Goal: Obtain resource: Download file/media

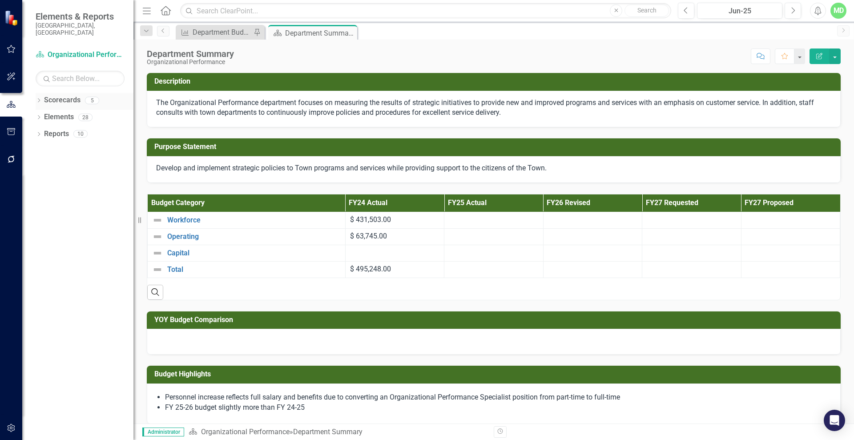
click at [61, 95] on link "Scorecards" at bounding box center [62, 100] width 36 height 10
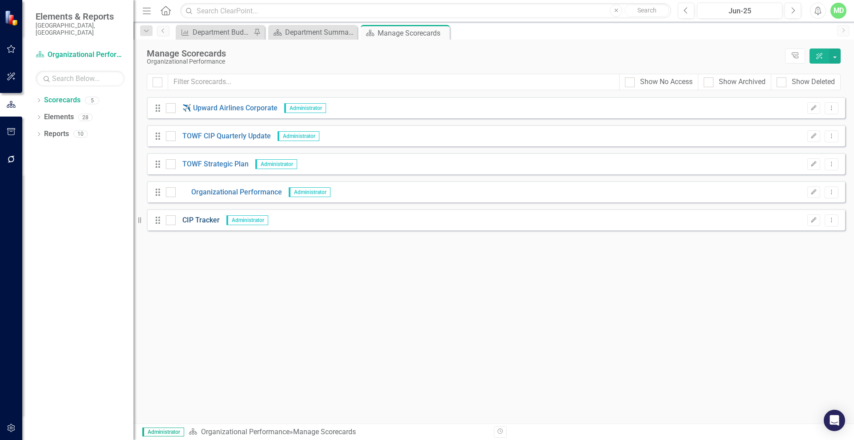
click at [200, 220] on link "CIP Tracker" at bounding box center [198, 220] width 44 height 10
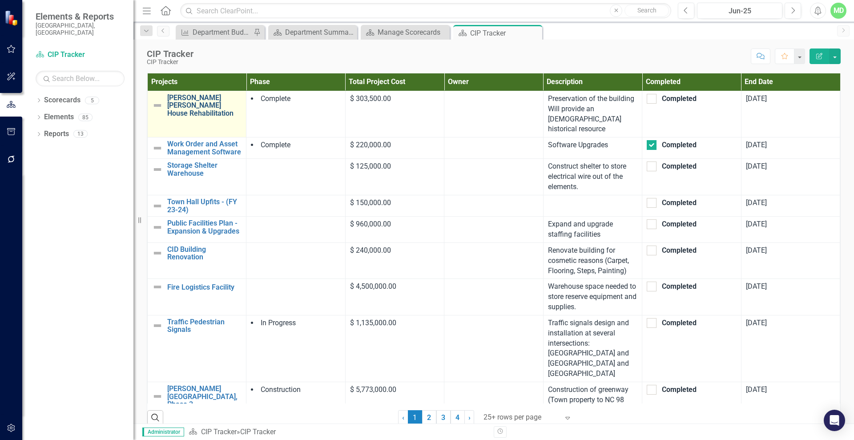
click at [187, 104] on link "[PERSON_NAME] [PERSON_NAME] House Rehabilitation" at bounding box center [204, 106] width 74 height 24
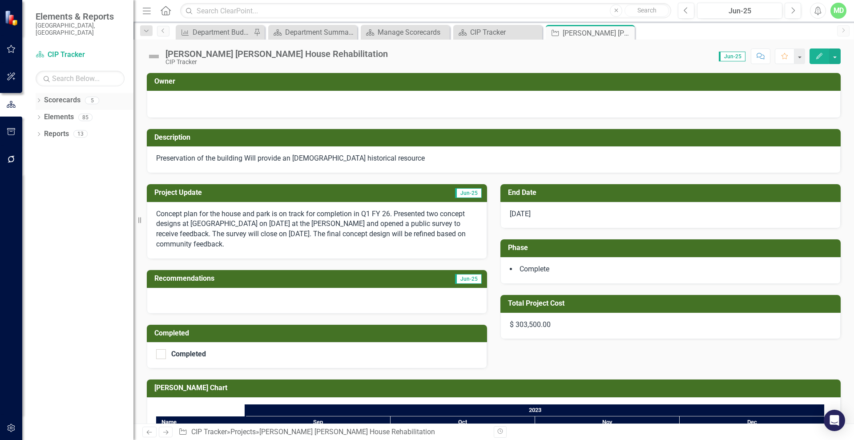
click at [48, 95] on link "Scorecards" at bounding box center [62, 100] width 36 height 10
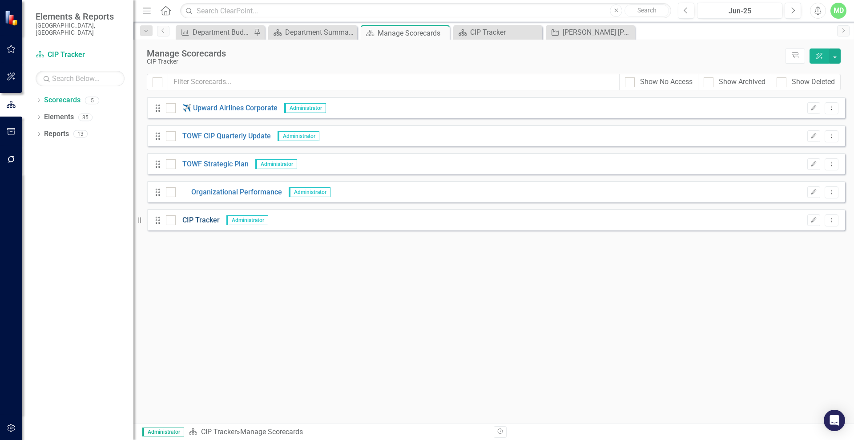
click at [202, 219] on link "CIP Tracker" at bounding box center [198, 220] width 44 height 10
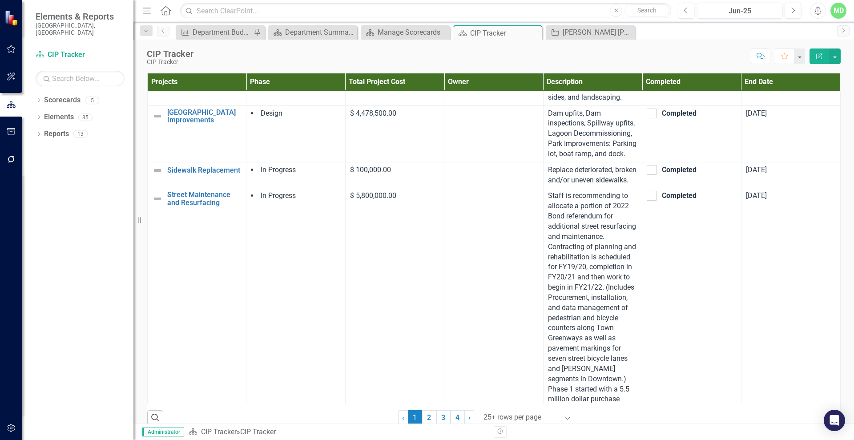
scroll to position [1287, 0]
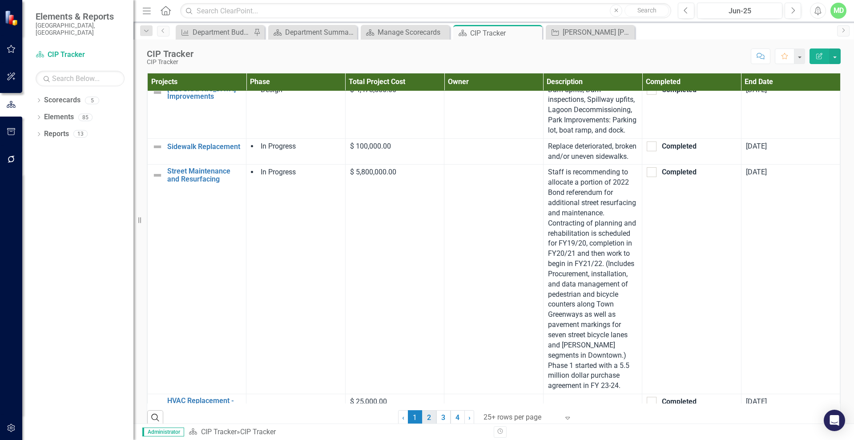
click at [425, 422] on link "2" at bounding box center [429, 417] width 14 height 15
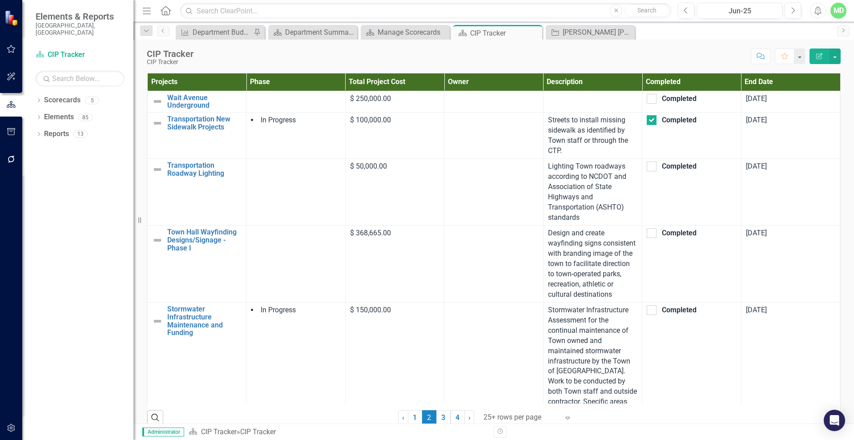
checkbox input "false"
checkbox input "true"
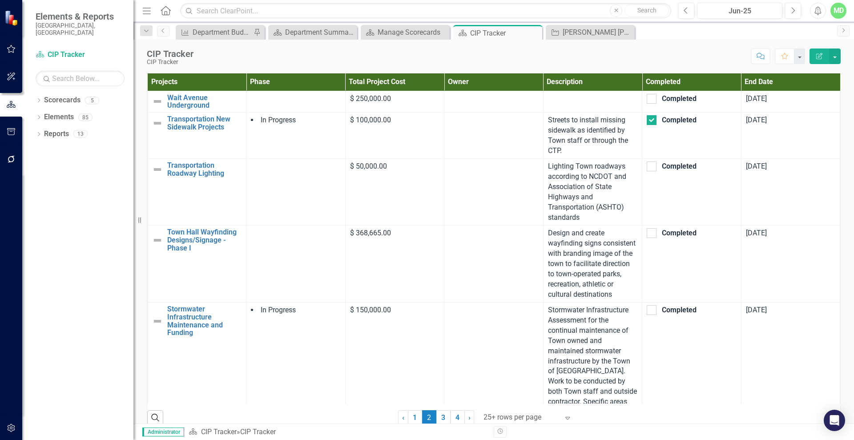
checkbox input "true"
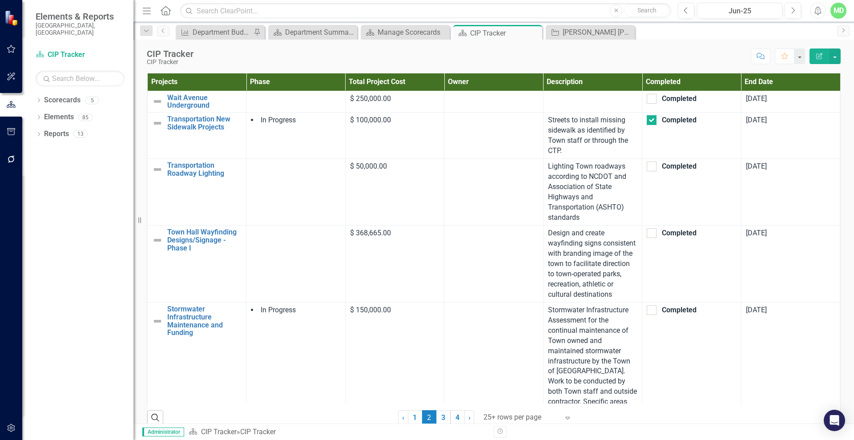
checkbox input "true"
click at [437, 420] on link "3" at bounding box center [444, 417] width 14 height 15
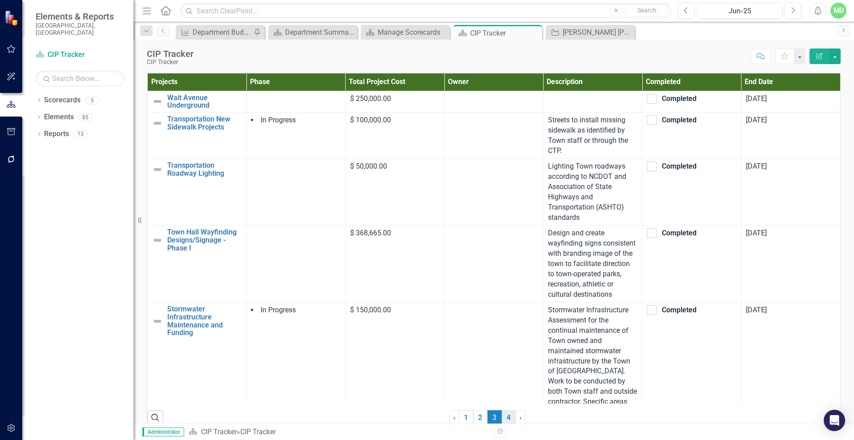
checkbox input "true"
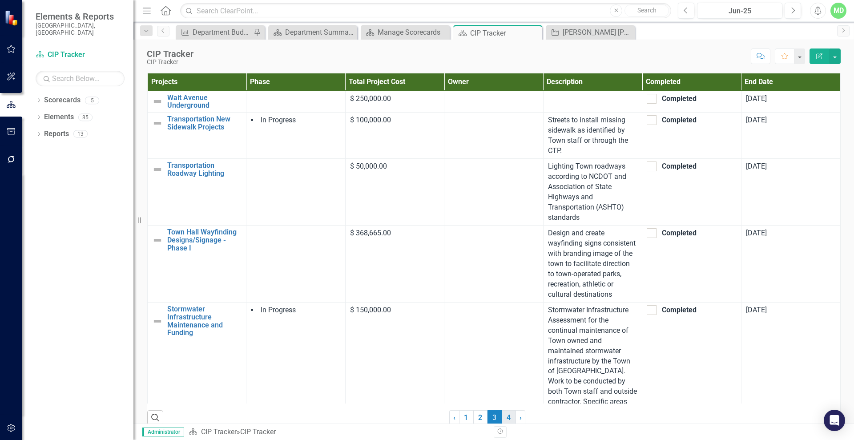
checkbox input "true"
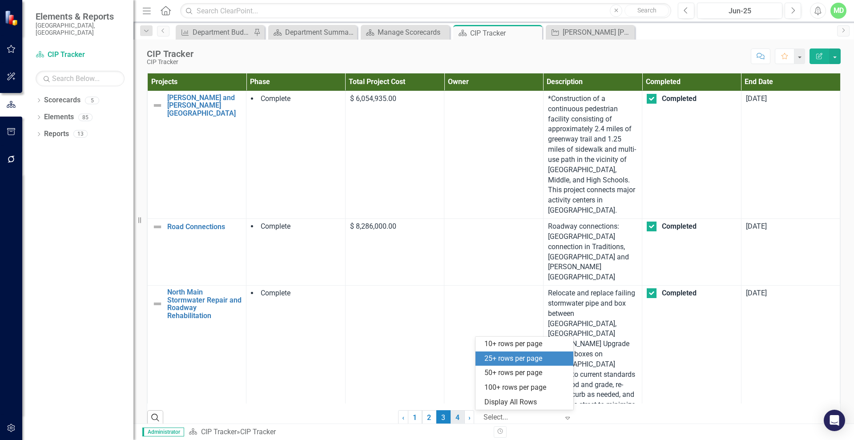
click at [506, 415] on div at bounding box center [522, 418] width 76 height 12
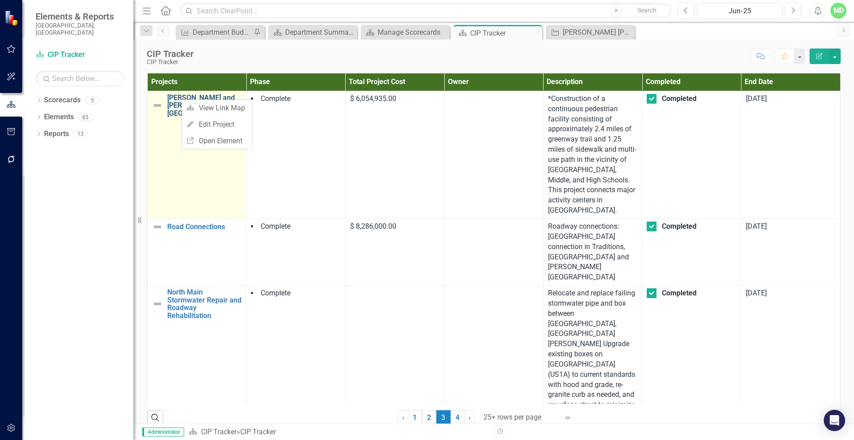
click at [174, 99] on link "[PERSON_NAME] and [PERSON_NAME][GEOGRAPHIC_DATA]" at bounding box center [204, 106] width 74 height 24
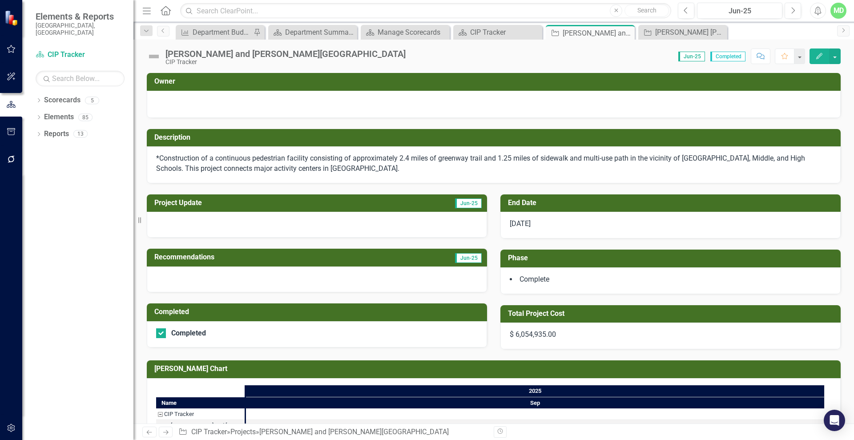
click at [153, 429] on icon "Previous" at bounding box center [150, 432] width 8 height 6
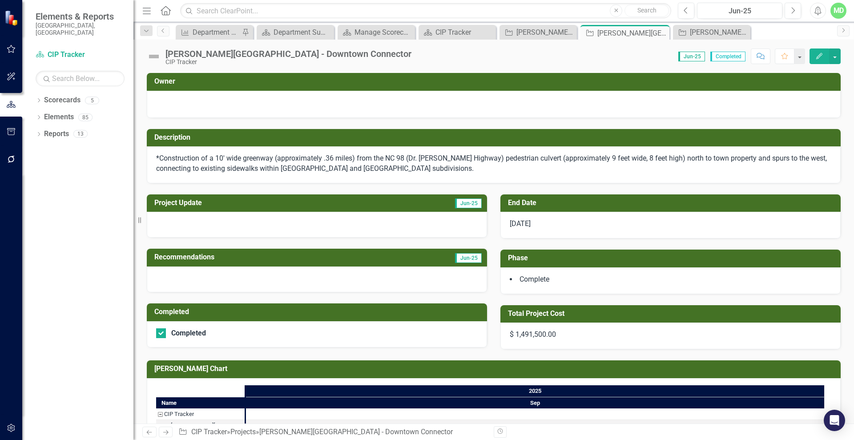
click at [151, 432] on icon "Previous" at bounding box center [150, 432] width 8 height 6
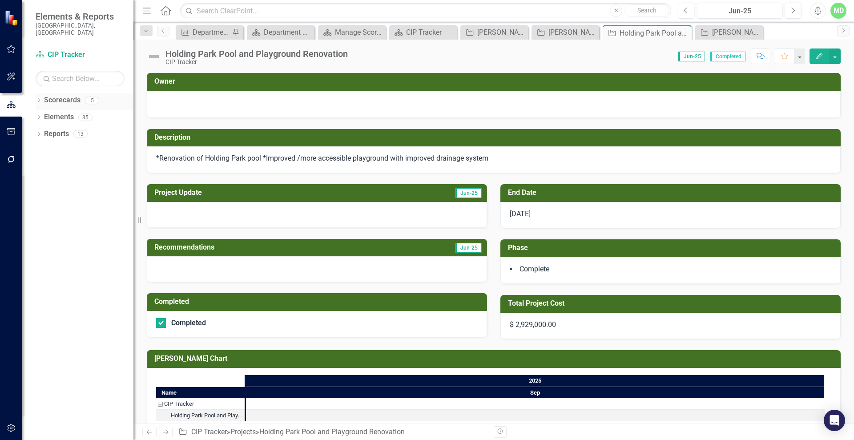
click at [49, 95] on link "Scorecards" at bounding box center [62, 100] width 36 height 10
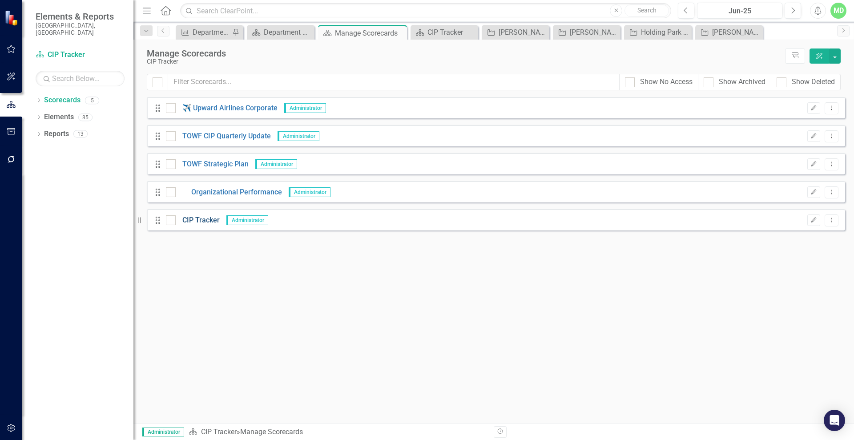
click at [206, 219] on link "CIP Tracker" at bounding box center [198, 220] width 44 height 10
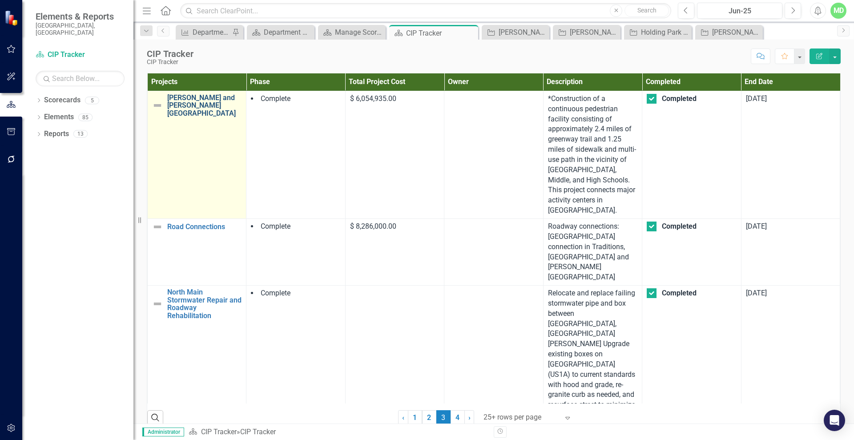
click at [179, 99] on link "[PERSON_NAME] and [PERSON_NAME][GEOGRAPHIC_DATA]" at bounding box center [204, 106] width 74 height 24
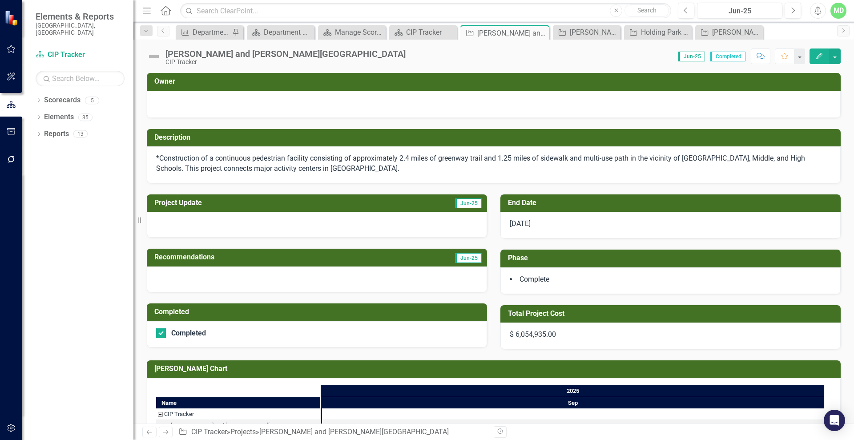
click at [149, 432] on icon "Previous" at bounding box center [150, 432] width 8 height 6
click at [413, 27] on div "CIP Tracker" at bounding box center [424, 32] width 37 height 11
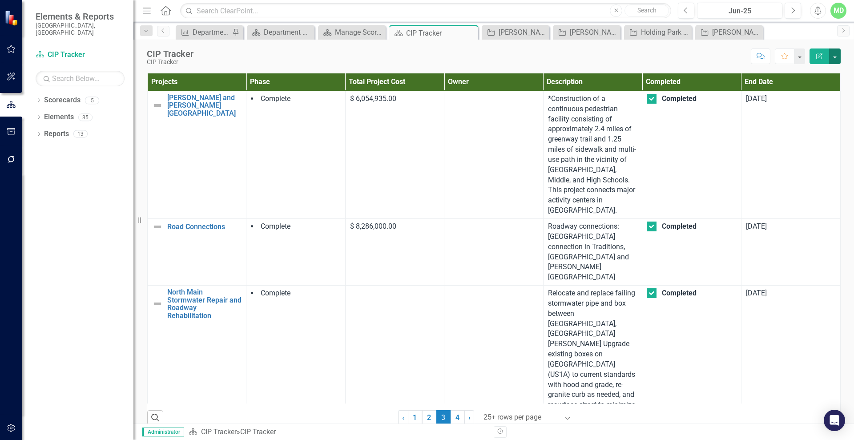
click at [838, 54] on button "button" at bounding box center [835, 57] width 12 height 16
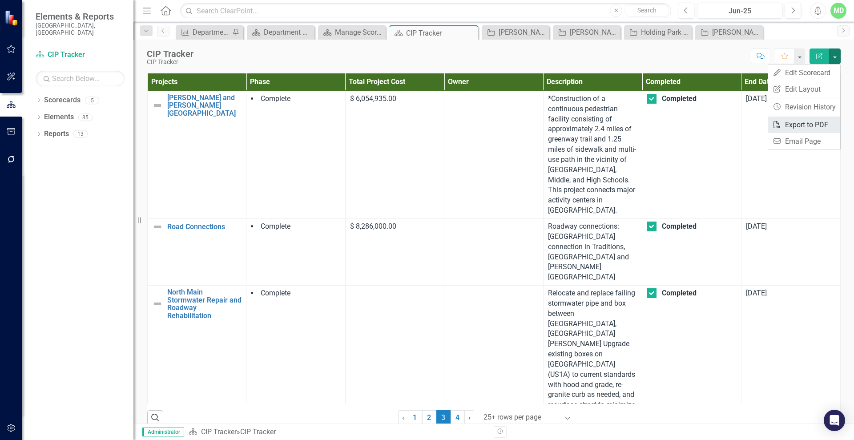
click at [792, 125] on link "PDF Export to PDF" at bounding box center [805, 125] width 72 height 16
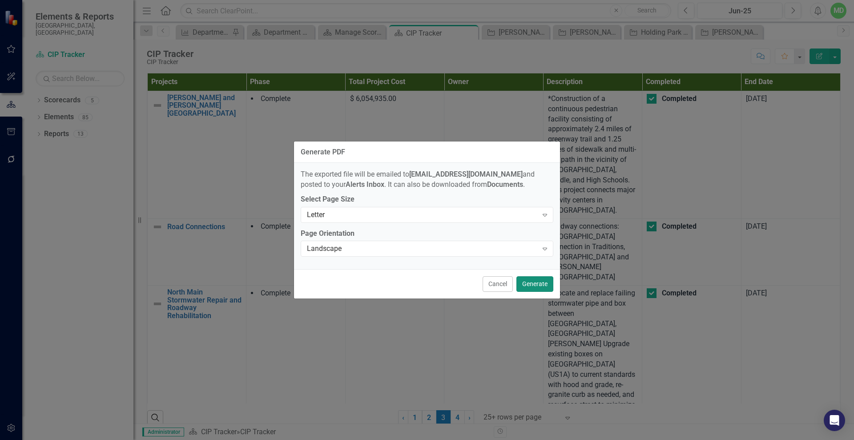
click at [531, 287] on button "Generate" at bounding box center [535, 284] width 37 height 16
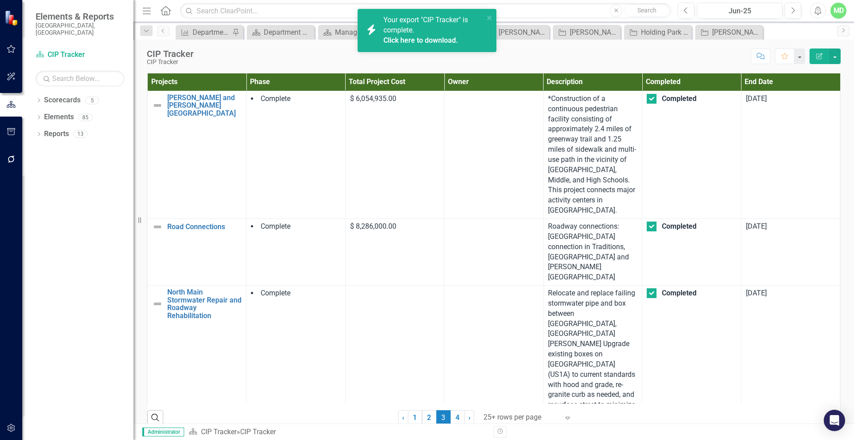
click at [407, 40] on link "Click here to download." at bounding box center [421, 40] width 75 height 8
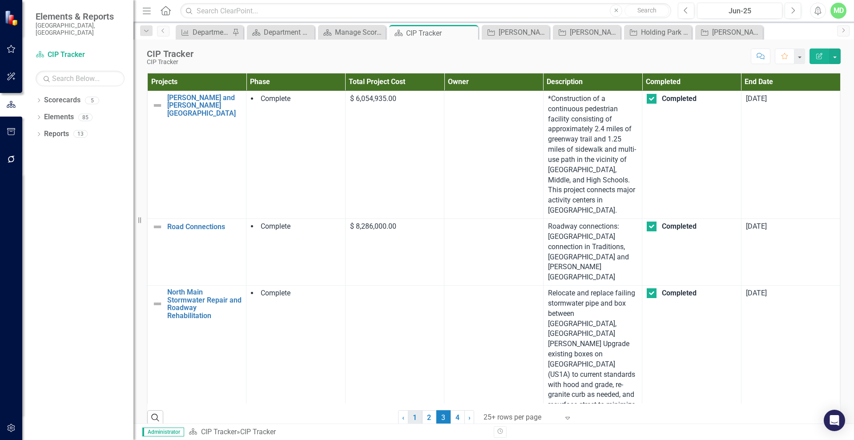
click at [408, 416] on link "1" at bounding box center [415, 417] width 14 height 15
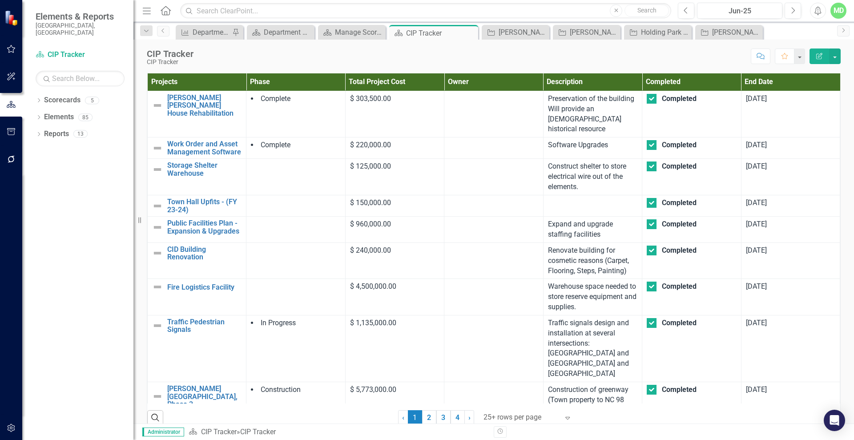
checkbox input "false"
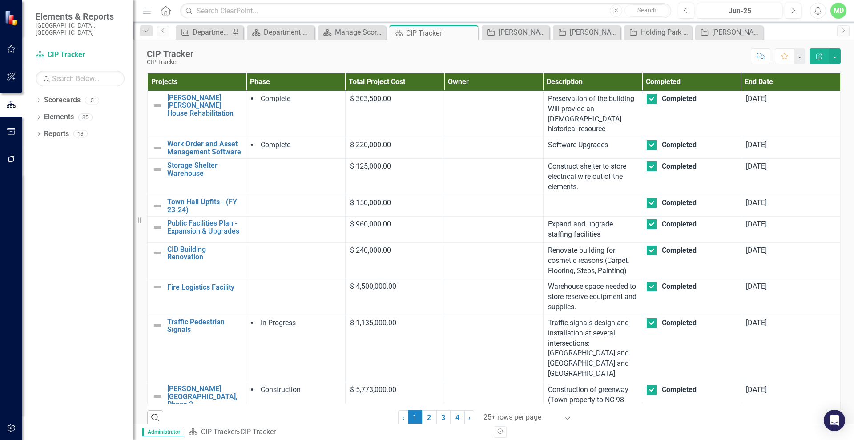
checkbox input "false"
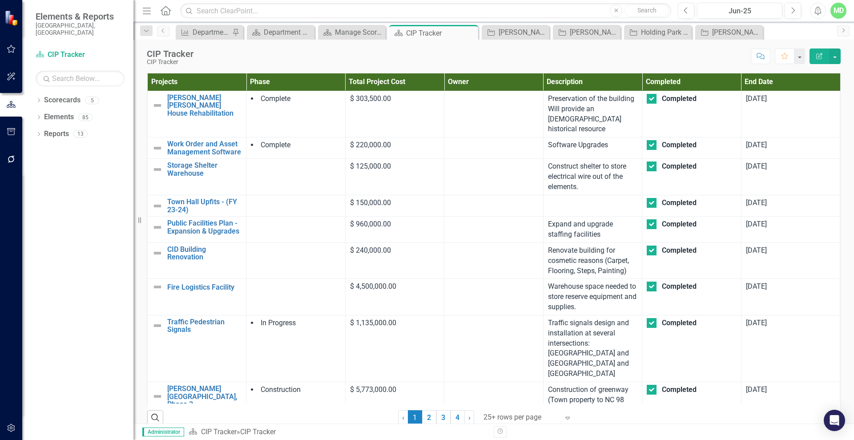
checkbox input "false"
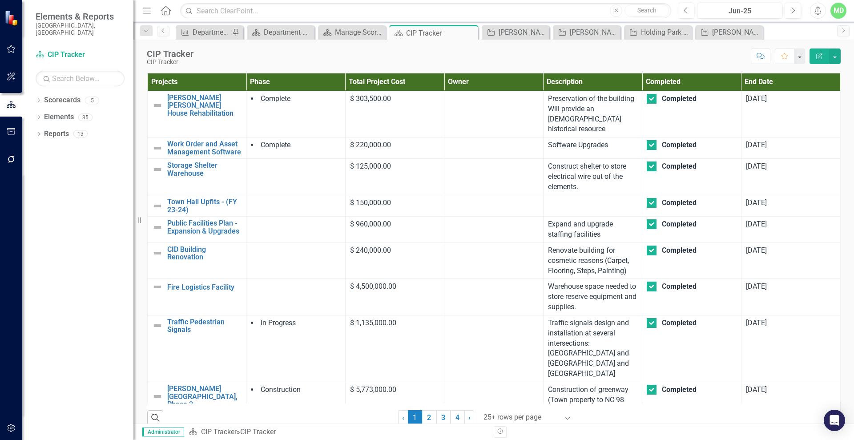
checkbox input "false"
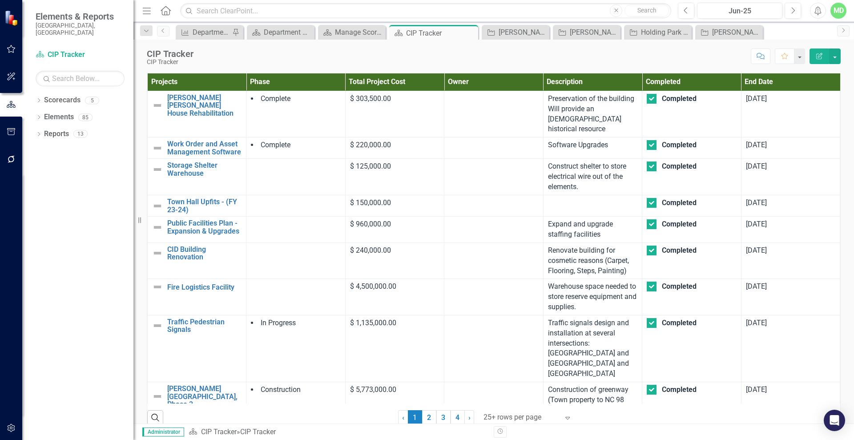
checkbox input "false"
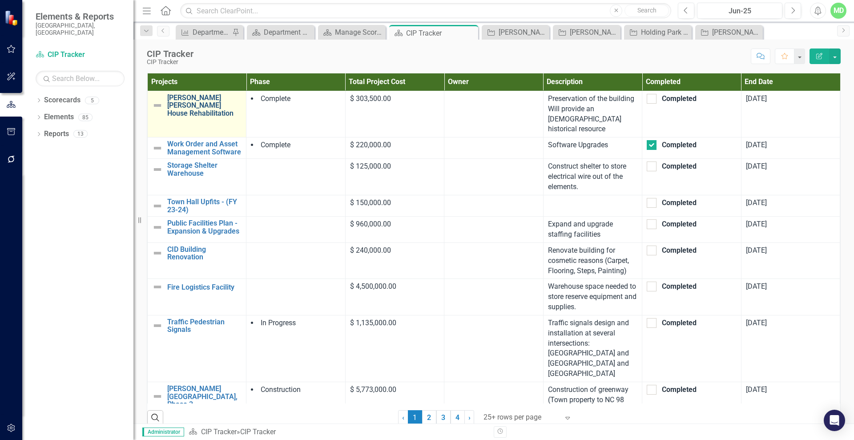
click at [171, 105] on link "[PERSON_NAME] [PERSON_NAME] House Rehabilitation" at bounding box center [204, 106] width 74 height 24
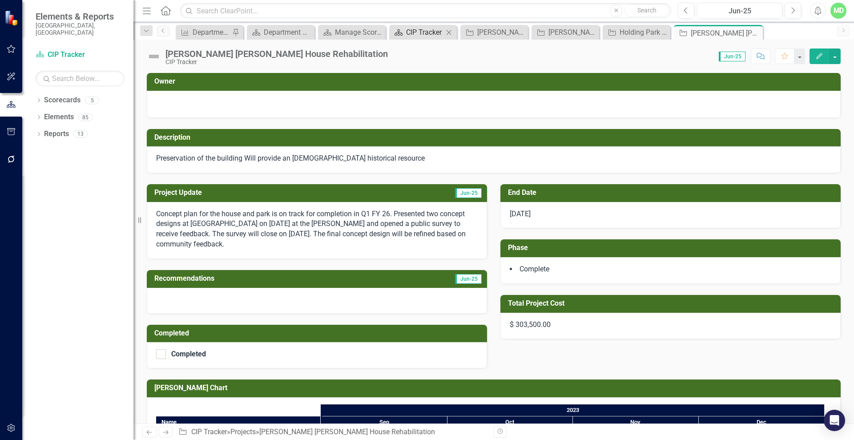
click at [436, 34] on div "CIP Tracker" at bounding box center [424, 32] width 37 height 11
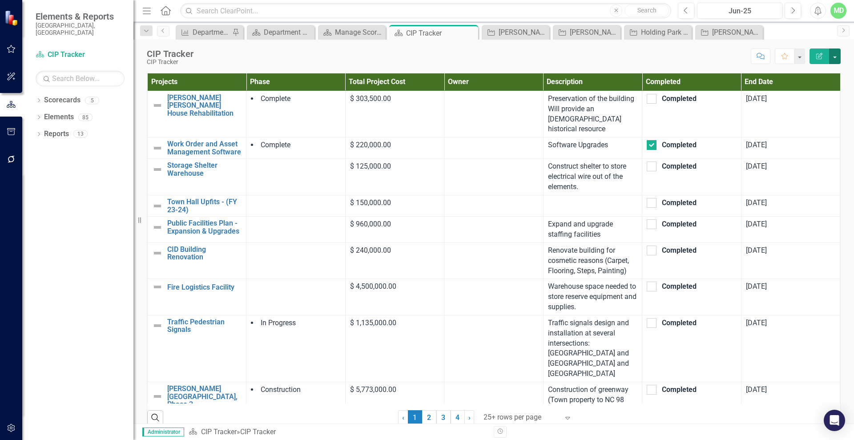
click at [837, 58] on button "button" at bounding box center [835, 57] width 12 height 16
click at [55, 127] on div "Reports" at bounding box center [56, 134] width 25 height 15
click at [47, 129] on link "Reports" at bounding box center [56, 134] width 25 height 10
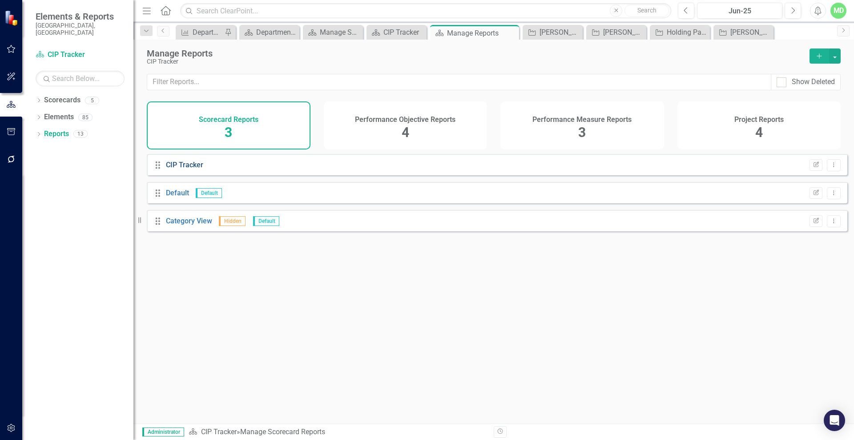
click at [166, 169] on link "CIP Tracker" at bounding box center [184, 165] width 37 height 8
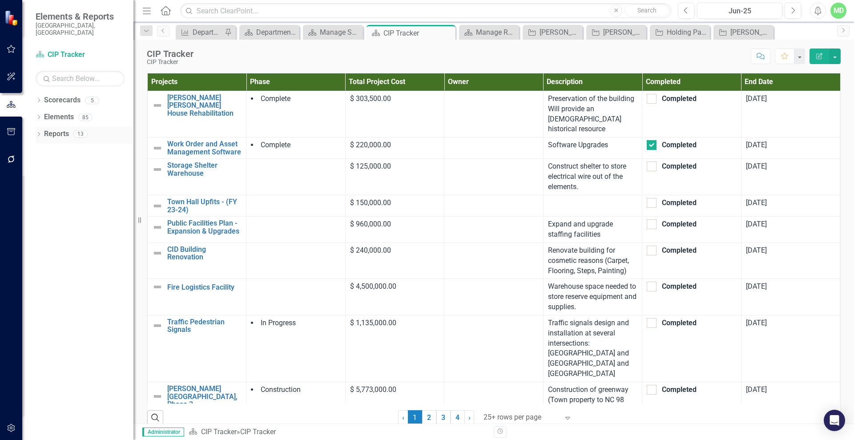
click at [49, 129] on link "Reports" at bounding box center [56, 134] width 25 height 10
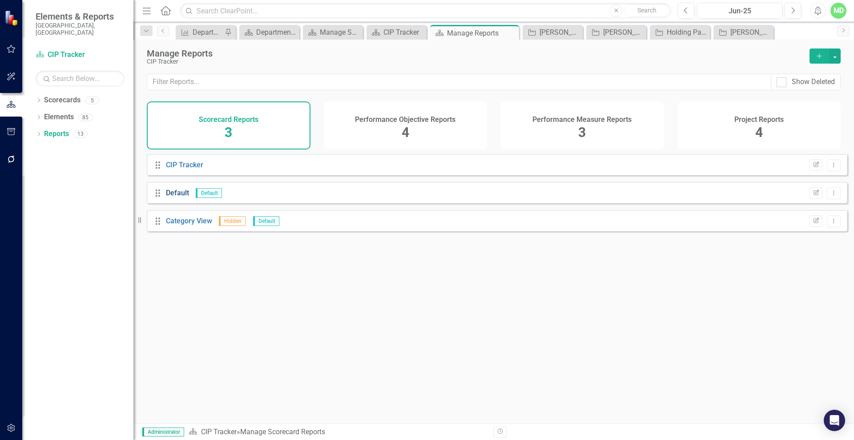
click at [178, 196] on link "Default" at bounding box center [177, 193] width 23 height 8
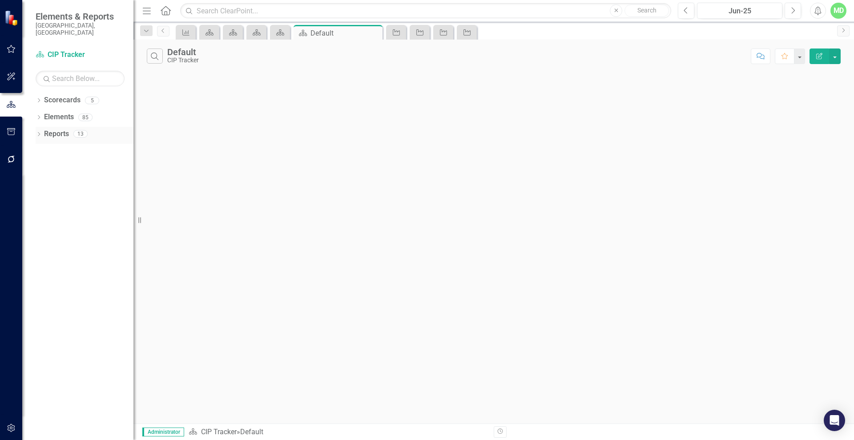
click at [49, 129] on link "Reports" at bounding box center [56, 134] width 25 height 10
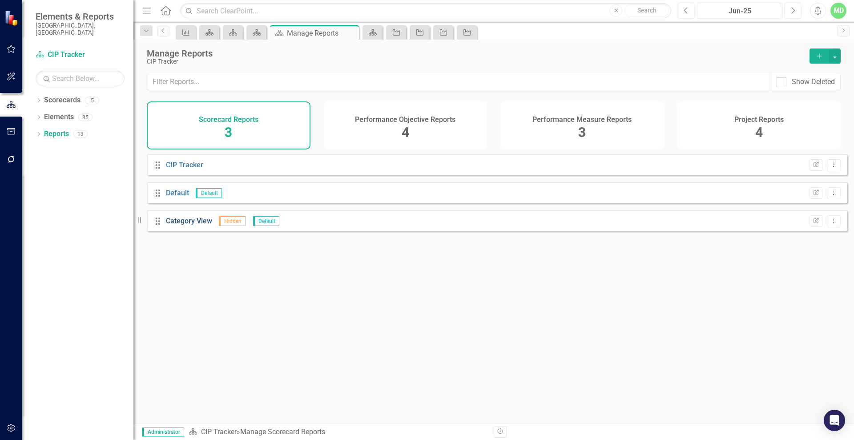
click at [185, 225] on link "Category View" at bounding box center [189, 221] width 46 height 8
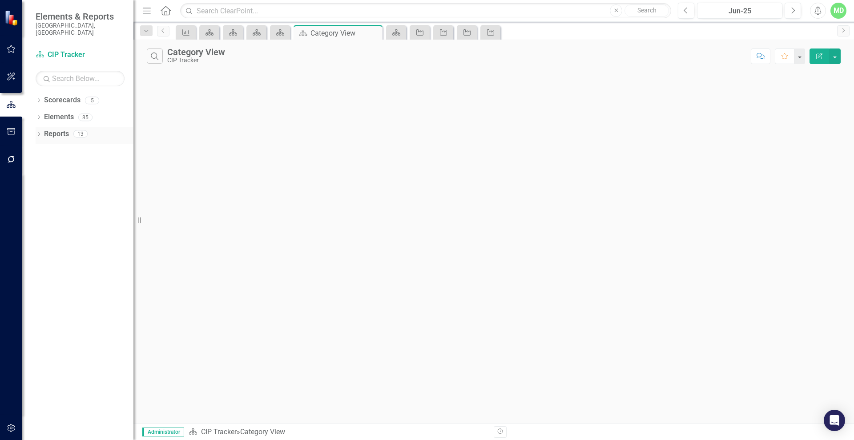
click at [55, 129] on link "Reports" at bounding box center [56, 134] width 25 height 10
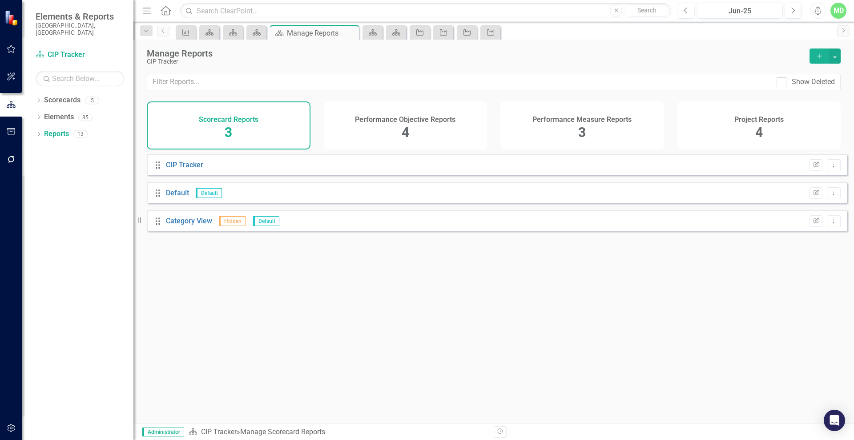
click at [407, 116] on h4 "Performance Objective Reports" at bounding box center [405, 120] width 101 height 8
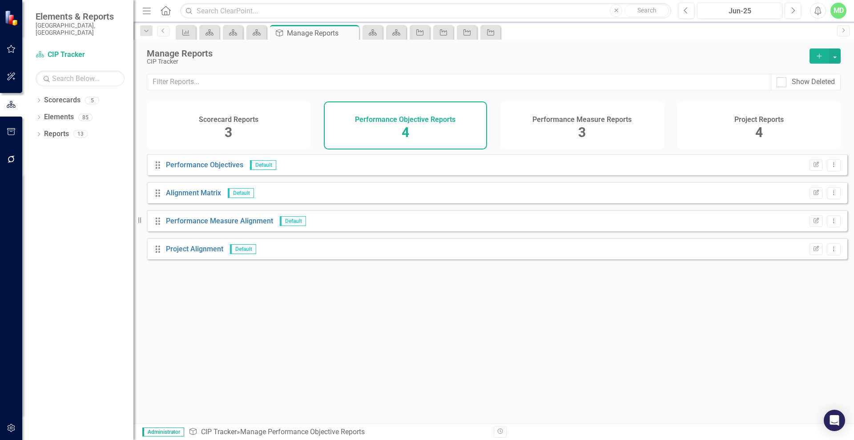
click at [592, 125] on div "Performance Measure Reports 3" at bounding box center [583, 125] width 164 height 48
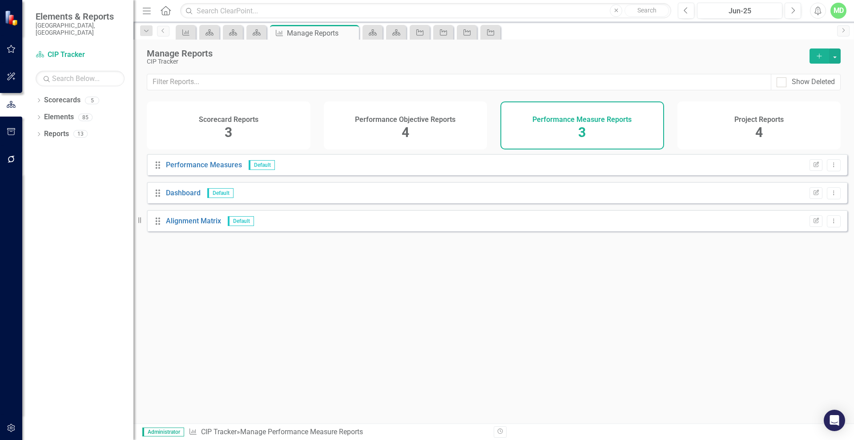
click at [750, 112] on div "Project Reports 4" at bounding box center [760, 125] width 164 height 48
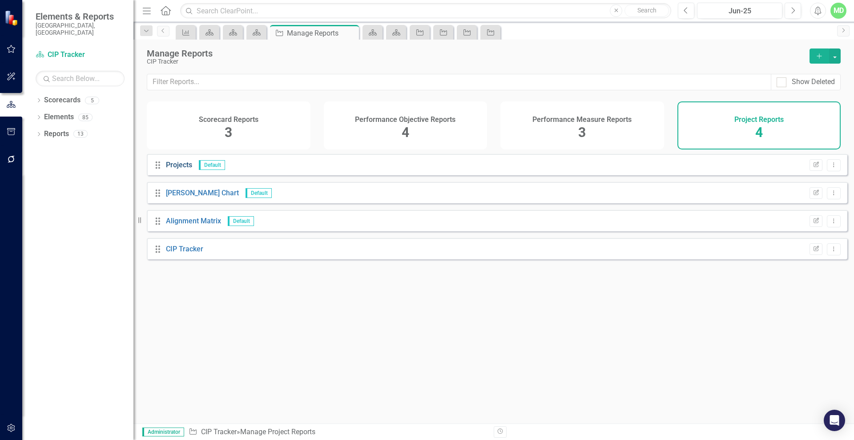
click at [184, 169] on link "Projects" at bounding box center [179, 165] width 26 height 8
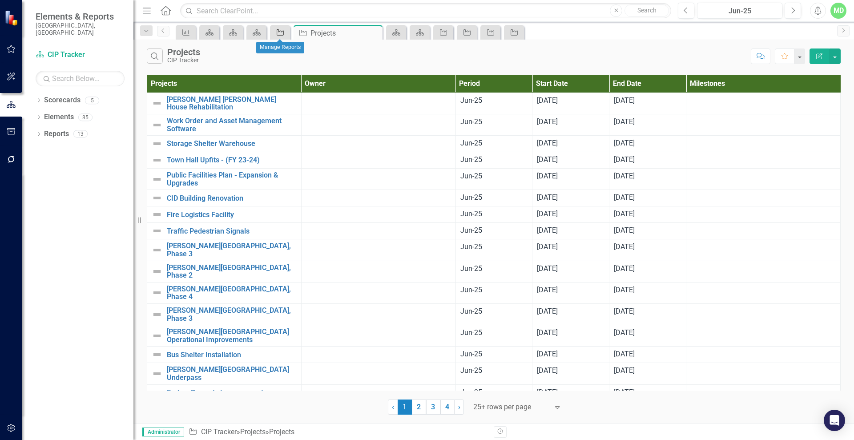
click at [277, 30] on icon at bounding box center [280, 32] width 7 height 6
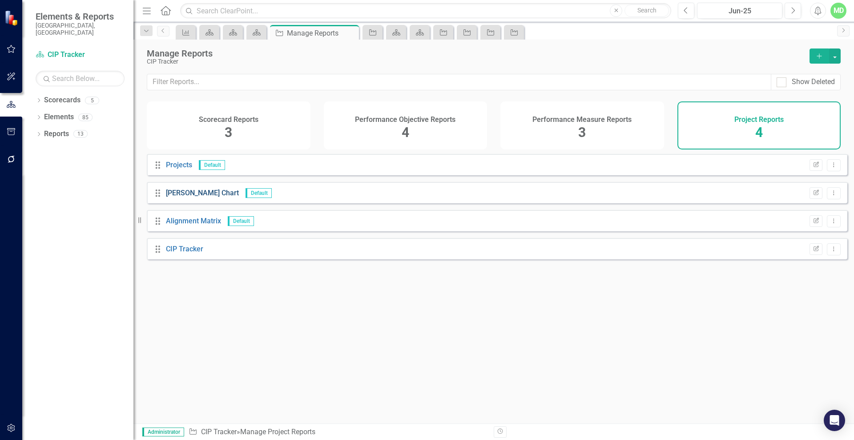
click at [184, 197] on link "[PERSON_NAME] Chart" at bounding box center [202, 193] width 73 height 8
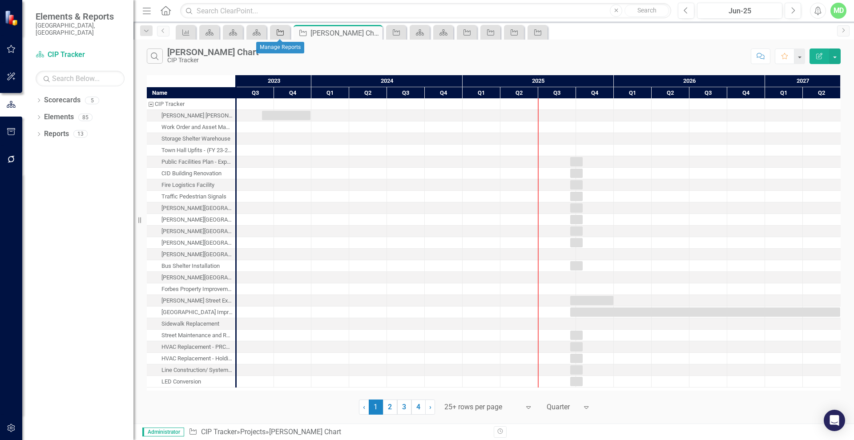
click at [279, 30] on icon at bounding box center [280, 32] width 7 height 6
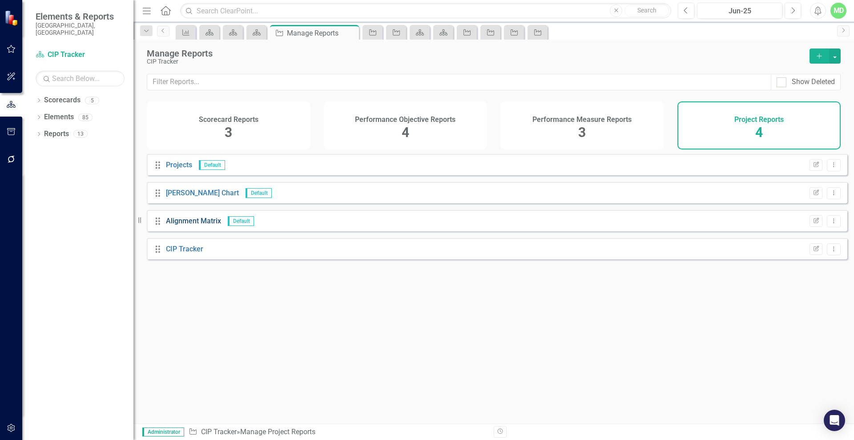
click at [192, 225] on link "Alignment Matrix" at bounding box center [193, 221] width 55 height 8
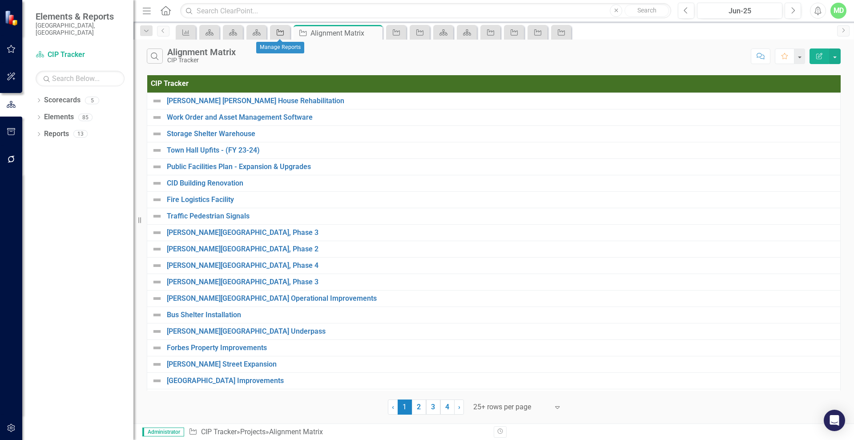
click at [281, 34] on icon "Project" at bounding box center [280, 32] width 9 height 7
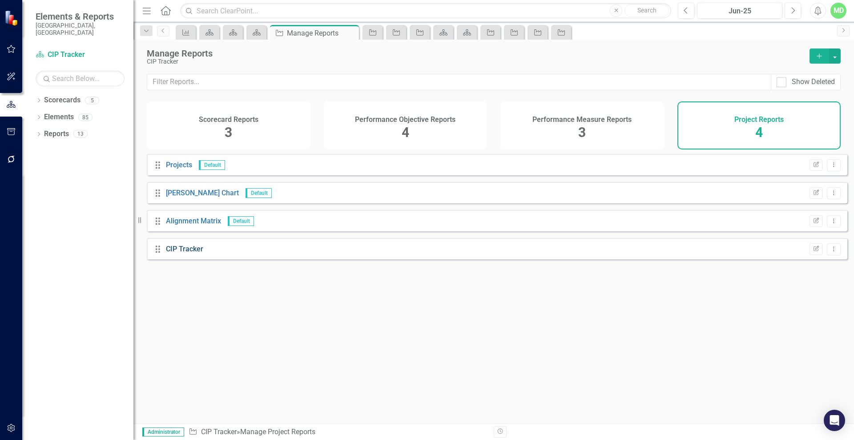
click at [188, 253] on link "CIP Tracker" at bounding box center [184, 249] width 37 height 8
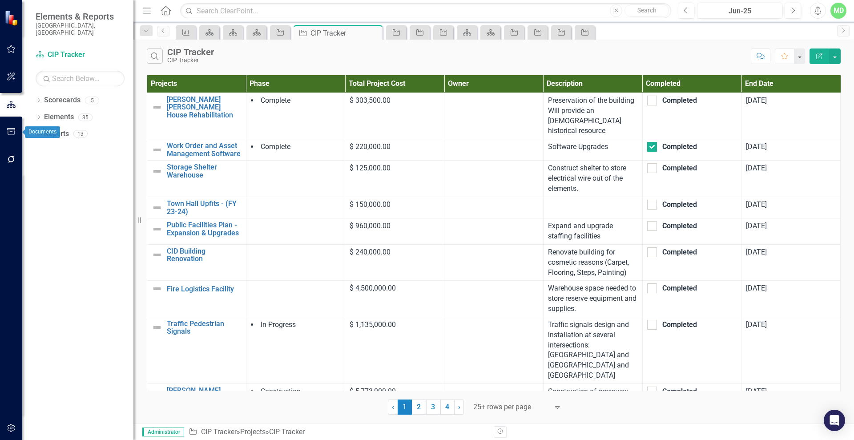
click at [9, 133] on icon "button" at bounding box center [11, 131] width 9 height 7
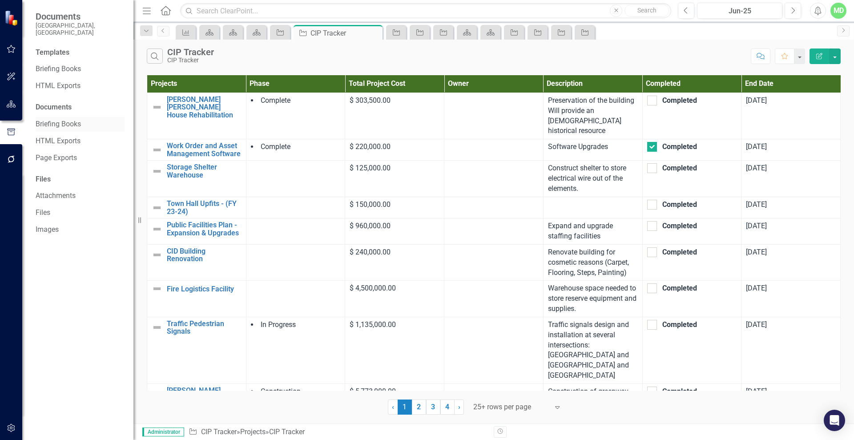
click at [48, 119] on link "Briefing Books" at bounding box center [80, 124] width 89 height 10
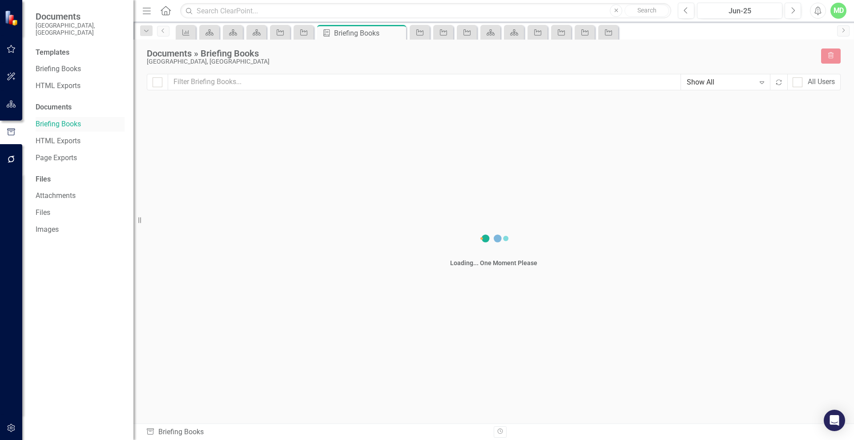
checkbox input "false"
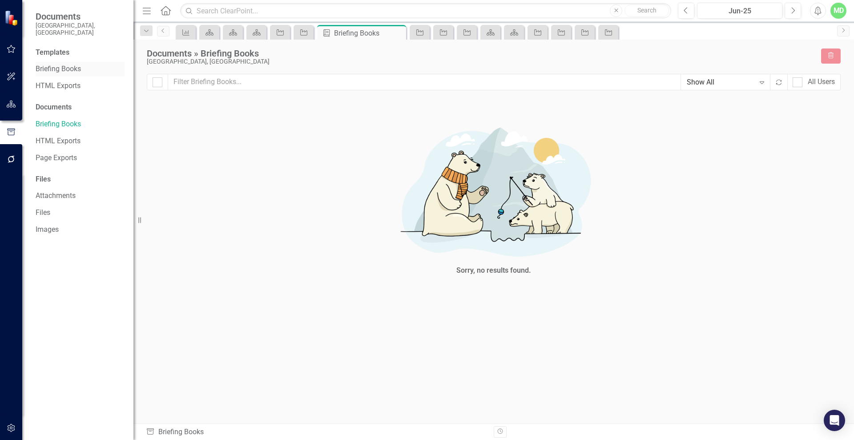
click at [43, 64] on link "Briefing Books" at bounding box center [80, 69] width 89 height 10
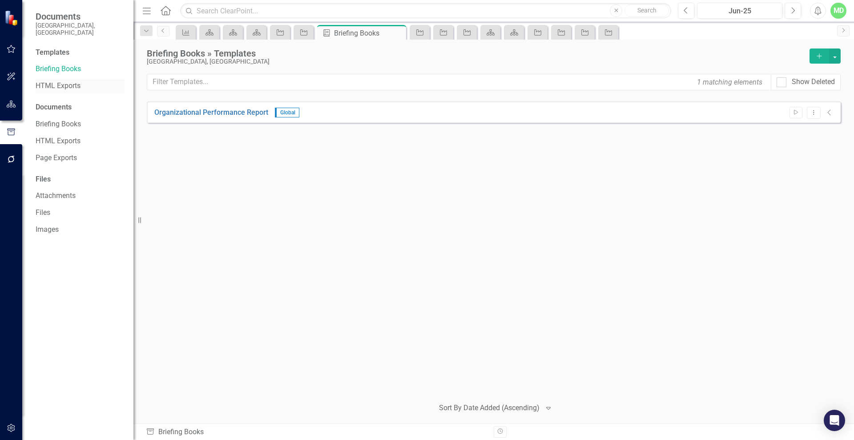
click at [58, 81] on link "HTML Exports" at bounding box center [80, 86] width 89 height 10
drag, startPoint x: 46, startPoint y: 153, endPoint x: 49, endPoint y: 149, distance: 5.4
click at [49, 153] on link "Page Exports" at bounding box center [80, 158] width 89 height 10
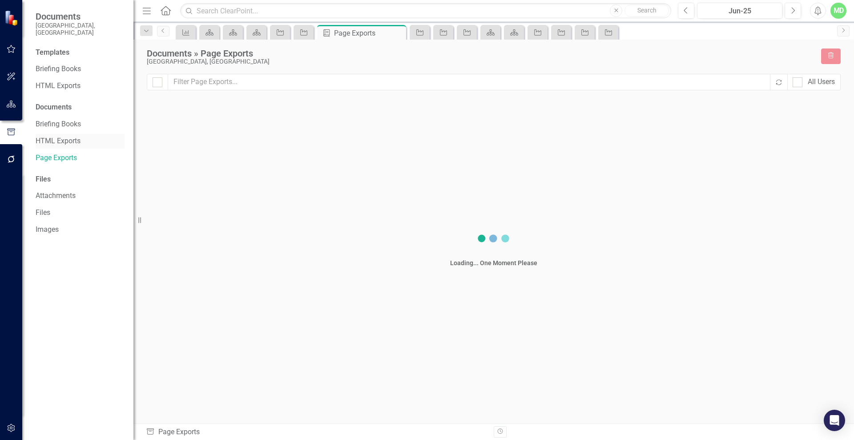
click at [44, 136] on link "HTML Exports" at bounding box center [80, 141] width 89 height 10
checkbox input "false"
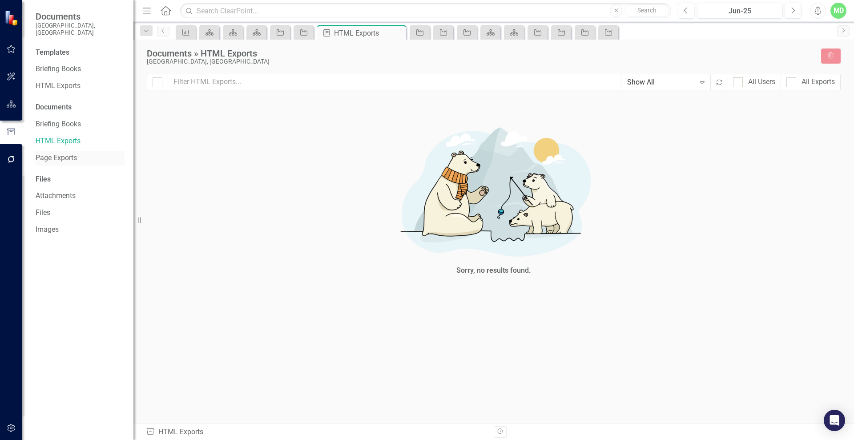
click at [47, 153] on link "Page Exports" at bounding box center [80, 158] width 89 height 10
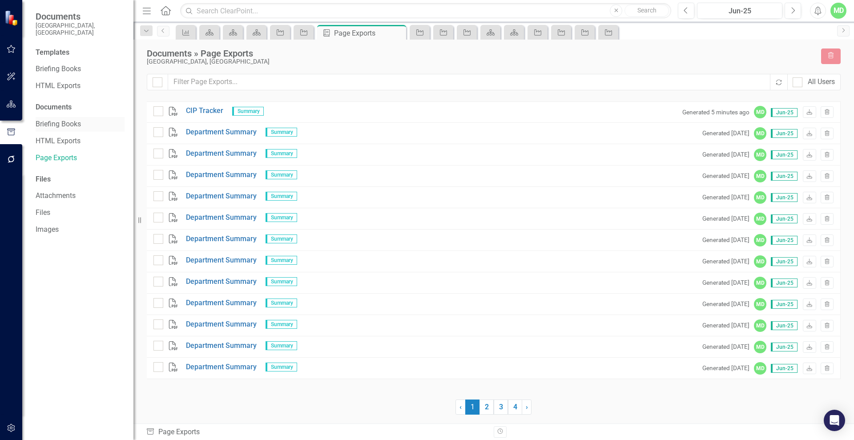
click at [38, 119] on link "Briefing Books" at bounding box center [80, 124] width 89 height 10
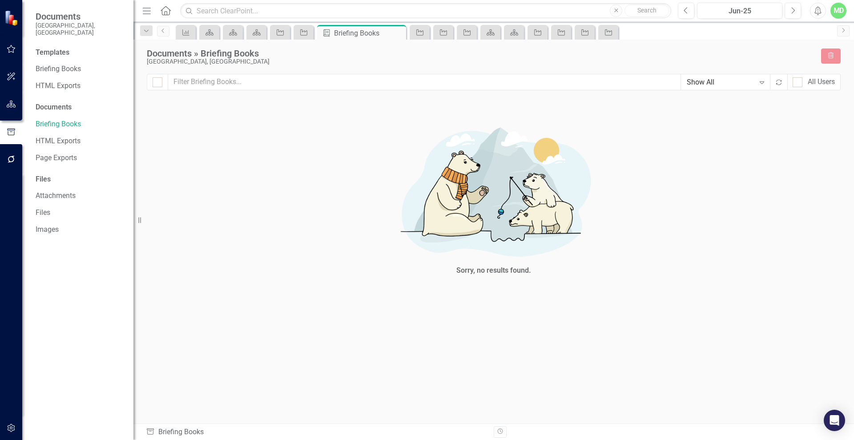
click at [761, 81] on icon "Expand" at bounding box center [762, 82] width 9 height 7
click at [59, 64] on link "Briefing Books" at bounding box center [80, 69] width 89 height 10
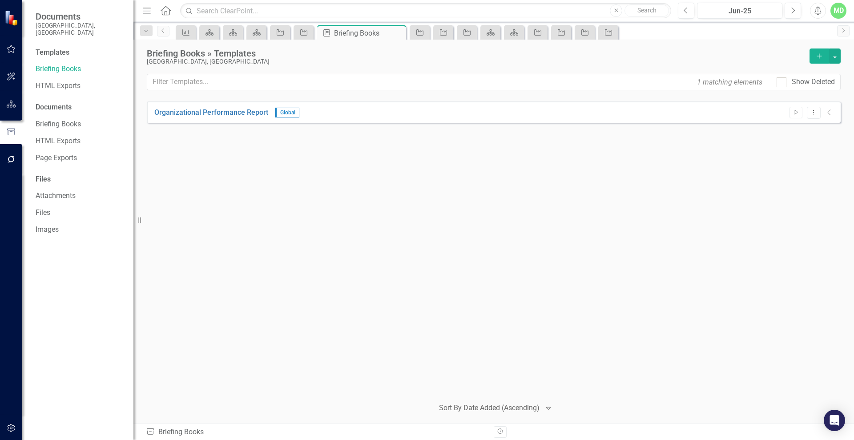
click at [50, 48] on div "Templates" at bounding box center [80, 53] width 89 height 10
click at [57, 48] on div "Templates" at bounding box center [80, 53] width 89 height 10
click at [48, 64] on link "Briefing Books" at bounding box center [80, 69] width 89 height 10
click at [191, 113] on link "Organizational Performance Report" at bounding box center [211, 113] width 114 height 10
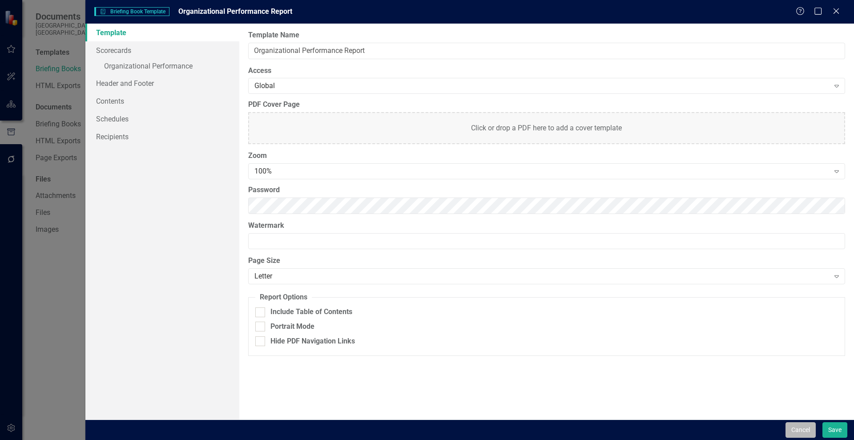
drag, startPoint x: 802, startPoint y: 425, endPoint x: 793, endPoint y: 434, distance: 13.2
click at [793, 434] on button "Cancel" at bounding box center [801, 430] width 30 height 16
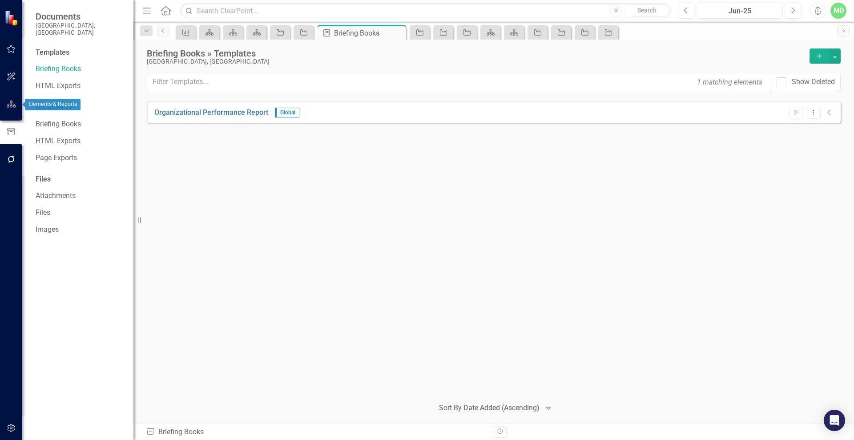
click at [9, 101] on icon "button" at bounding box center [11, 104] width 9 height 7
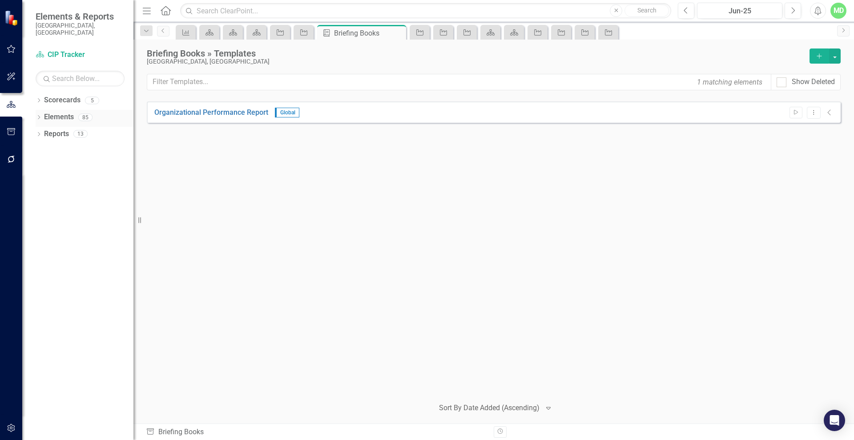
click at [41, 110] on div "Dropdown Elements 85" at bounding box center [85, 118] width 98 height 17
click at [65, 112] on link "Elements" at bounding box center [59, 117] width 30 height 10
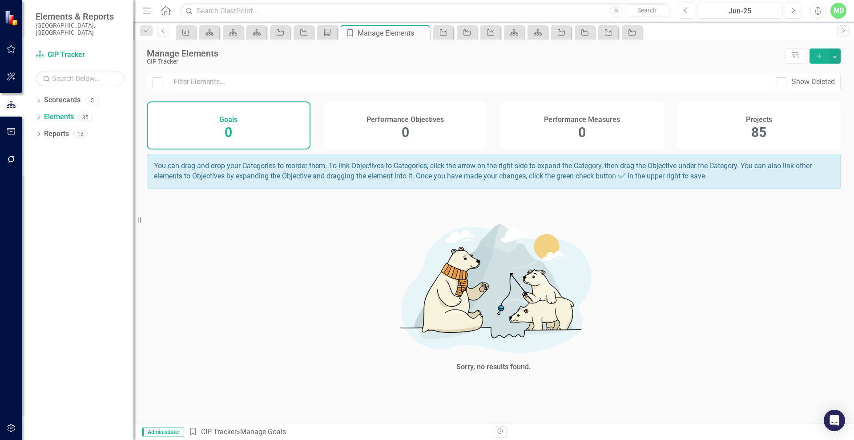
click at [412, 126] on div "Performance Objectives 0" at bounding box center [406, 125] width 164 height 48
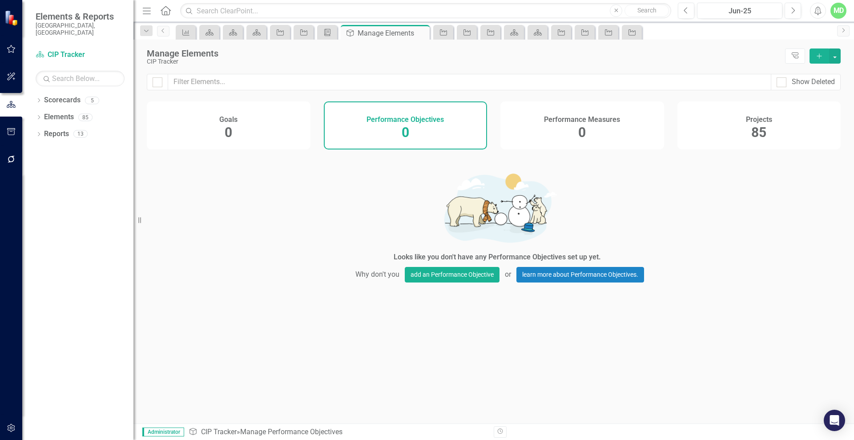
click at [559, 118] on h4 "Performance Measures" at bounding box center [582, 120] width 76 height 8
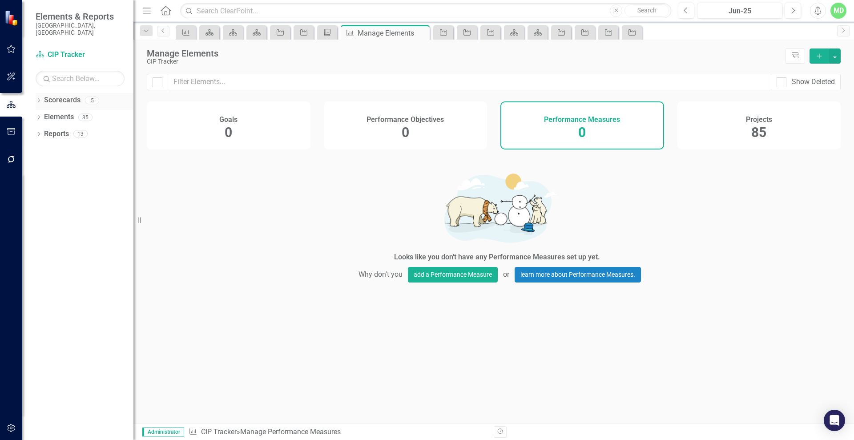
click at [58, 95] on link "Scorecards" at bounding box center [62, 100] width 36 height 10
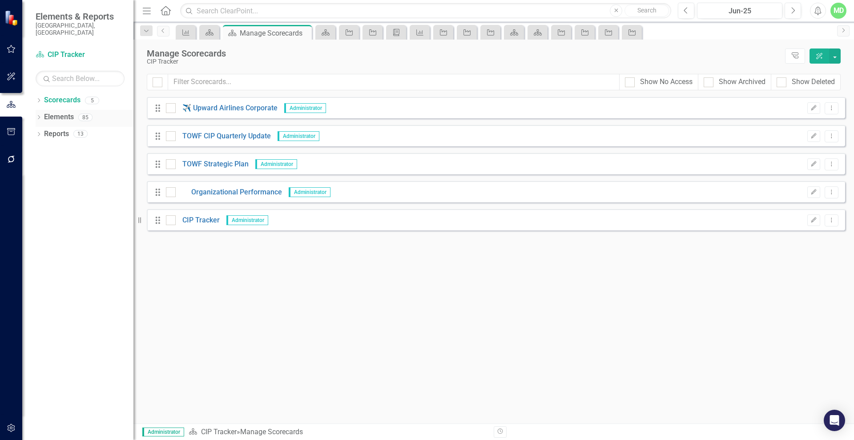
click at [53, 112] on link "Elements" at bounding box center [59, 117] width 30 height 10
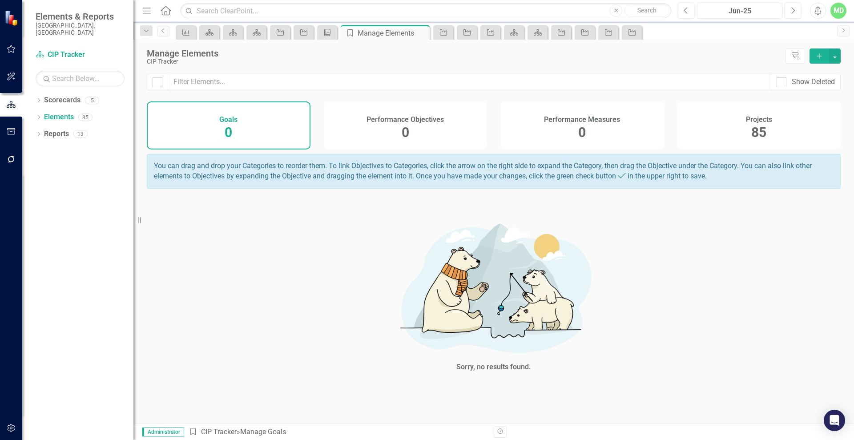
click at [740, 121] on div "Projects 85" at bounding box center [760, 125] width 164 height 48
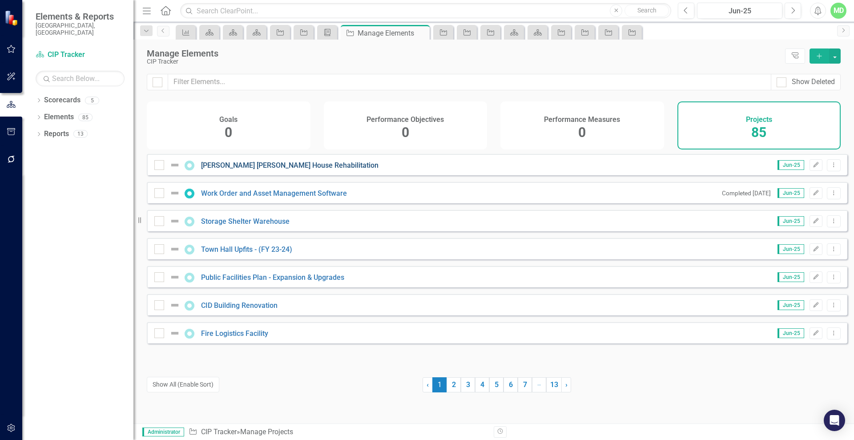
drag, startPoint x: 231, startPoint y: 172, endPoint x: 214, endPoint y: 168, distance: 16.8
click at [214, 168] on link "[PERSON_NAME] [PERSON_NAME] House Rehabilitation" at bounding box center [290, 165] width 178 height 8
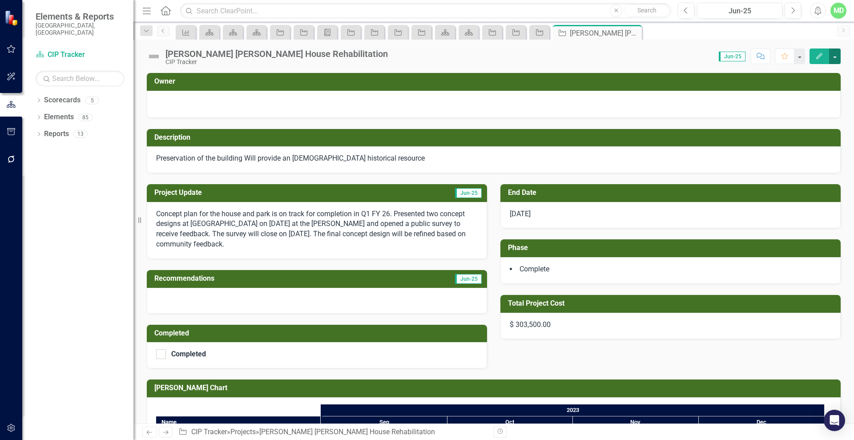
click at [838, 51] on button "button" at bounding box center [835, 57] width 12 height 16
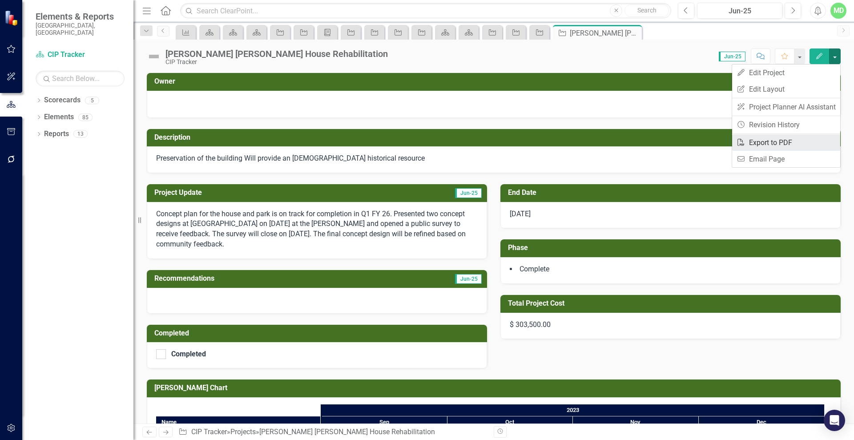
click at [756, 142] on link "PDF Export to PDF" at bounding box center [786, 142] width 108 height 16
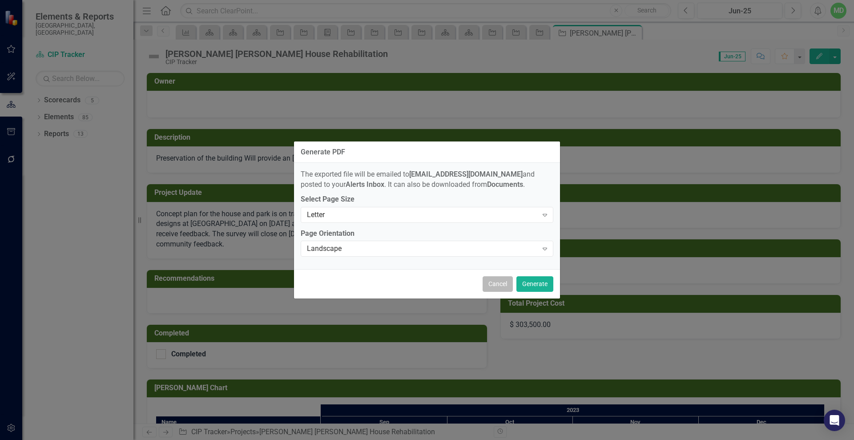
click at [495, 282] on button "Cancel" at bounding box center [498, 284] width 30 height 16
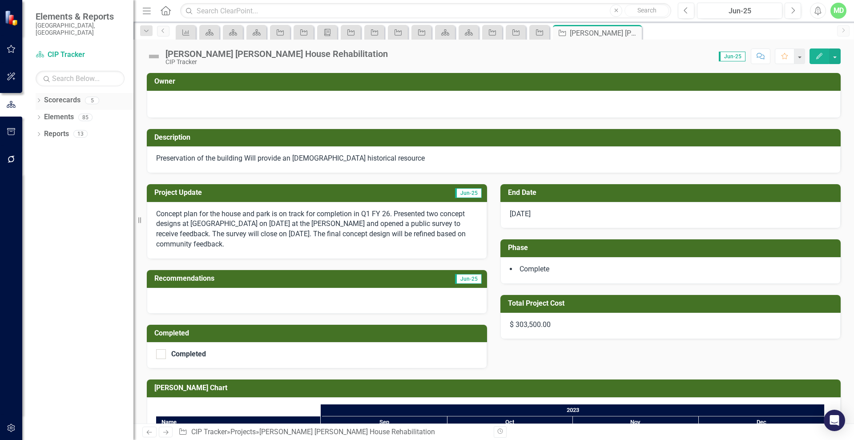
click at [56, 96] on link "Scorecards" at bounding box center [62, 100] width 36 height 10
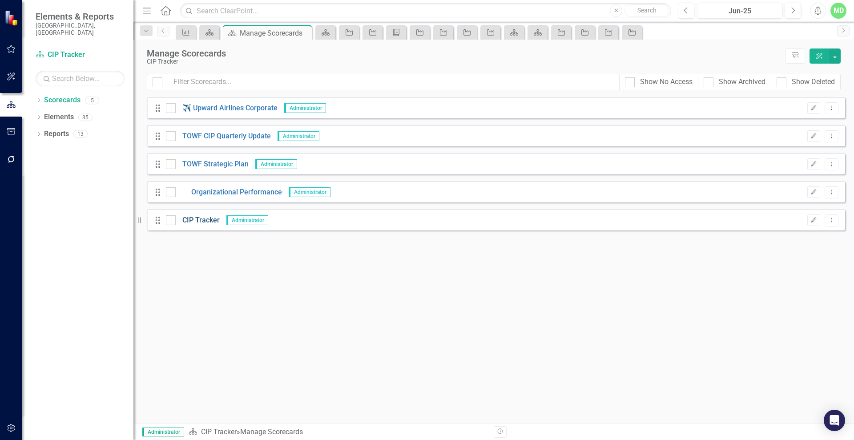
click at [200, 220] on link "CIP Tracker" at bounding box center [198, 220] width 44 height 10
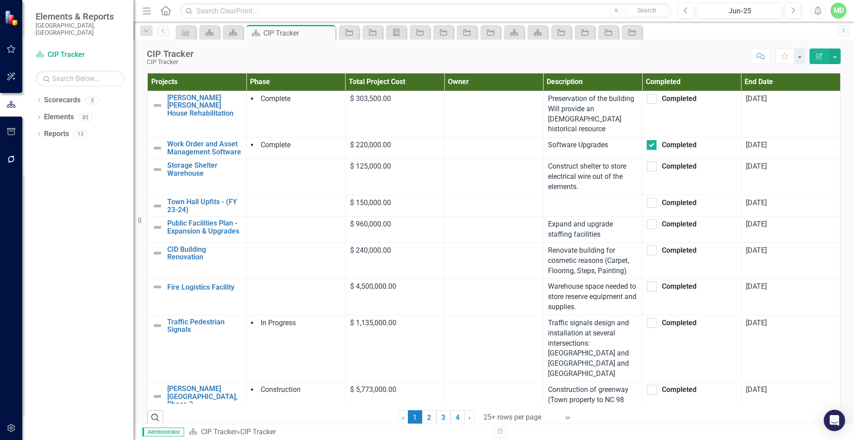
click at [823, 55] on icon "Edit Report" at bounding box center [820, 56] width 8 height 6
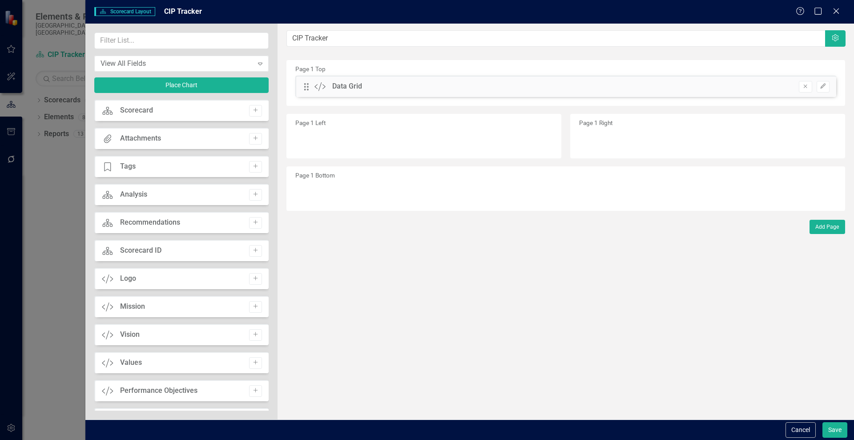
drag, startPoint x: 265, startPoint y: 121, endPoint x: 271, endPoint y: 182, distance: 61.2
click at [271, 182] on div "View All Fields Expand Place Chart Scorecard Scorecard Add Attachments Attachme…" at bounding box center [181, 222] width 192 height 396
click at [835, 7] on icon "Close" at bounding box center [836, 11] width 11 height 8
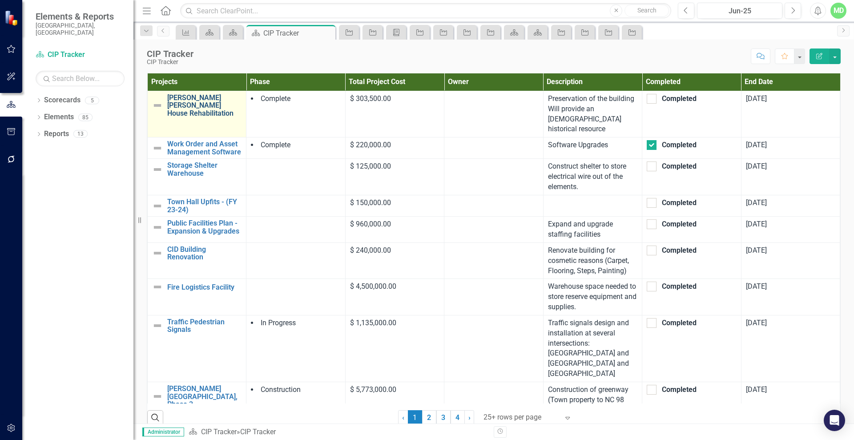
click at [182, 104] on link "[PERSON_NAME] [PERSON_NAME] House Rehabilitation" at bounding box center [204, 106] width 74 height 24
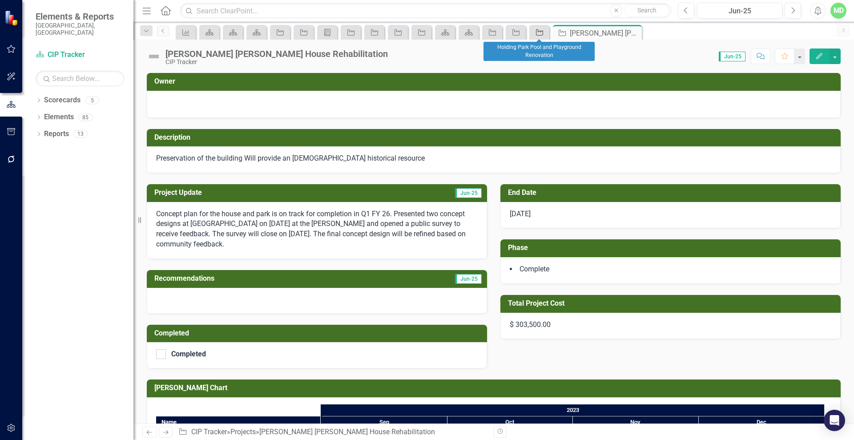
click at [546, 34] on link "Project" at bounding box center [540, 32] width 16 height 11
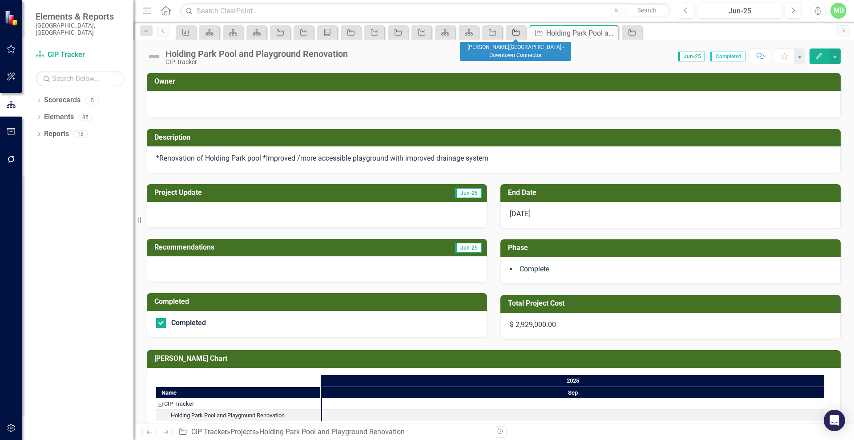
click at [514, 35] on icon at bounding box center [516, 32] width 7 height 6
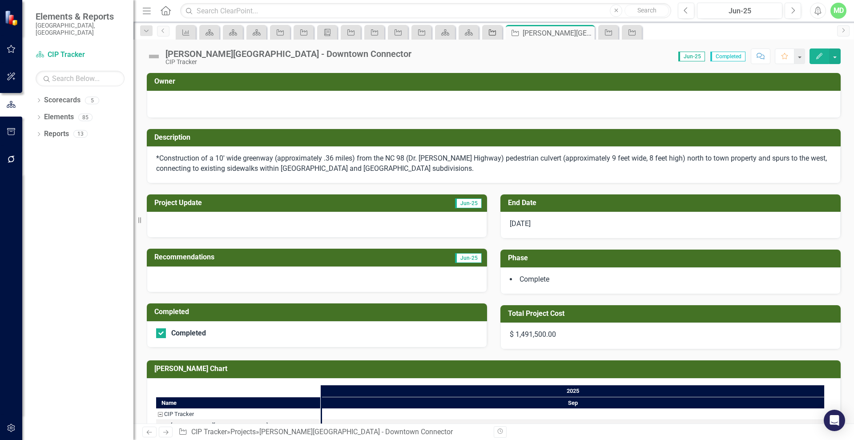
click at [492, 34] on icon "Project" at bounding box center [492, 32] width 9 height 7
click at [61, 95] on link "Scorecards" at bounding box center [62, 100] width 36 height 10
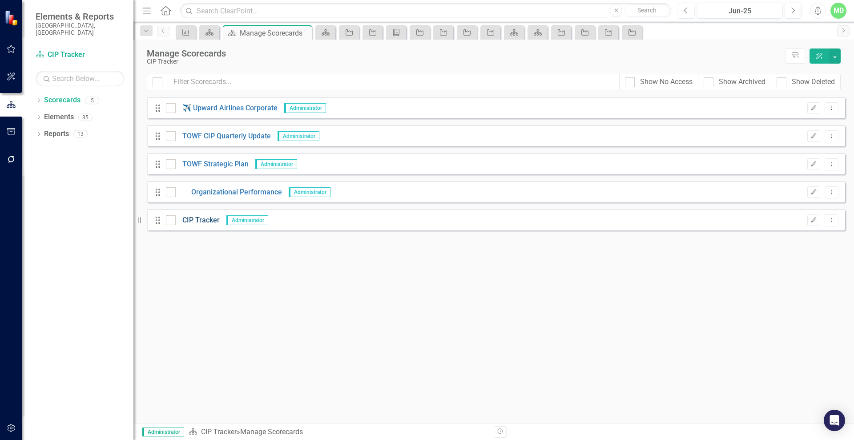
click at [196, 217] on link "CIP Tracker" at bounding box center [198, 220] width 44 height 10
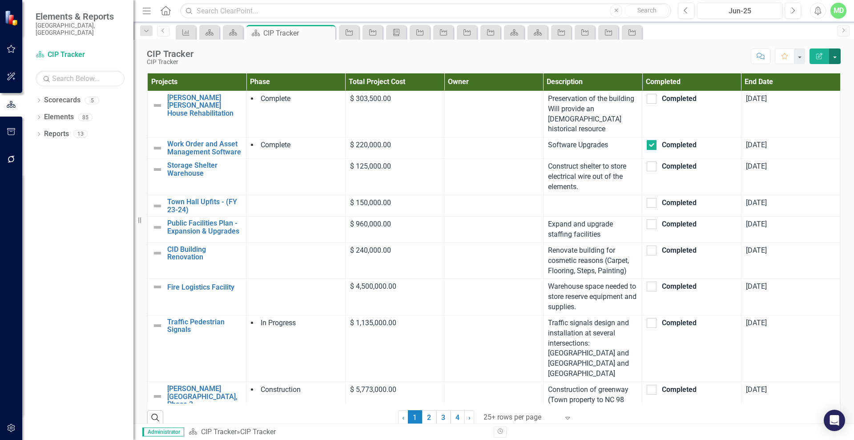
click at [838, 55] on button "button" at bounding box center [835, 57] width 12 height 16
click at [797, 90] on link "Edit Report Edit Layout" at bounding box center [805, 89] width 72 height 16
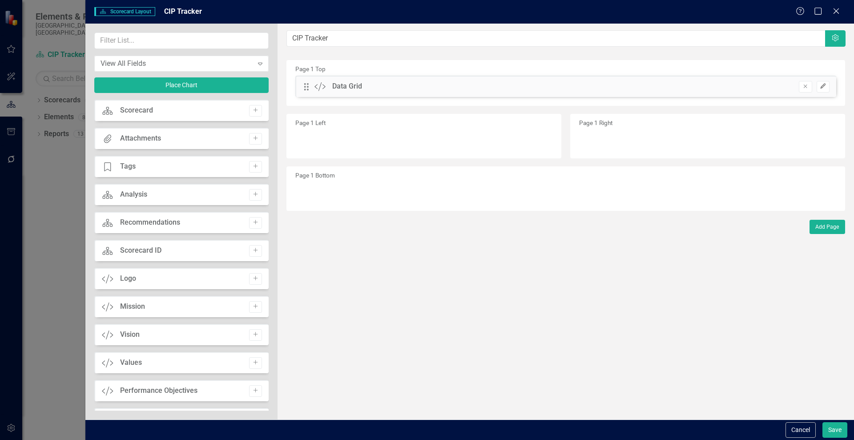
click at [827, 85] on button "Edit" at bounding box center [823, 87] width 13 height 12
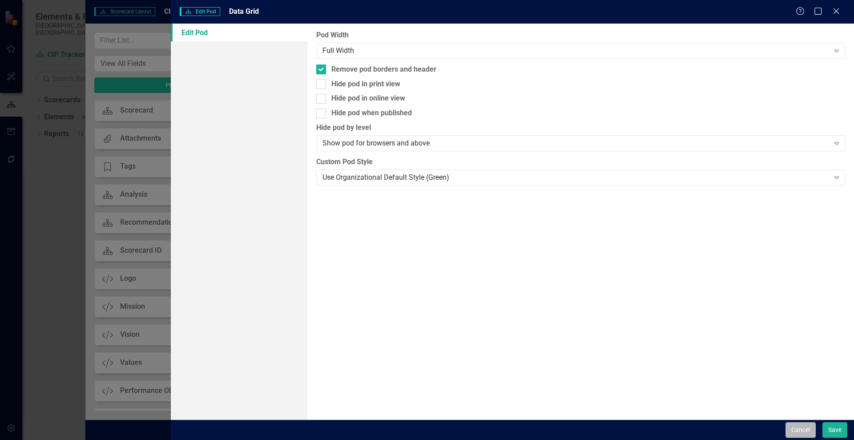
click at [806, 426] on button "Cancel" at bounding box center [801, 430] width 30 height 16
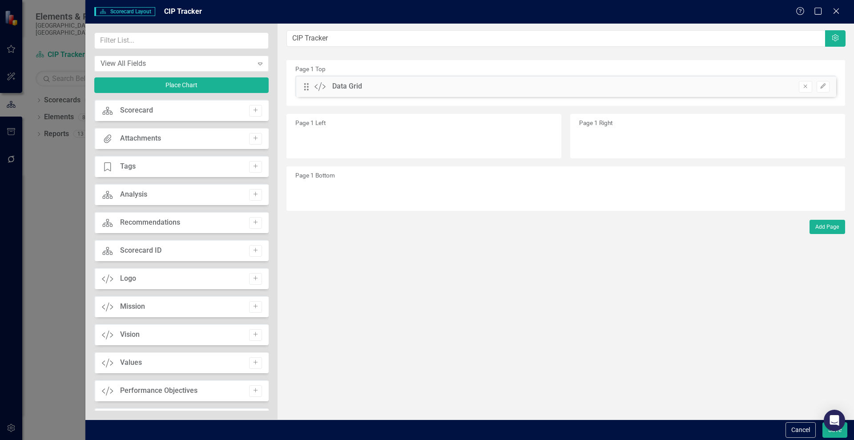
drag, startPoint x: 265, startPoint y: 111, endPoint x: 266, endPoint y: 152, distance: 40.5
click at [266, 152] on div "Scorecard Scorecard Add Attachments Attachments Add Tage Tags Add Scorecard Ana…" at bounding box center [181, 255] width 174 height 311
click at [688, 196] on div "Page 1 Bottom" at bounding box center [566, 188] width 559 height 44
click at [676, 139] on div "Page 1 Right" at bounding box center [707, 136] width 275 height 44
click at [518, 153] on div "Page 1 Left" at bounding box center [424, 136] width 275 height 44
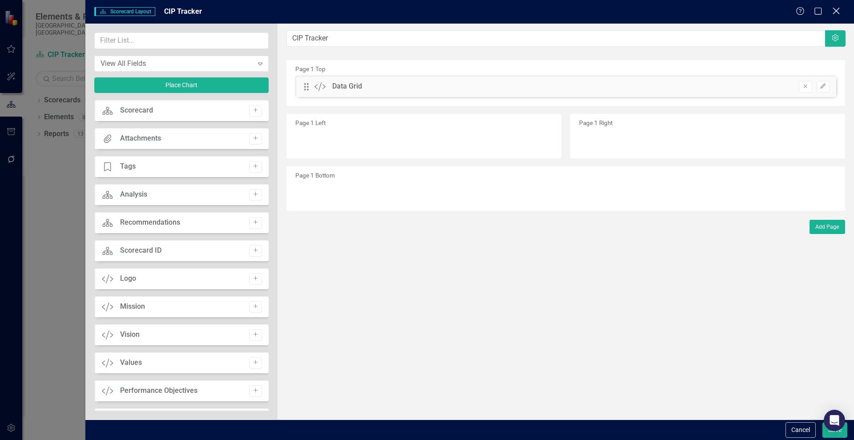
click at [837, 12] on icon at bounding box center [836, 11] width 7 height 7
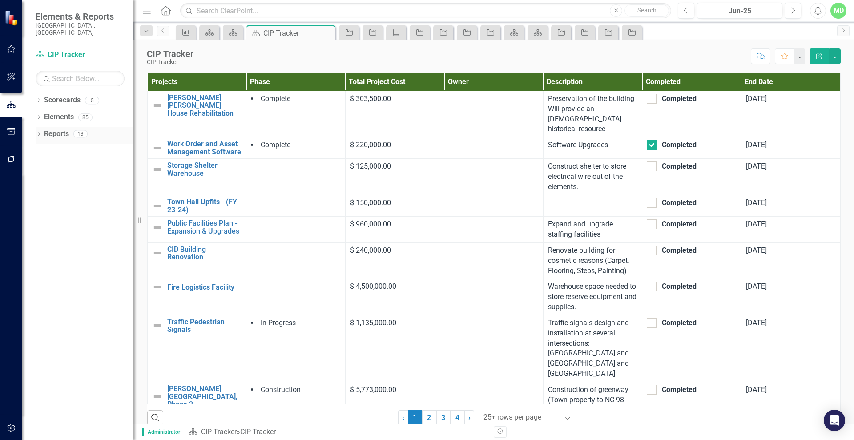
click at [48, 129] on link "Reports" at bounding box center [56, 134] width 25 height 10
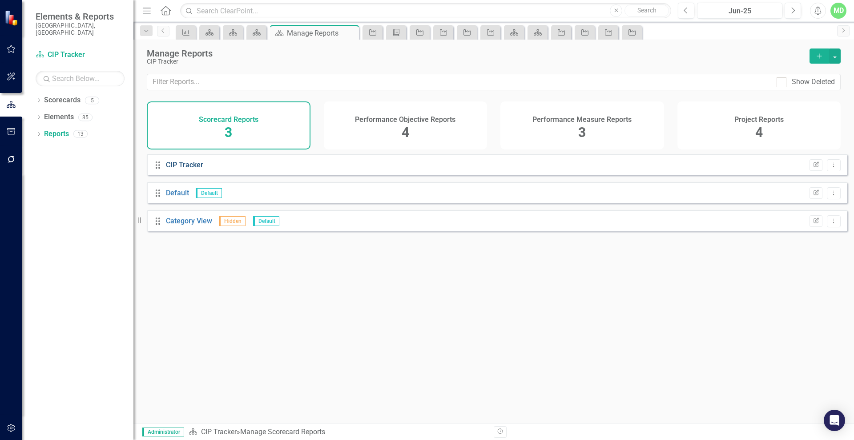
click at [188, 169] on link "CIP Tracker" at bounding box center [184, 165] width 37 height 8
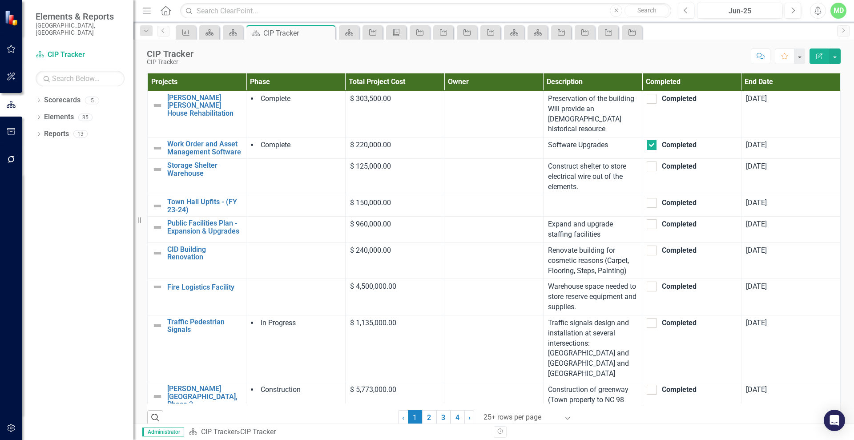
click at [823, 53] on icon "Edit Report" at bounding box center [820, 56] width 8 height 6
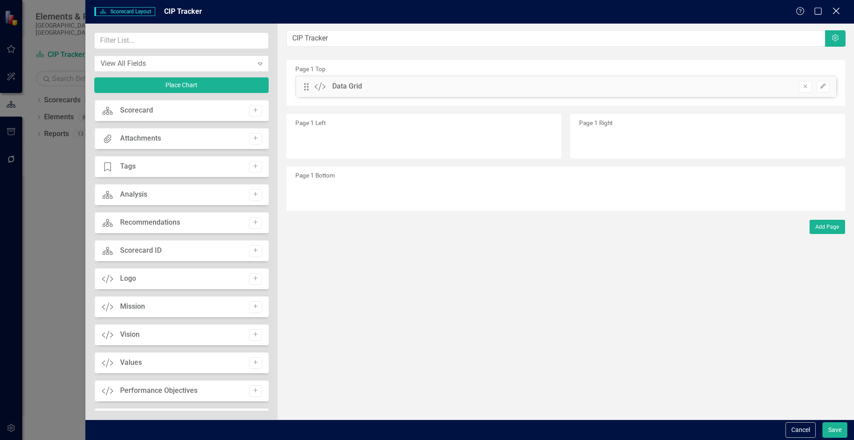
click at [837, 8] on icon "Close" at bounding box center [836, 11] width 11 height 8
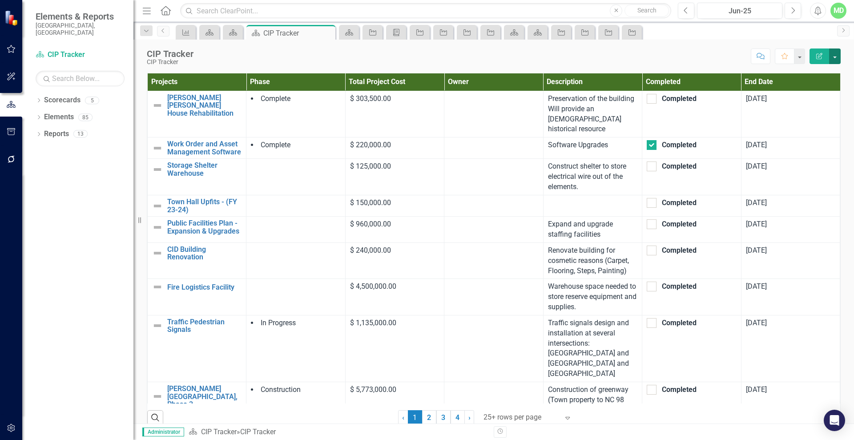
click at [839, 53] on button "button" at bounding box center [835, 57] width 12 height 16
click at [788, 93] on link "Edit Report Edit Layout" at bounding box center [805, 89] width 72 height 16
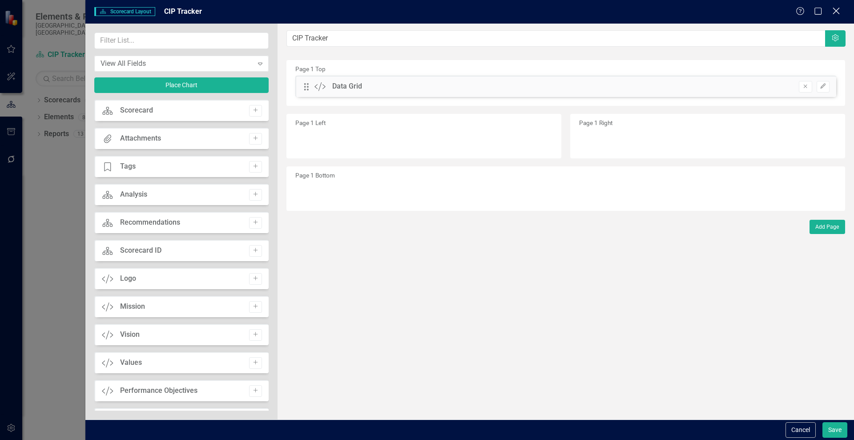
click at [837, 8] on icon "Close" at bounding box center [836, 11] width 11 height 8
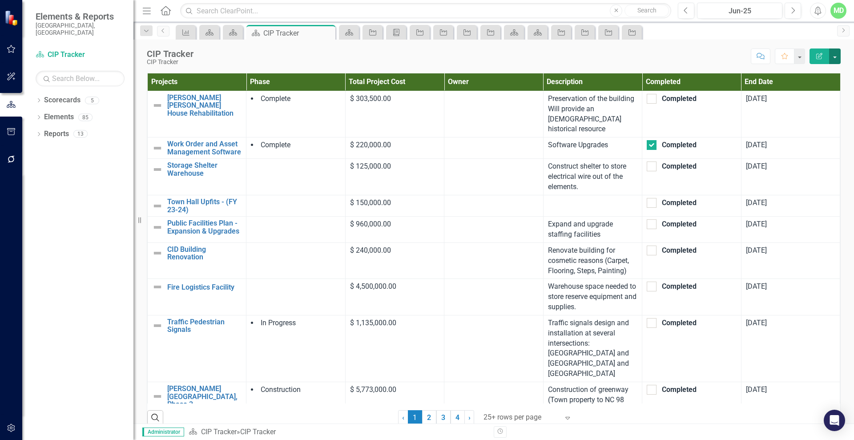
click at [836, 56] on button "button" at bounding box center [835, 57] width 12 height 16
click at [811, 76] on link "Edit Edit Scorecard" at bounding box center [805, 73] width 72 height 16
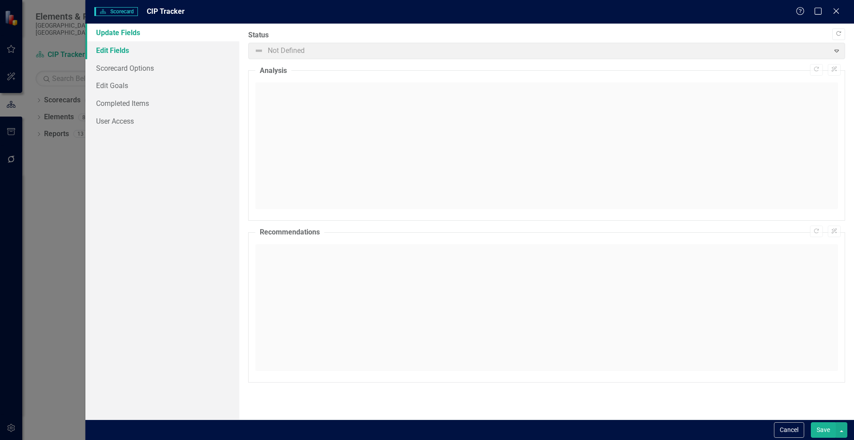
click at [119, 55] on link "Edit Fields" at bounding box center [162, 50] width 154 height 18
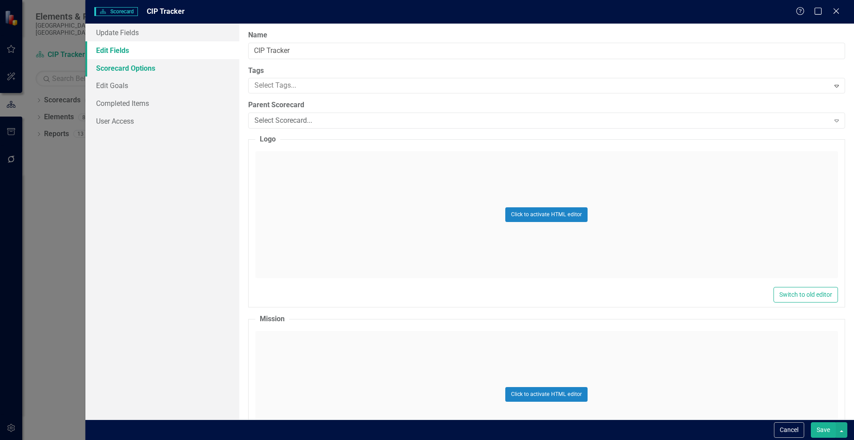
click at [118, 65] on link "Scorecard Options" at bounding box center [162, 68] width 154 height 18
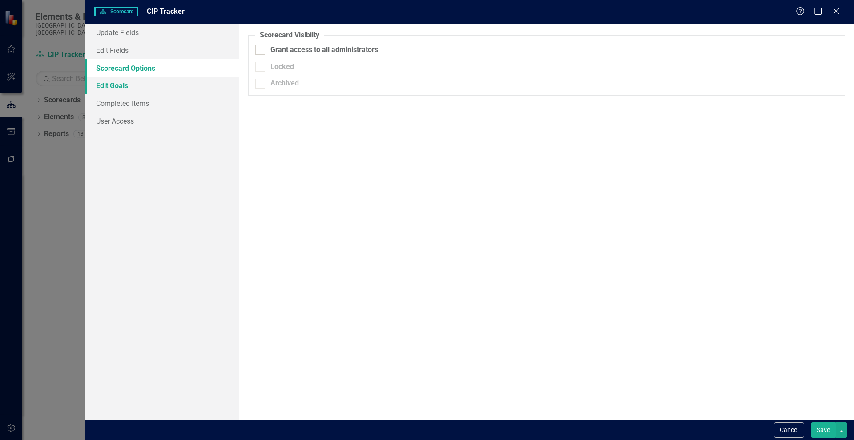
click at [113, 86] on link "Edit Goals" at bounding box center [162, 86] width 154 height 18
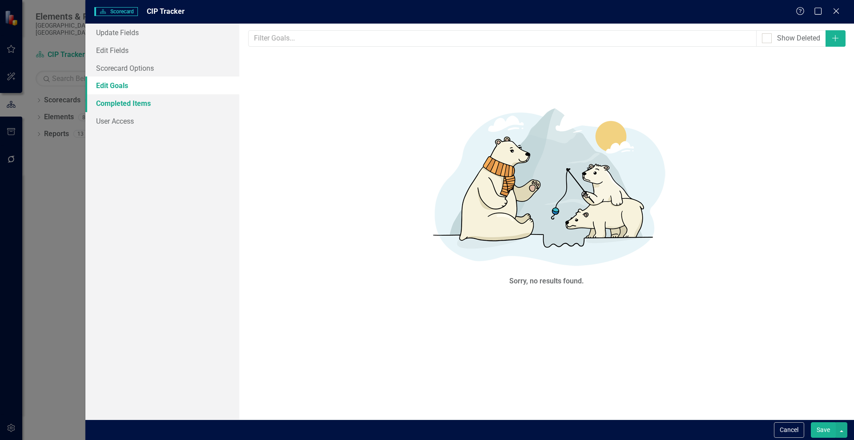
click at [117, 105] on link "Completed Items" at bounding box center [162, 103] width 154 height 18
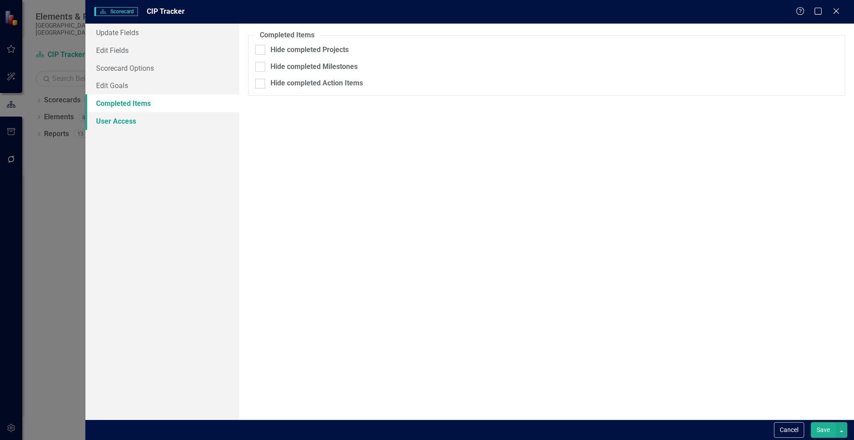
click at [116, 123] on link "User Access" at bounding box center [162, 121] width 154 height 18
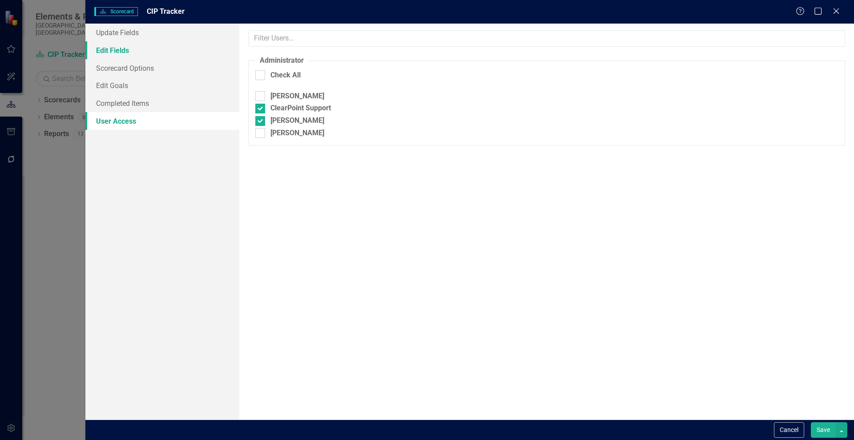
click at [109, 44] on link "Edit Fields" at bounding box center [162, 50] width 154 height 18
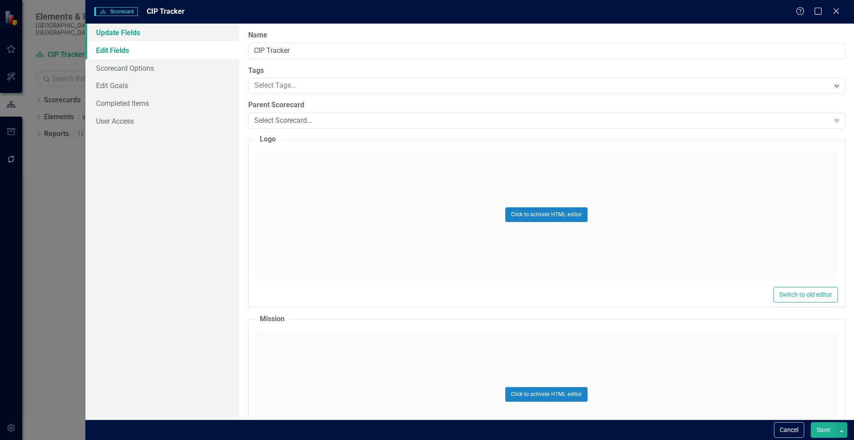
click at [109, 30] on link "Update Fields" at bounding box center [162, 33] width 154 height 18
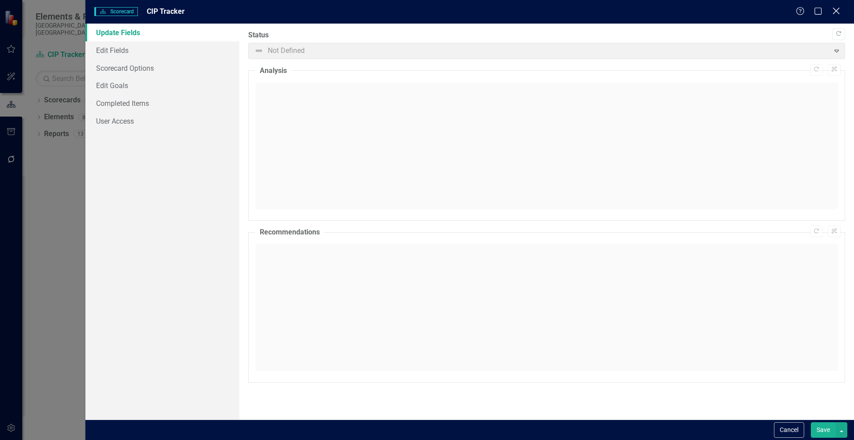
click at [840, 8] on icon "Close" at bounding box center [836, 11] width 11 height 8
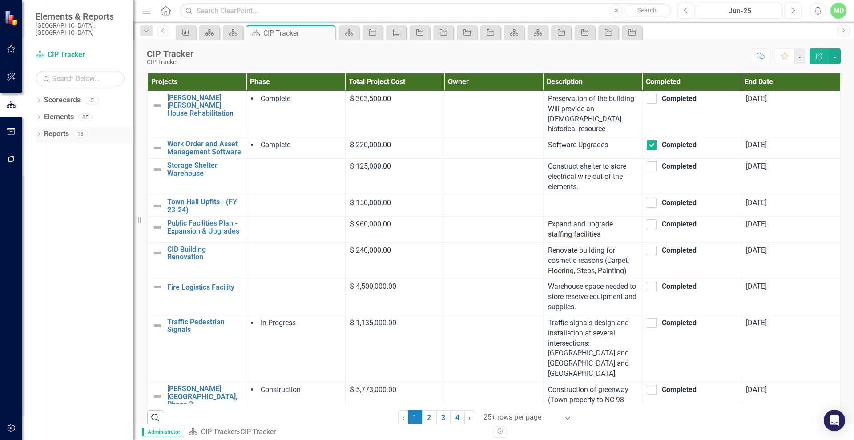
click at [50, 129] on link "Reports" at bounding box center [56, 134] width 25 height 10
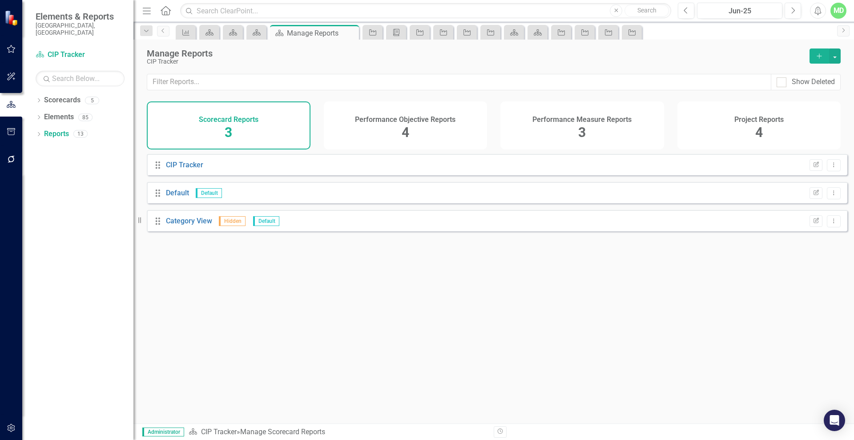
click at [744, 127] on div "Project Reports 4" at bounding box center [760, 125] width 164 height 48
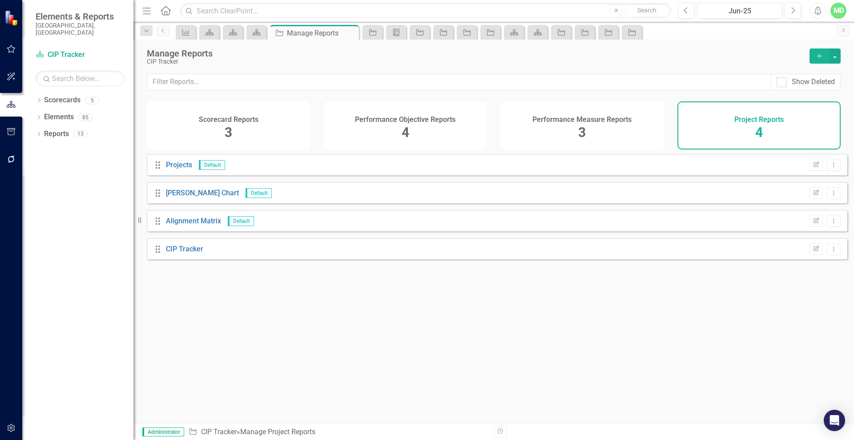
click at [224, 134] on div "Scorecard Reports 3" at bounding box center [229, 125] width 164 height 48
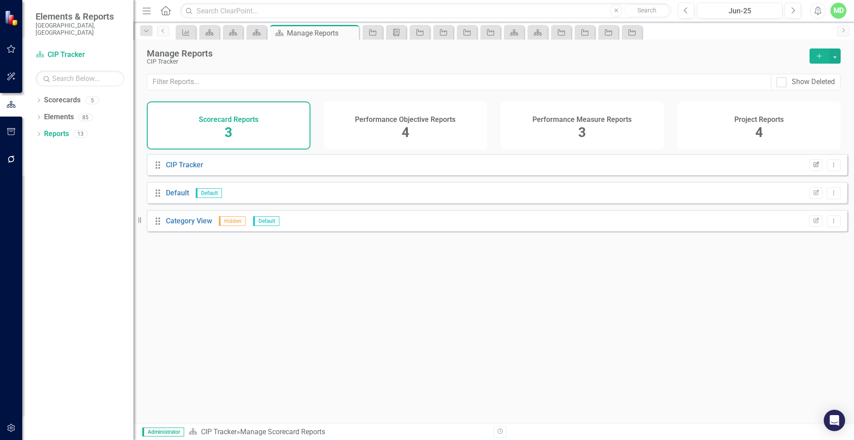
click at [814, 167] on icon "button" at bounding box center [816, 164] width 5 height 5
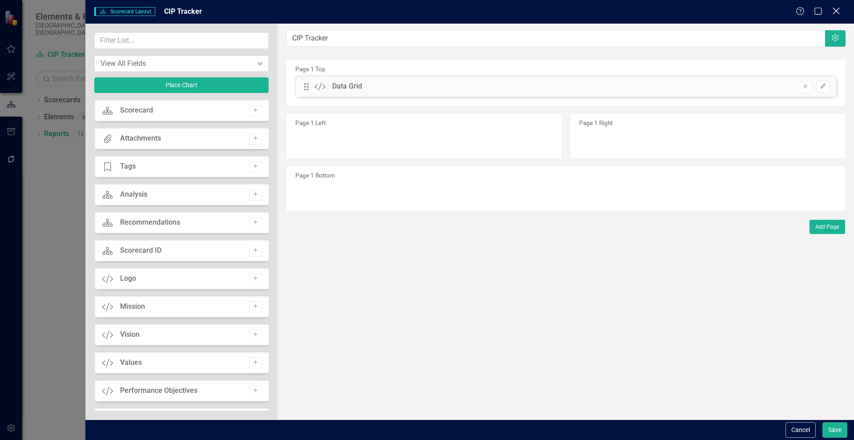
click at [838, 12] on icon "Close" at bounding box center [836, 11] width 11 height 8
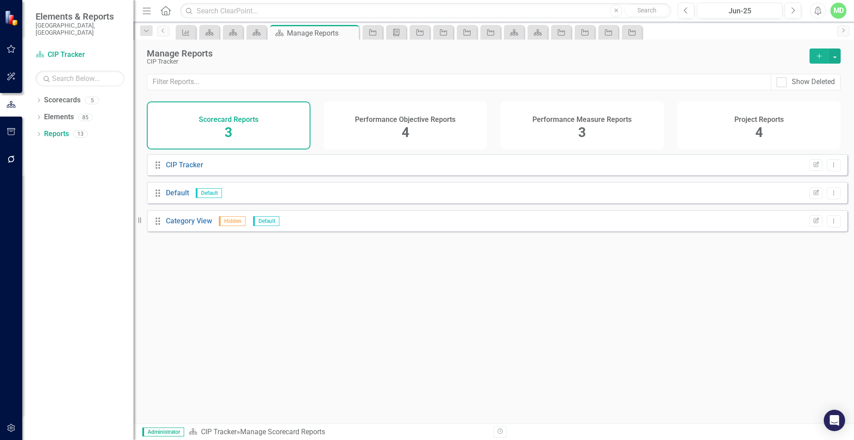
click at [399, 145] on div "Performance Objective Reports 4" at bounding box center [406, 125] width 164 height 48
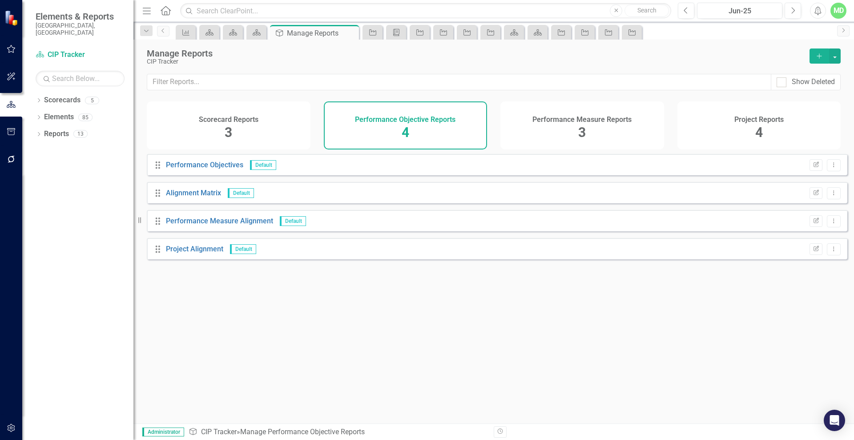
click at [624, 129] on div "Performance Measure Reports 3" at bounding box center [583, 125] width 164 height 48
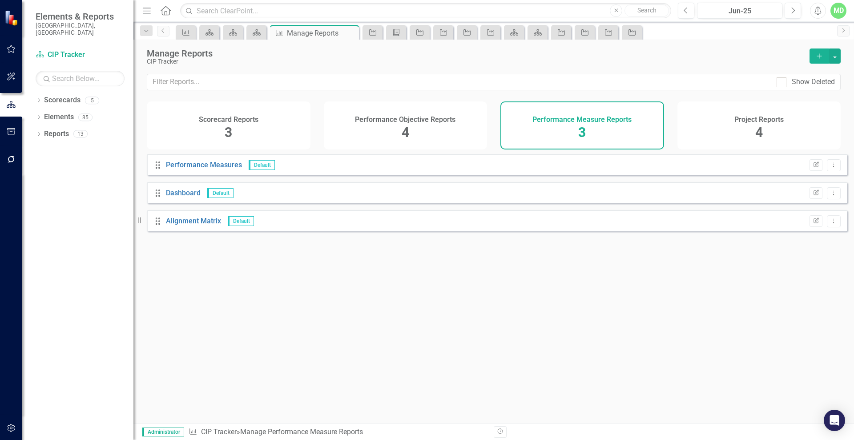
click at [728, 115] on div "Project Reports 4" at bounding box center [760, 125] width 164 height 48
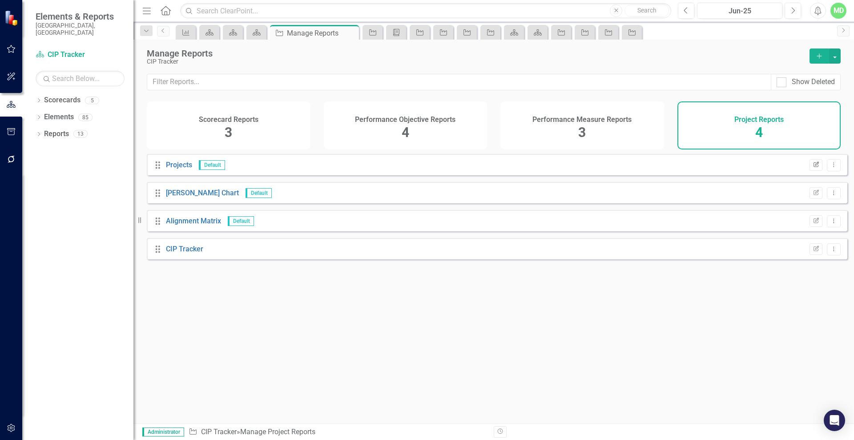
click at [814, 171] on button "Edit Report" at bounding box center [816, 165] width 13 height 12
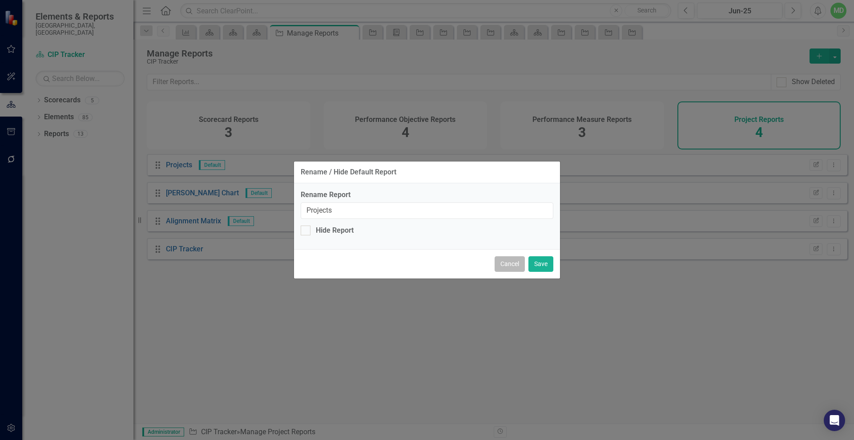
click at [503, 264] on button "Cancel" at bounding box center [510, 264] width 30 height 16
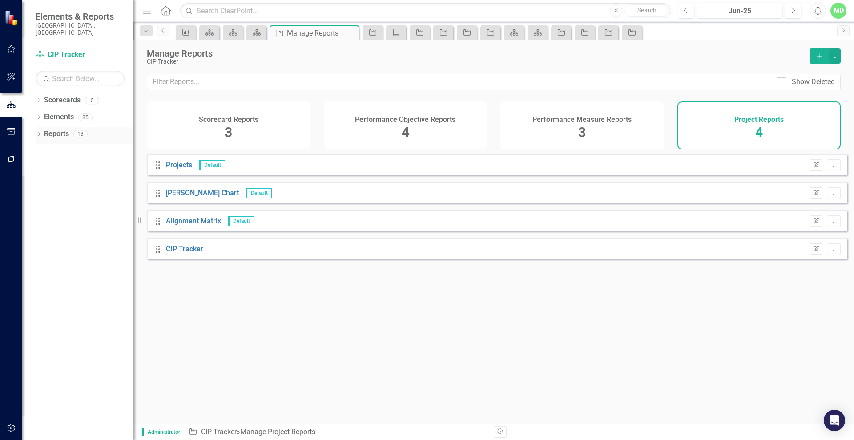
click at [45, 129] on link "Reports" at bounding box center [56, 134] width 25 height 10
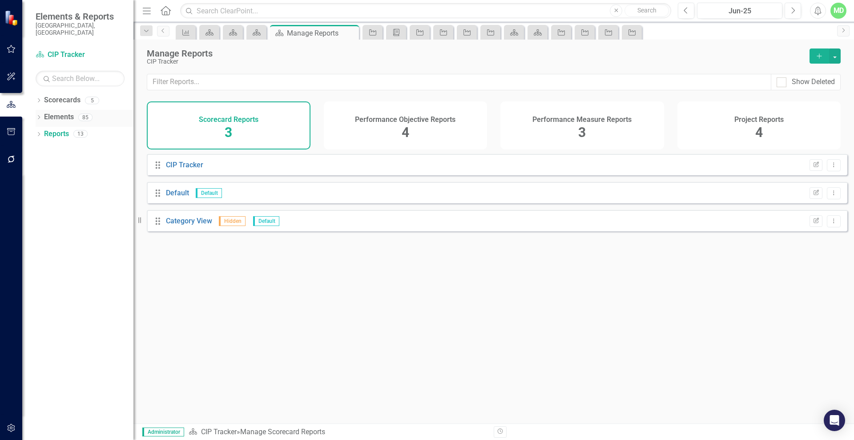
click at [49, 113] on link "Elements" at bounding box center [59, 117] width 30 height 10
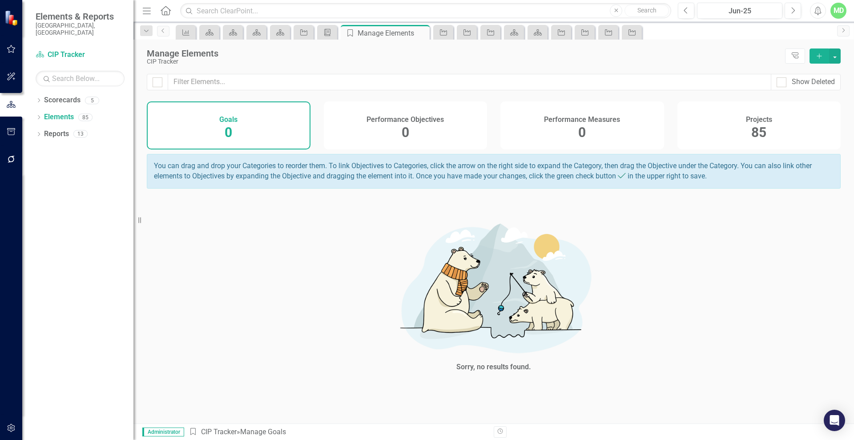
click at [735, 126] on div "Projects 85" at bounding box center [760, 125] width 164 height 48
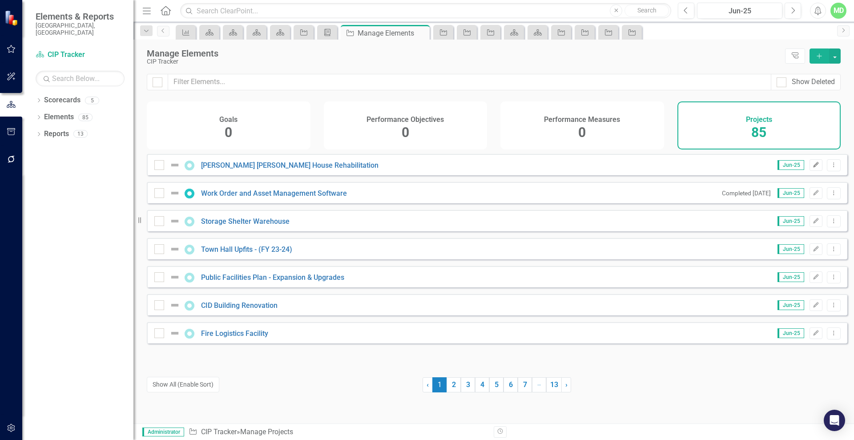
drag, startPoint x: 803, startPoint y: 170, endPoint x: 813, endPoint y: 169, distance: 9.8
click at [813, 168] on icon "Edit" at bounding box center [816, 164] width 7 height 5
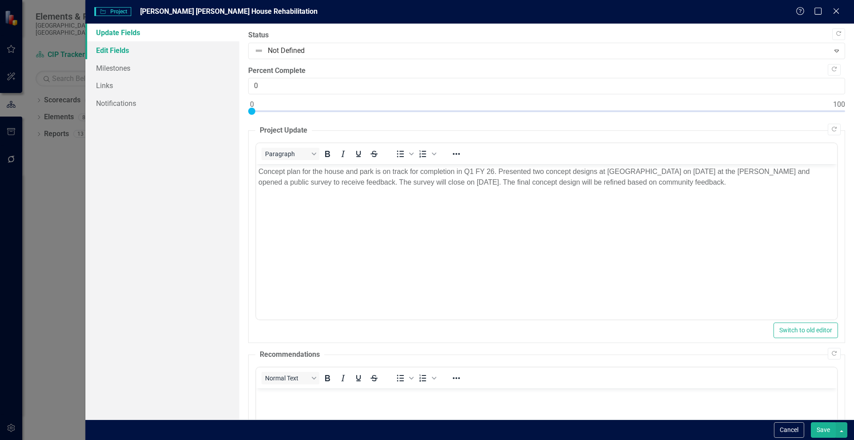
click at [100, 53] on link "Edit Fields" at bounding box center [162, 50] width 154 height 18
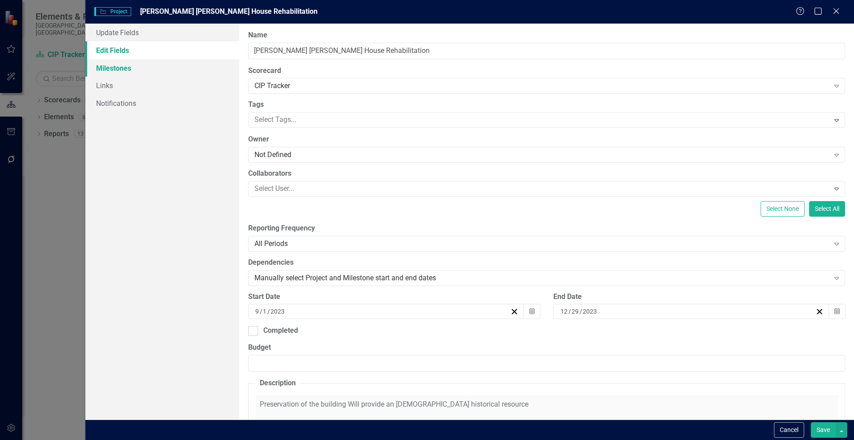
click at [109, 73] on link "Milestones" at bounding box center [162, 68] width 154 height 18
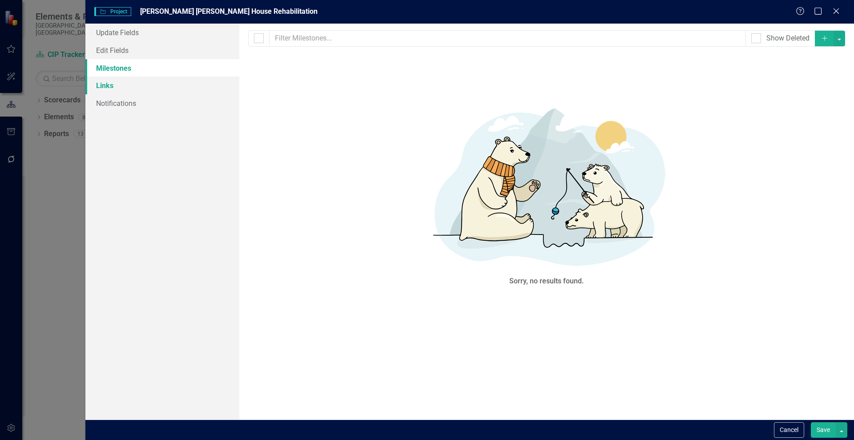
click at [105, 91] on link "Links" at bounding box center [162, 86] width 154 height 18
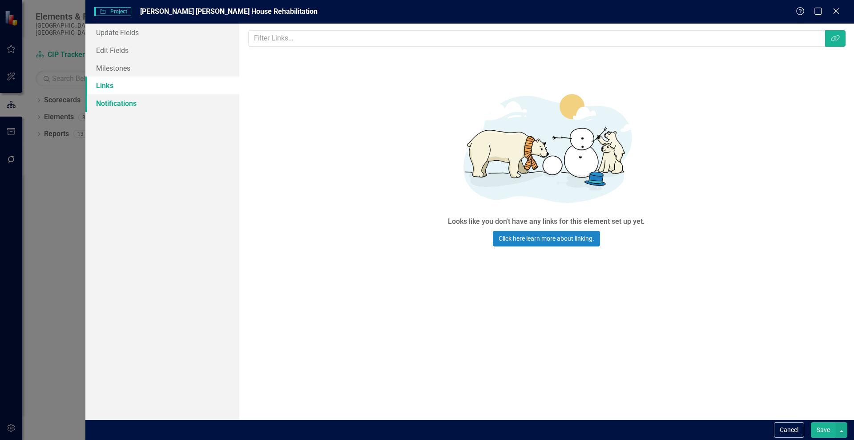
click at [117, 109] on link "Notifications" at bounding box center [162, 103] width 154 height 18
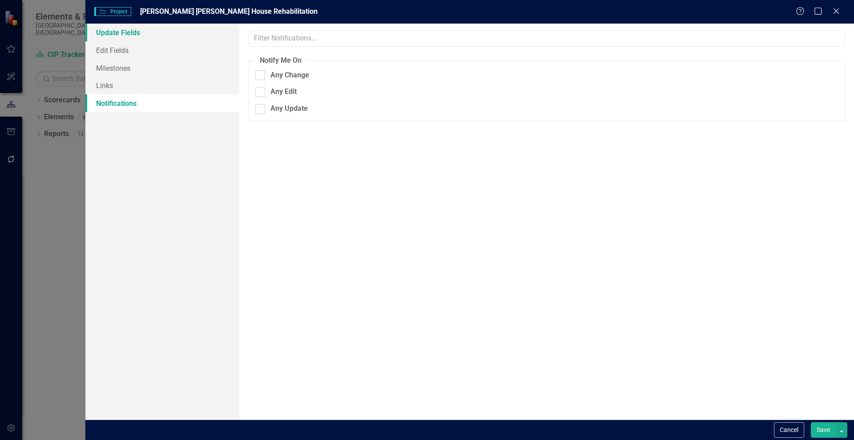
drag, startPoint x: 108, startPoint y: 30, endPoint x: 101, endPoint y: 34, distance: 8.8
click at [101, 34] on link "Update Fields" at bounding box center [162, 33] width 154 height 18
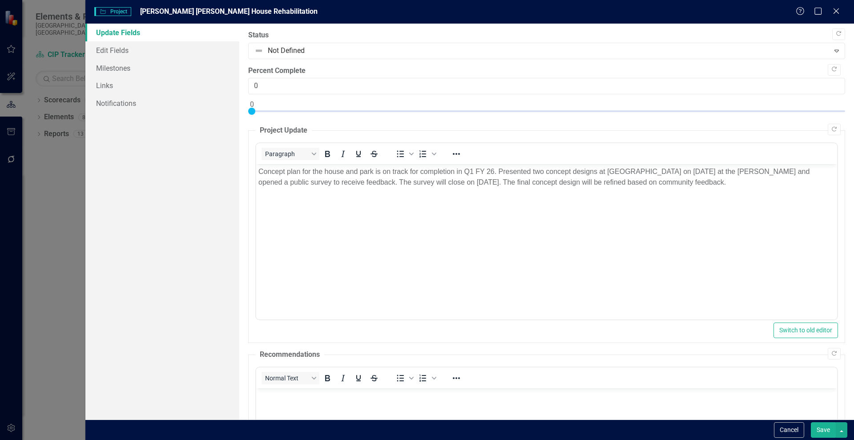
click at [831, 1] on div "Project Project [PERSON_NAME] [PERSON_NAME] House Rehabilitation Help Maximize …" at bounding box center [469, 12] width 769 height 24
click at [839, 4] on div "Project Project [PERSON_NAME] [PERSON_NAME] House Rehabilitation Help Maximize …" at bounding box center [469, 12] width 769 height 24
click at [837, 14] on icon "Close" at bounding box center [836, 11] width 11 height 8
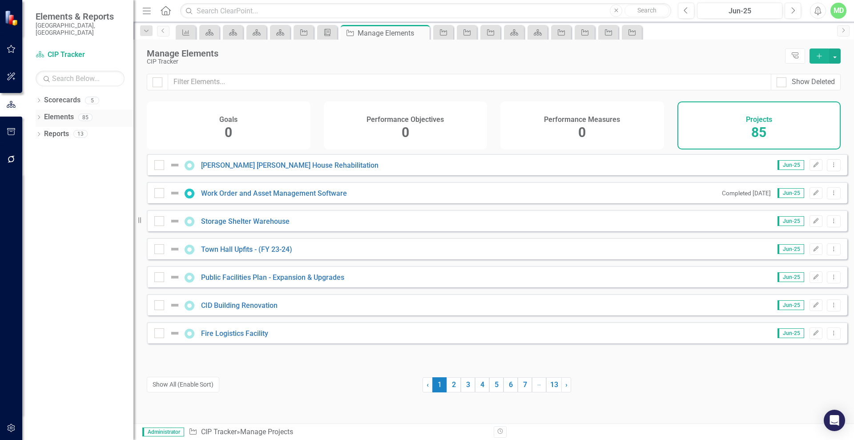
click at [51, 113] on link "Elements" at bounding box center [59, 117] width 30 height 10
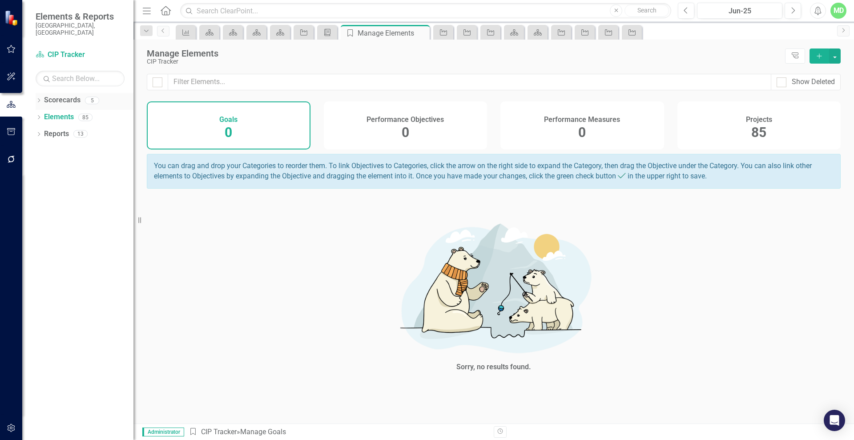
click at [45, 95] on link "Scorecards" at bounding box center [62, 100] width 36 height 10
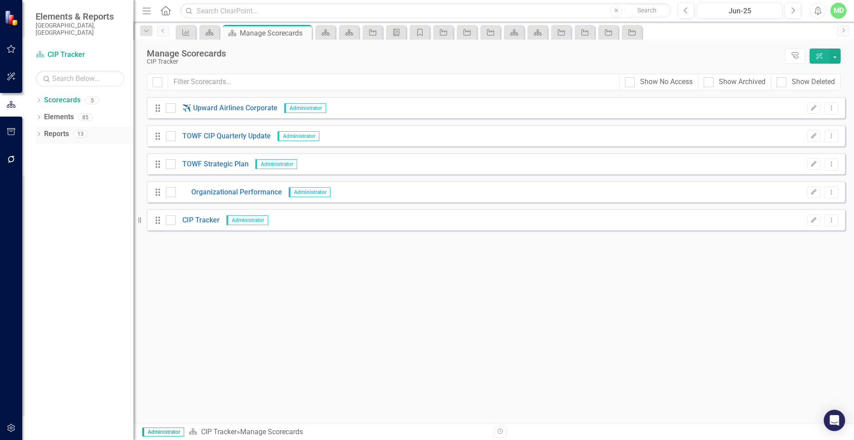
click at [52, 129] on link "Reports" at bounding box center [56, 134] width 25 height 10
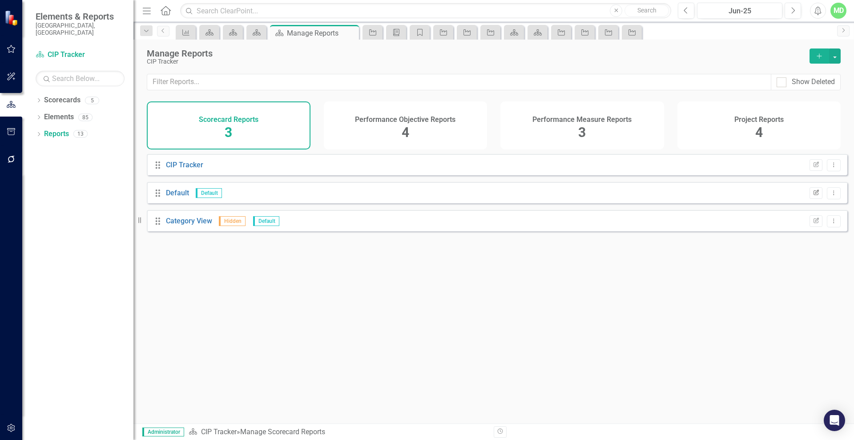
click at [810, 196] on button "Edit Report" at bounding box center [816, 193] width 13 height 12
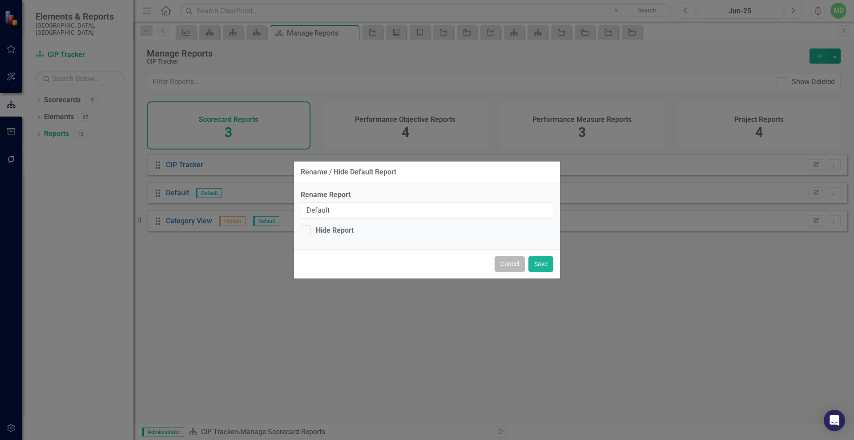
click at [506, 261] on button "Cancel" at bounding box center [510, 264] width 30 height 16
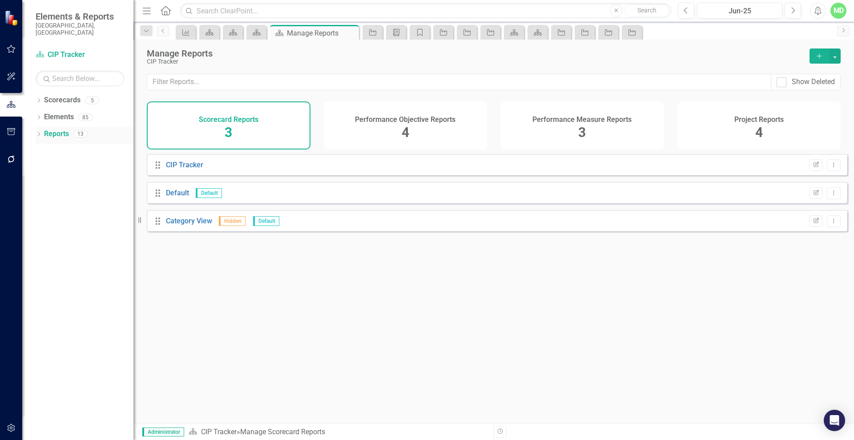
click at [63, 127] on div "Reports" at bounding box center [56, 134] width 25 height 15
click at [372, 113] on div "Performance Objective Reports" at bounding box center [405, 118] width 101 height 10
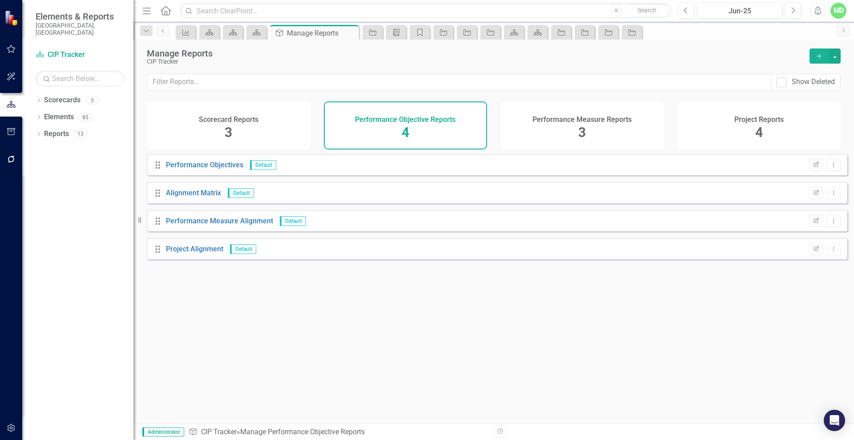
click at [605, 121] on h4 "Performance Measure Reports" at bounding box center [582, 120] width 99 height 8
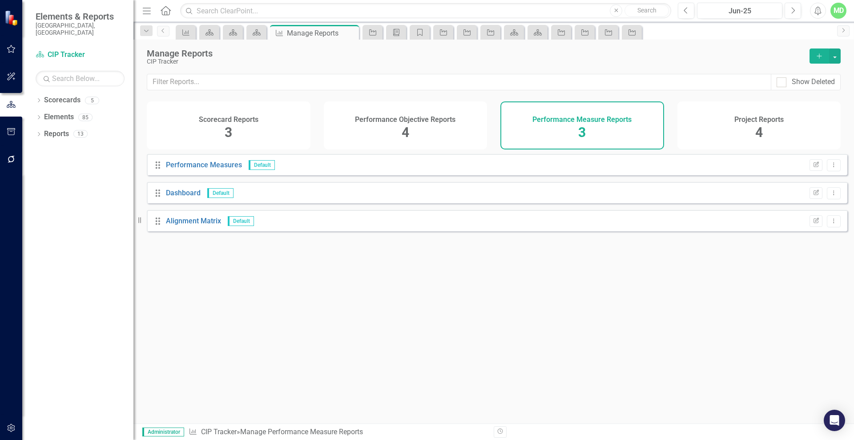
click at [763, 134] on div "Project Reports 4" at bounding box center [760, 125] width 164 height 48
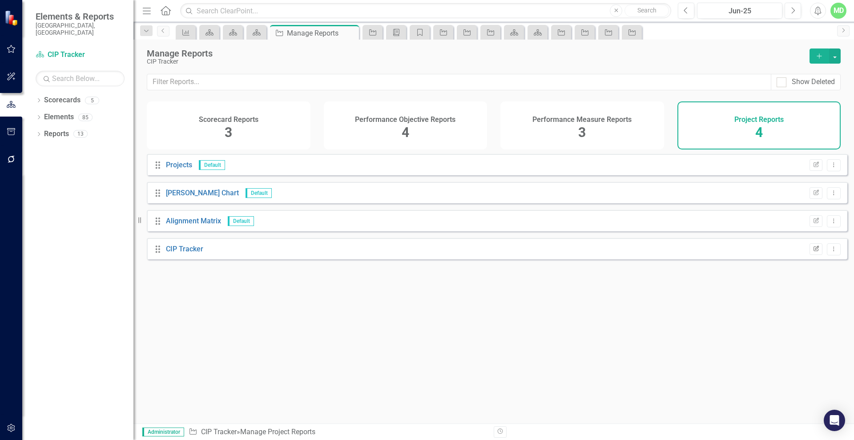
click at [813, 252] on icon "Edit Report" at bounding box center [816, 249] width 7 height 5
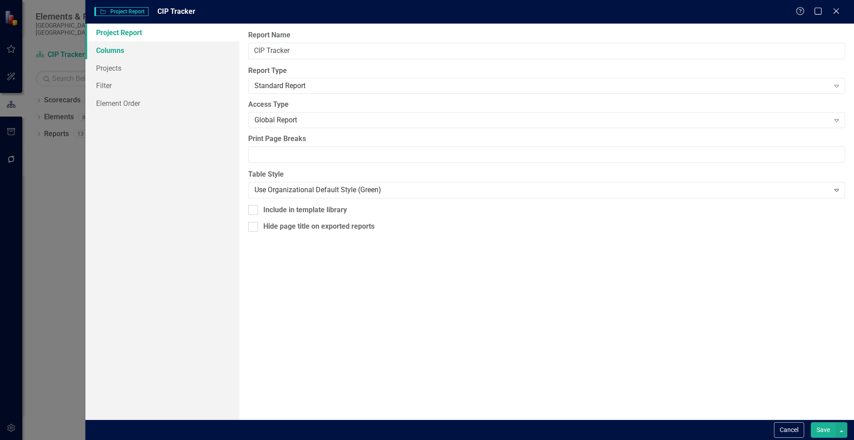
click at [116, 55] on link "Columns" at bounding box center [162, 50] width 154 height 18
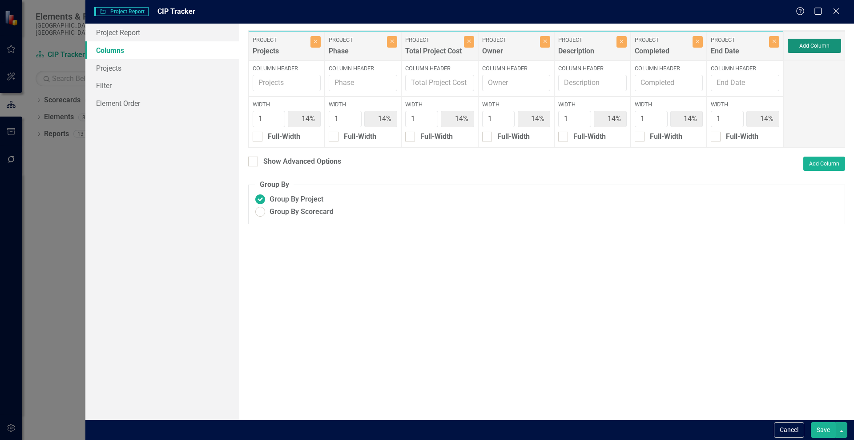
click at [812, 45] on button "Add Column" at bounding box center [814, 46] width 53 height 14
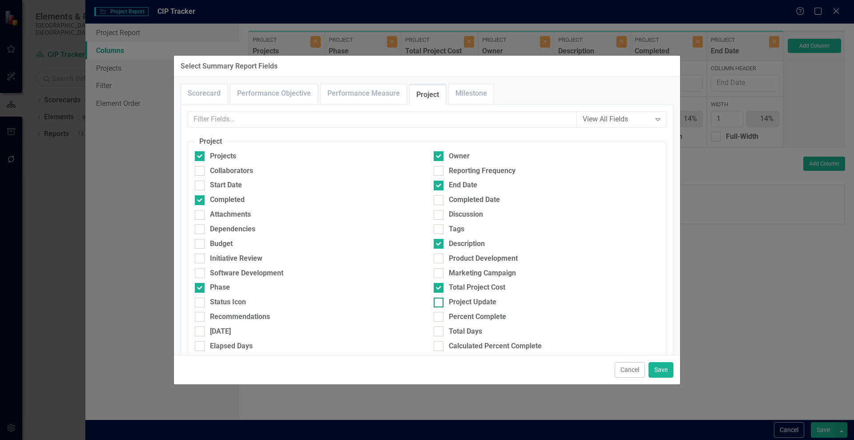
click at [437, 302] on div at bounding box center [439, 303] width 10 height 10
click at [437, 302] on input "Project Update" at bounding box center [437, 301] width 6 height 6
checkbox input "true"
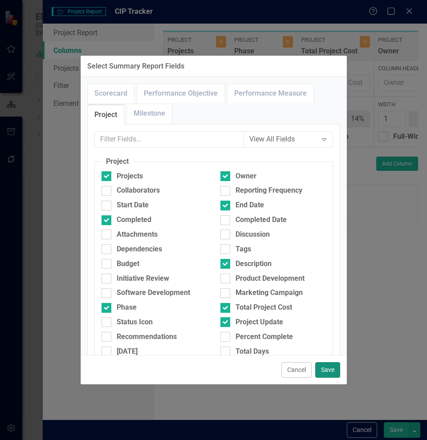
click at [328, 370] on button "Save" at bounding box center [327, 370] width 25 height 16
type input "13%"
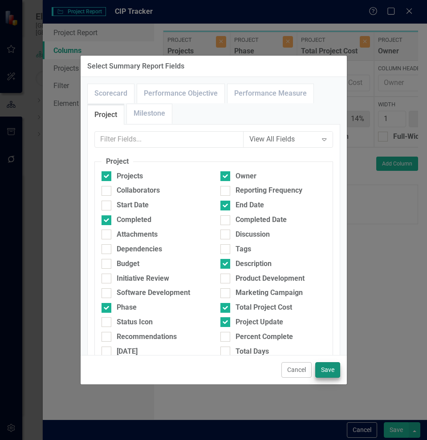
type input "13%"
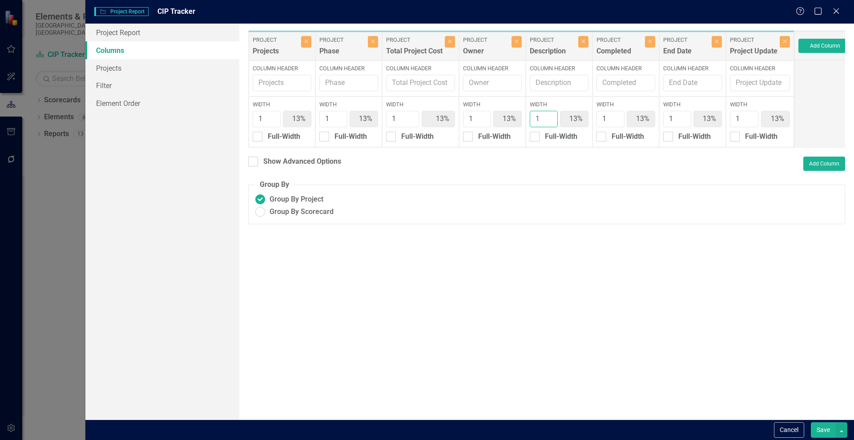
type input "2"
type input "11%"
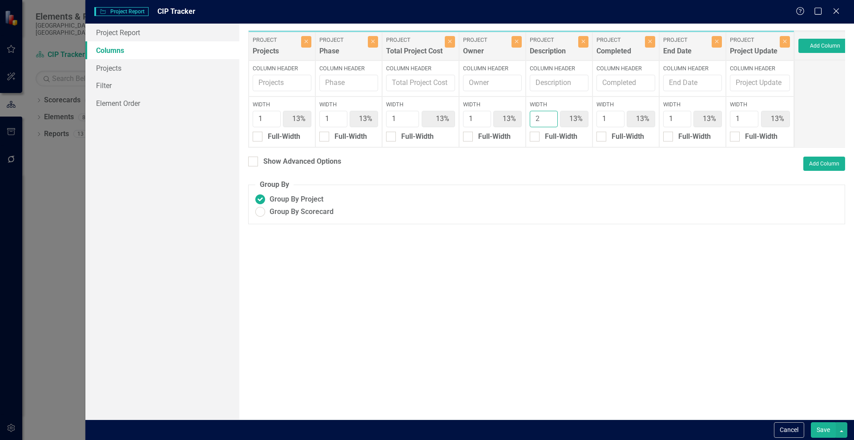
type input "22%"
type input "11%"
click at [549, 117] on input "2" at bounding box center [544, 119] width 28 height 16
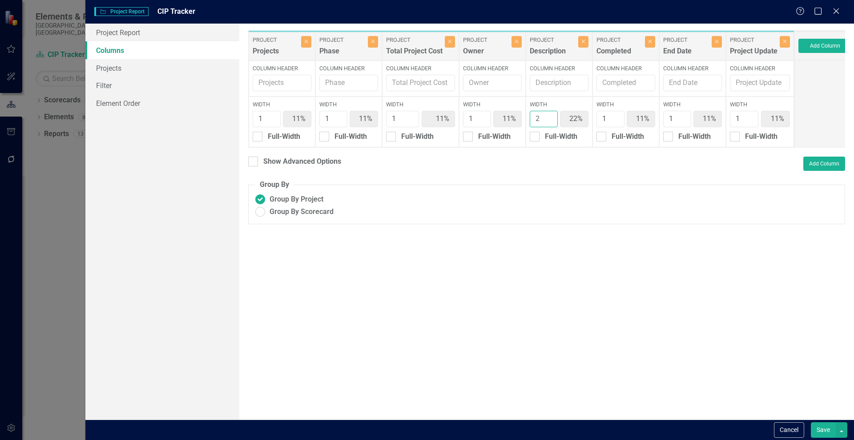
type input "3"
type input "10%"
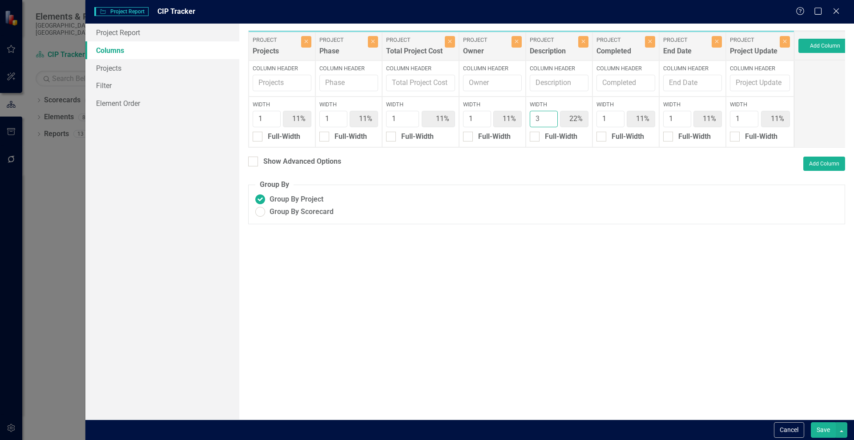
type input "30%"
type input "10%"
type input "3"
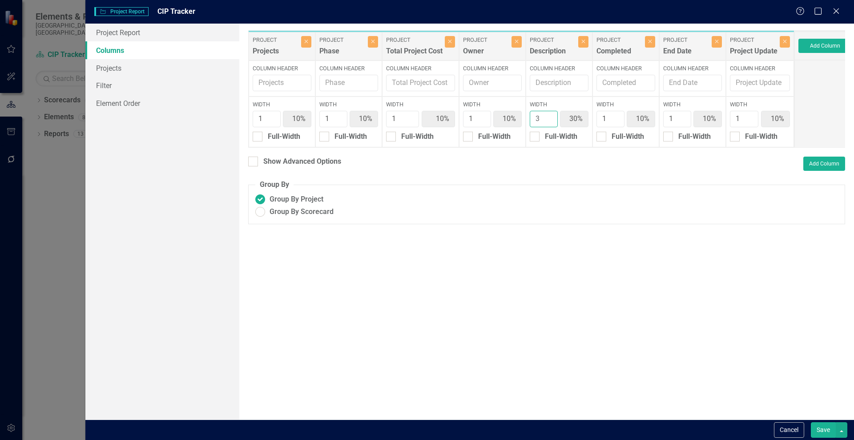
click at [549, 114] on input "3" at bounding box center [544, 119] width 28 height 16
type input "2"
type input "9%"
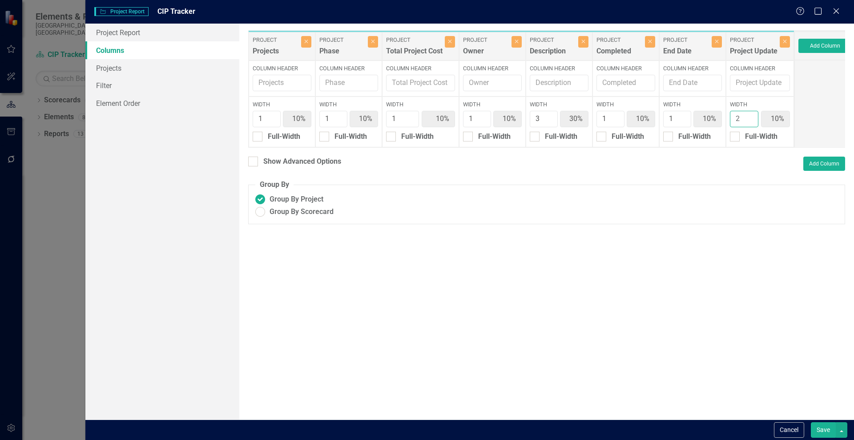
type input "9%"
type input "27%"
type input "9%"
type input "18%"
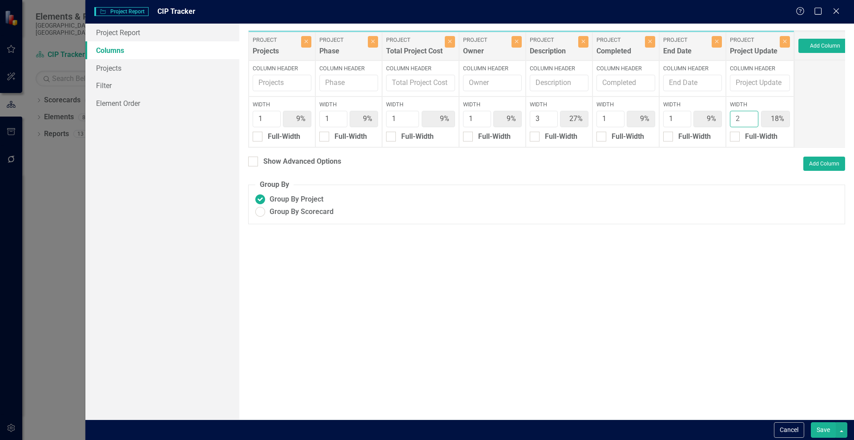
click at [749, 117] on input "2" at bounding box center [744, 119] width 29 height 16
type input "3"
type input "8%"
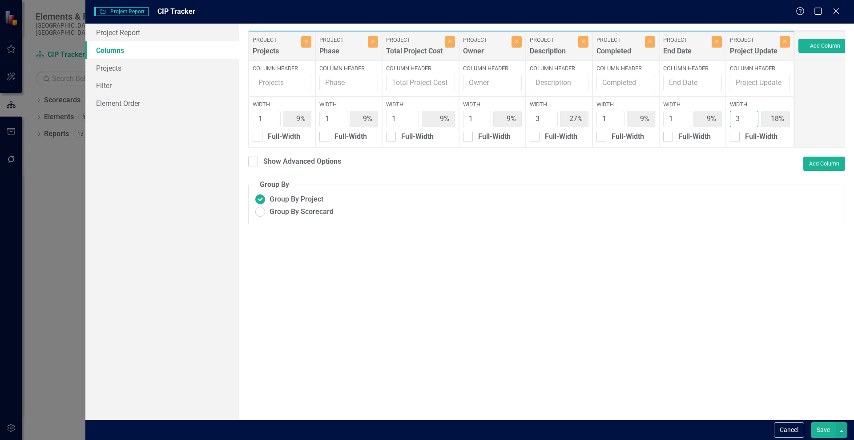
type input "8%"
type input "25%"
type input "8%"
type input "25%"
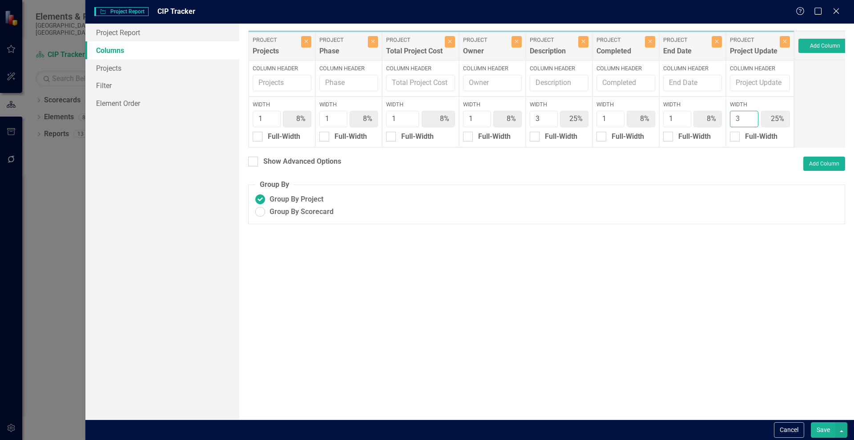
type input "3"
click at [749, 117] on input "3" at bounding box center [744, 119] width 29 height 16
click at [820, 432] on button "Save" at bounding box center [823, 430] width 25 height 16
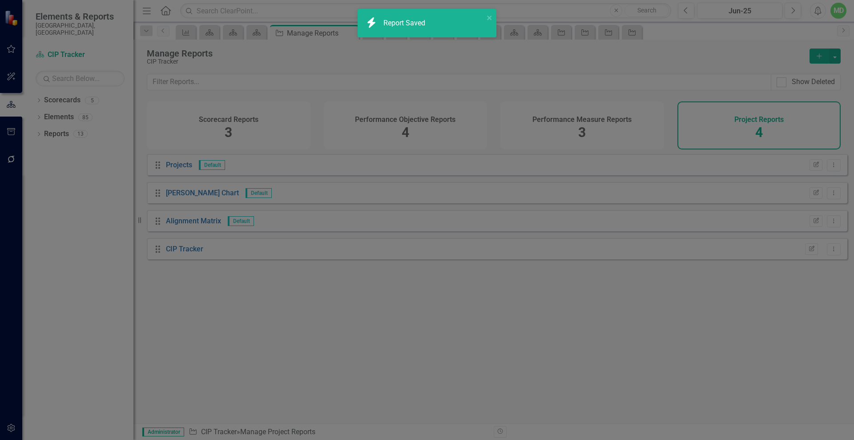
radio input "true"
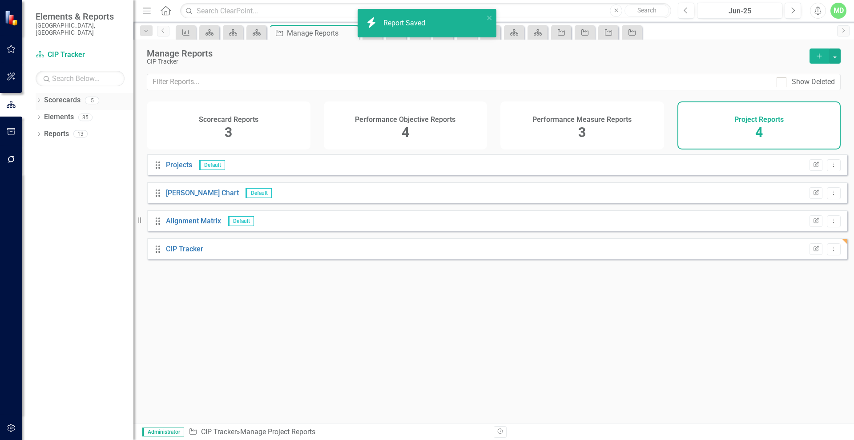
click at [57, 95] on link "Scorecards" at bounding box center [62, 100] width 36 height 10
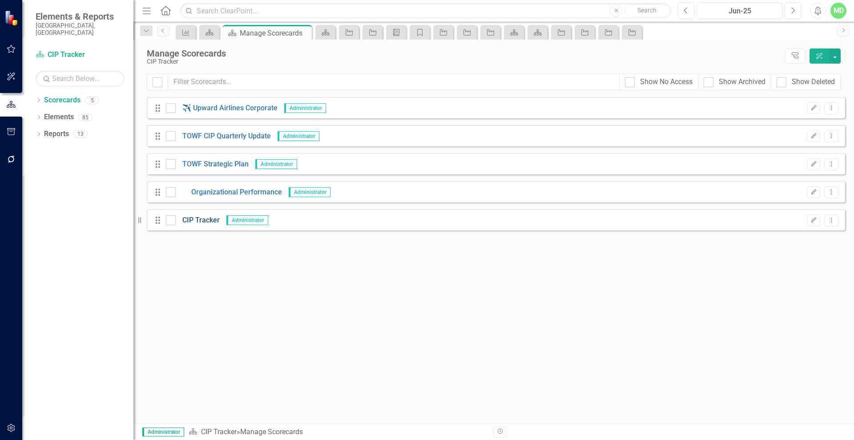
click at [198, 219] on link "CIP Tracker" at bounding box center [198, 220] width 44 height 10
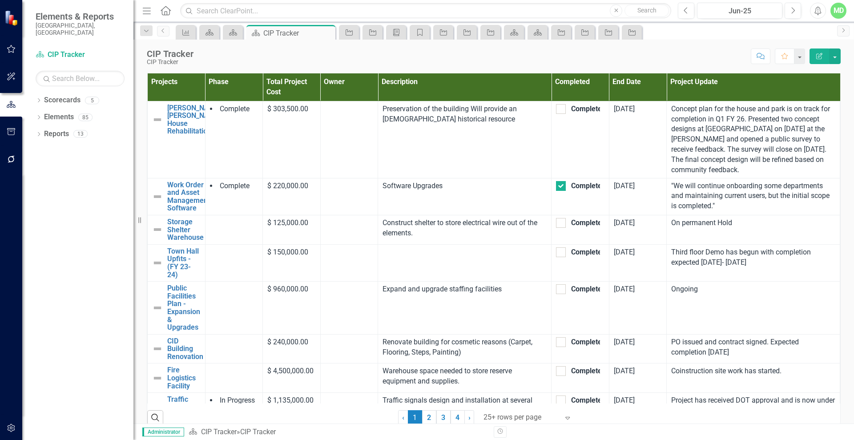
drag, startPoint x: 818, startPoint y: 55, endPoint x: 823, endPoint y: 54, distance: 4.9
click at [822, 54] on icon "Edit Report" at bounding box center [820, 56] width 8 height 6
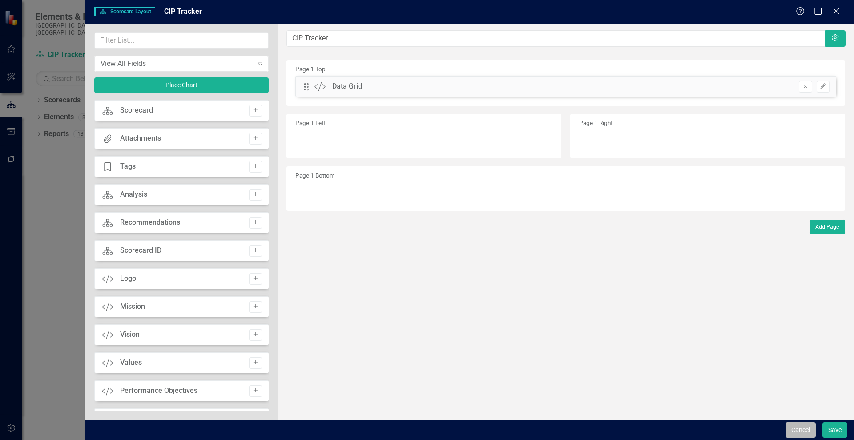
click at [802, 430] on button "Cancel" at bounding box center [801, 430] width 30 height 16
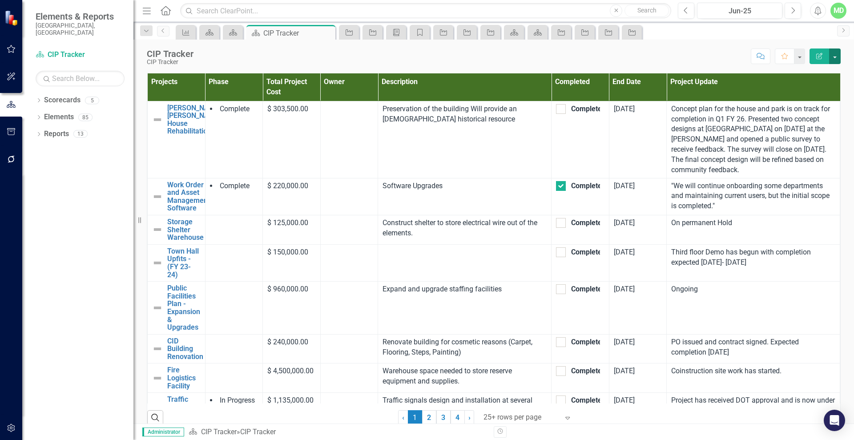
click at [837, 52] on button "button" at bounding box center [835, 57] width 12 height 16
click at [799, 125] on link "PDF Export to PDF" at bounding box center [805, 125] width 72 height 16
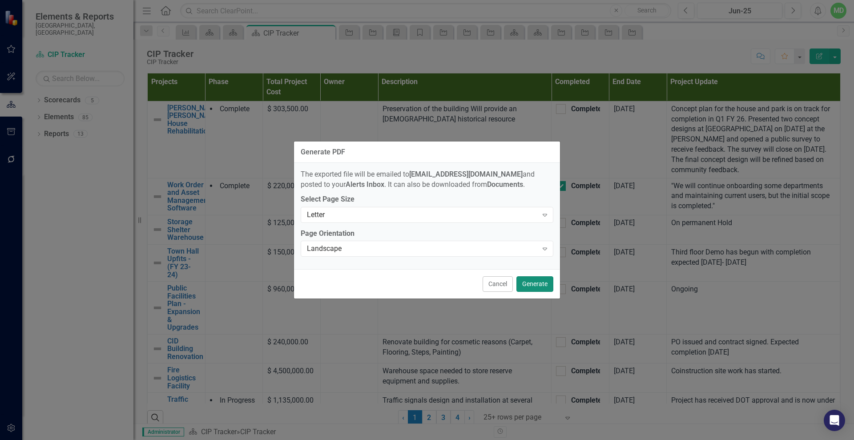
click at [536, 283] on button "Generate" at bounding box center [535, 284] width 37 height 16
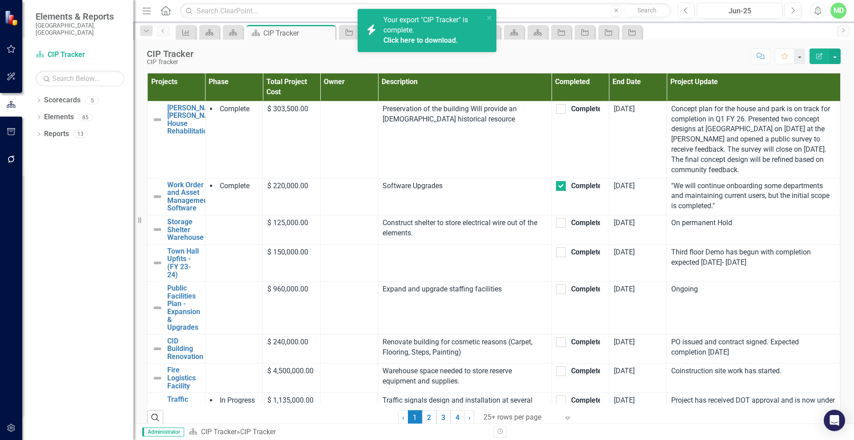
click at [418, 37] on link "Click here to download." at bounding box center [421, 40] width 75 height 8
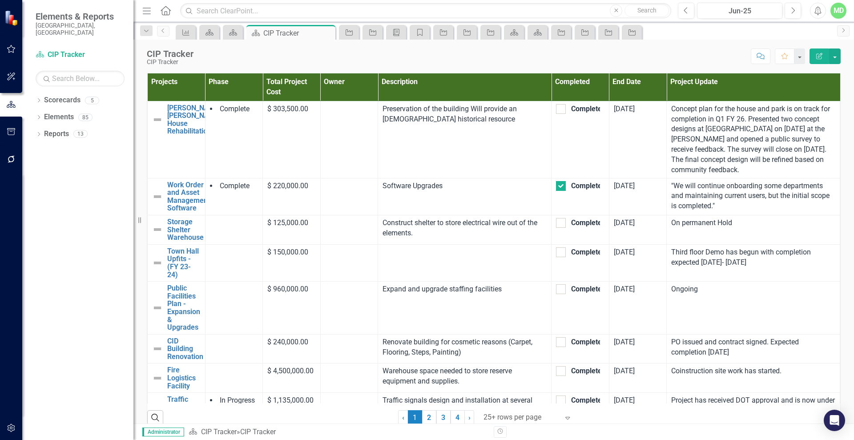
click at [404, 53] on div "Score: N/A Jun-25 Completed Comment Favorite Edit Report" at bounding box center [519, 56] width 643 height 15
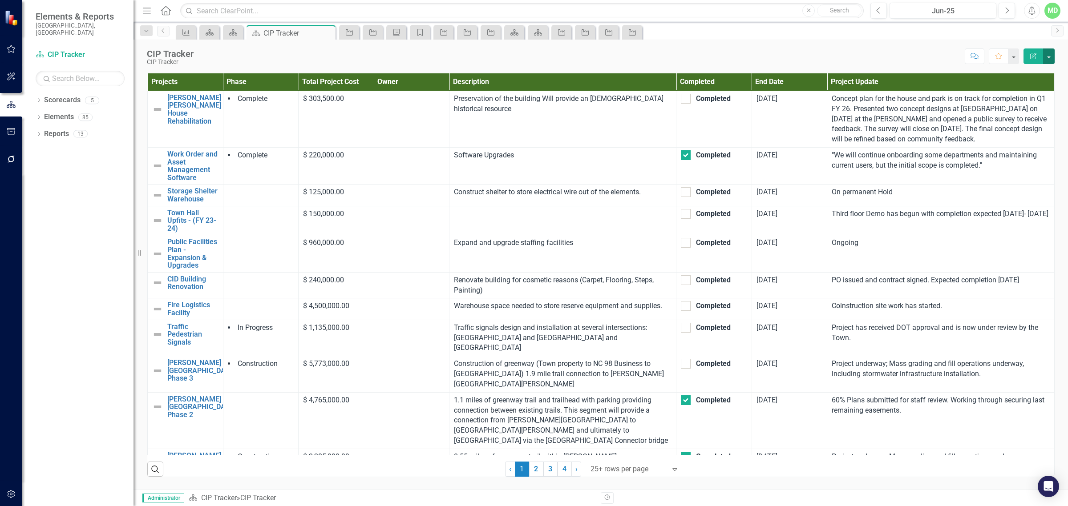
click at [854, 53] on button "button" at bounding box center [1049, 57] width 12 height 16
click at [854, 123] on link "PDF Export to PDF" at bounding box center [1018, 125] width 72 height 16
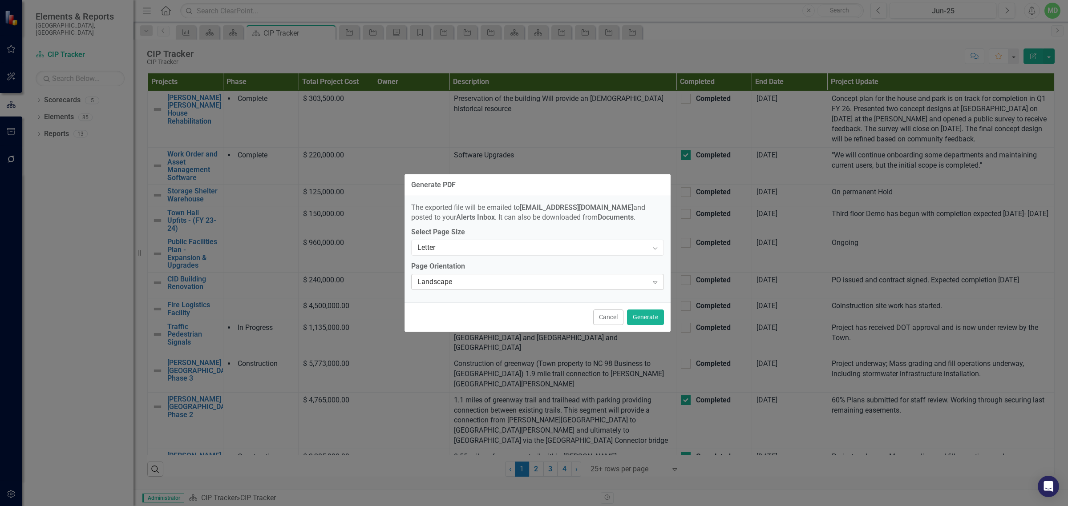
click at [658, 284] on icon "Expand" at bounding box center [655, 282] width 9 height 7
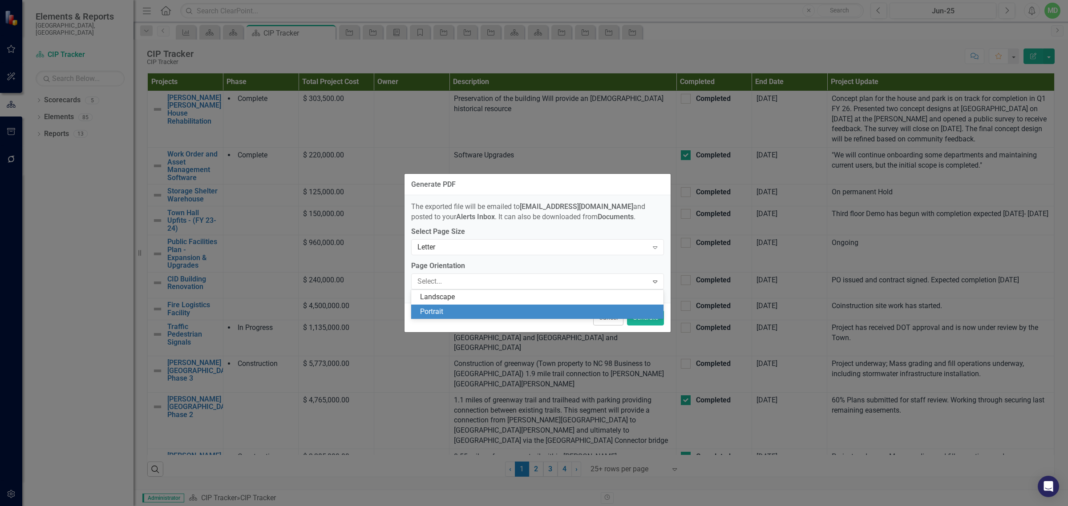
click at [506, 315] on div "Portrait" at bounding box center [539, 312] width 239 height 10
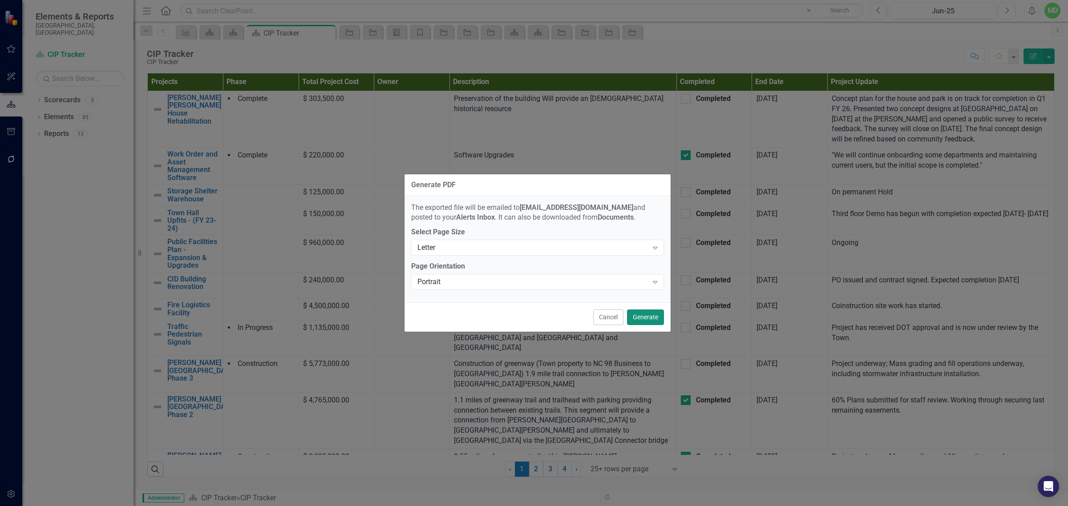
click at [647, 317] on button "Generate" at bounding box center [645, 318] width 37 height 16
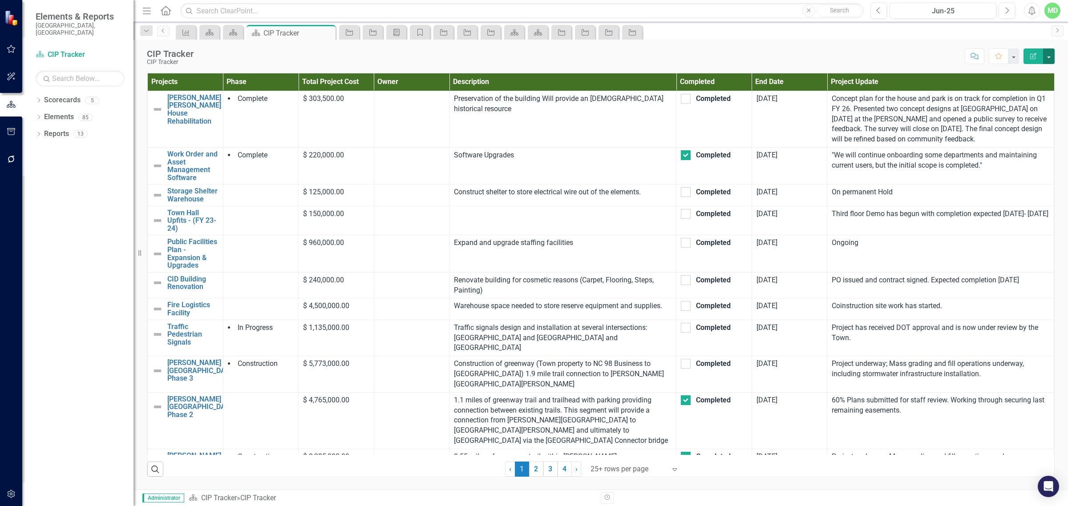
click at [854, 55] on button "button" at bounding box center [1049, 57] width 12 height 16
click at [854, 125] on link "PDF Export to PDF" at bounding box center [1018, 125] width 72 height 16
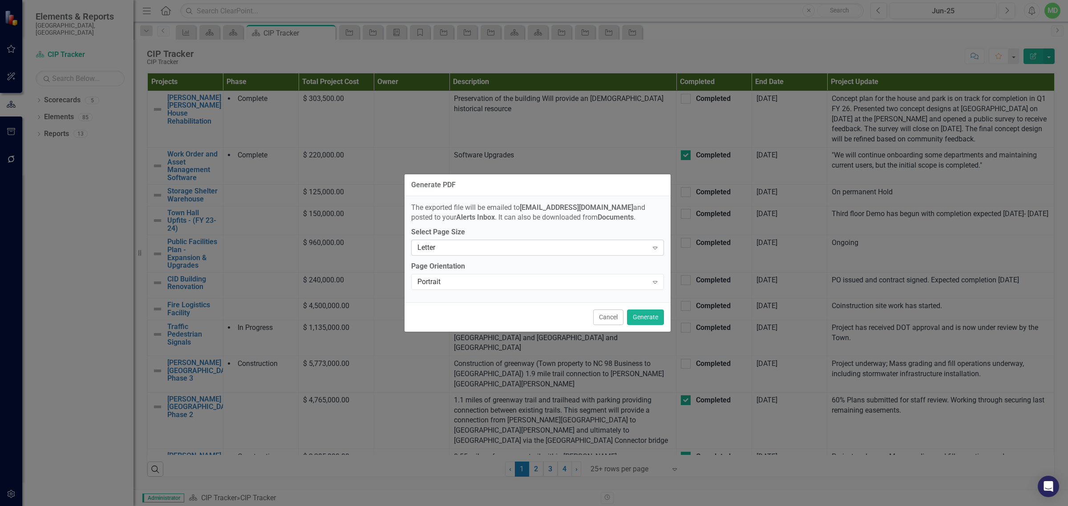
click at [655, 247] on icon "Expand" at bounding box center [655, 247] width 9 height 7
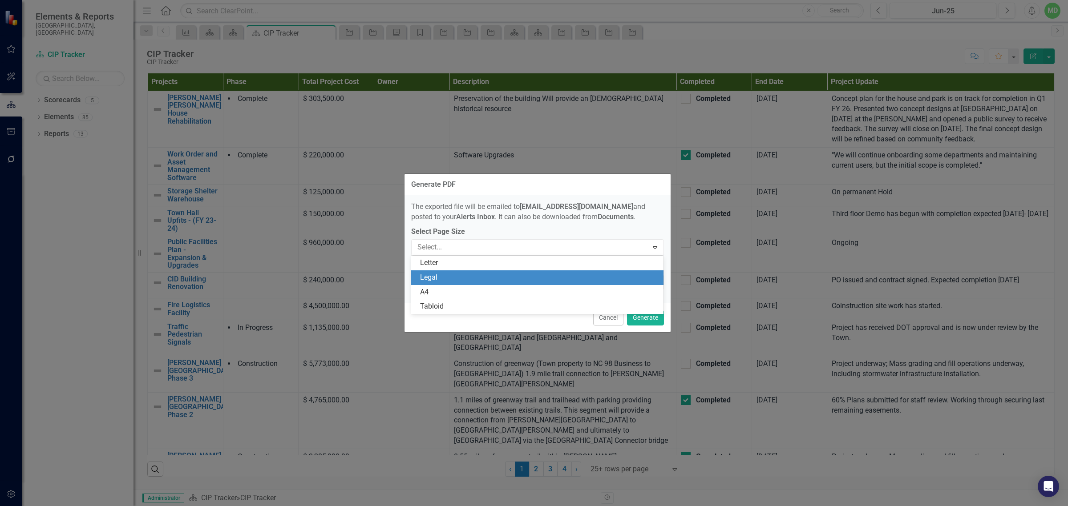
click at [574, 281] on div "Legal" at bounding box center [539, 278] width 239 height 10
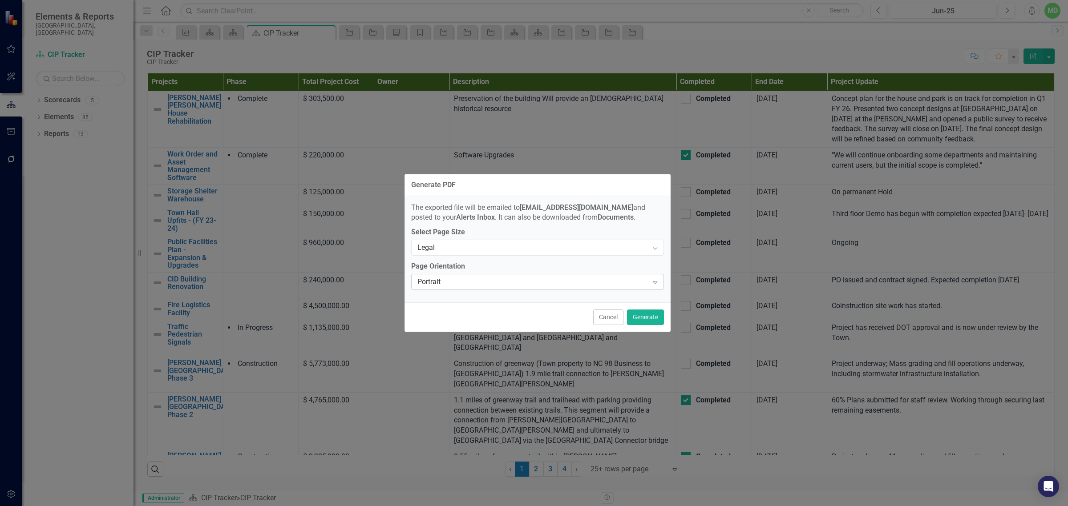
click at [654, 281] on icon at bounding box center [655, 282] width 4 height 3
click at [535, 299] on div "Landscape" at bounding box center [539, 297] width 239 height 10
click at [644, 317] on button "Generate" at bounding box center [645, 318] width 37 height 16
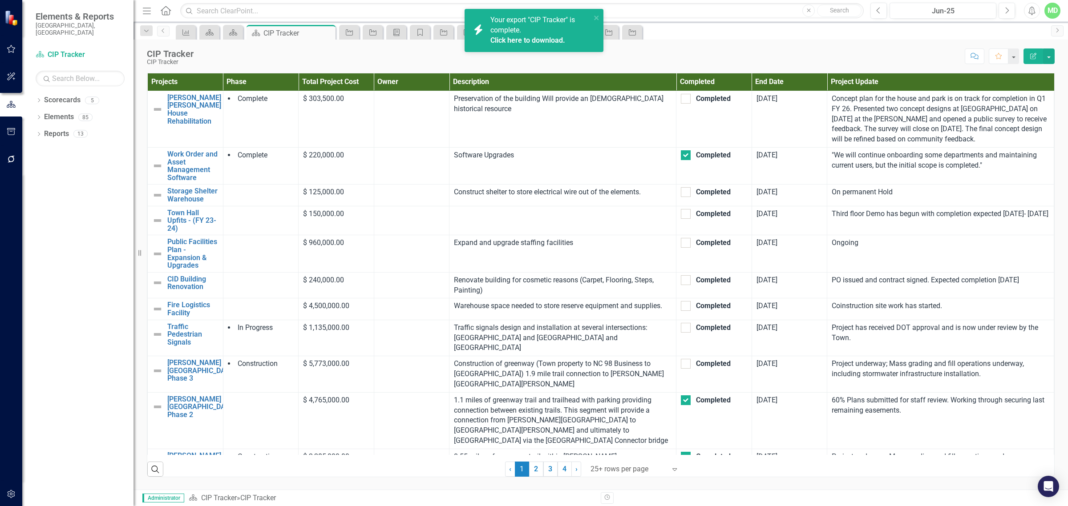
drag, startPoint x: 506, startPoint y: 35, endPoint x: 493, endPoint y: 38, distance: 13.8
click at [493, 38] on link "Click here to download." at bounding box center [527, 40] width 75 height 8
click at [532, 43] on link "Click here to download." at bounding box center [527, 40] width 75 height 8
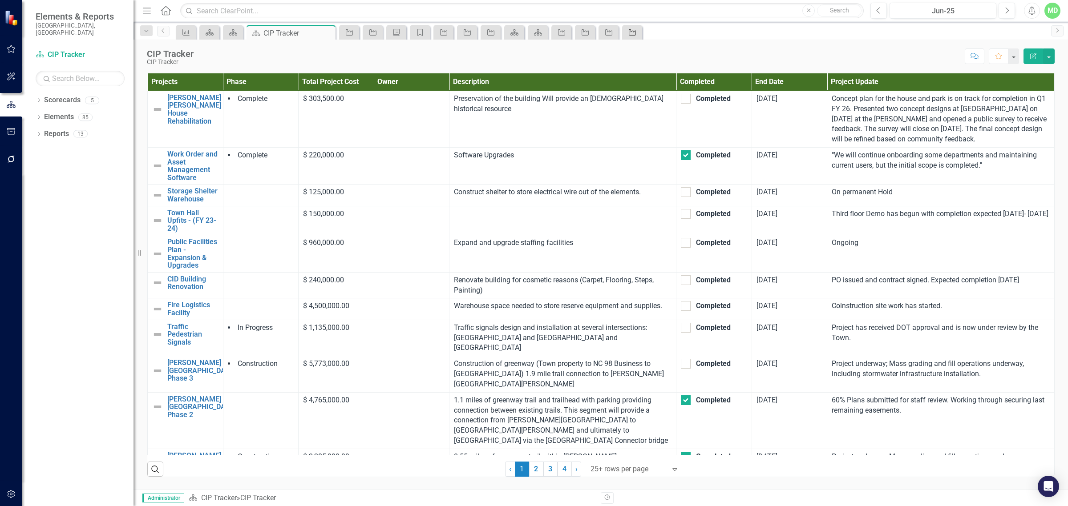
click at [632, 30] on icon "Project" at bounding box center [632, 32] width 9 height 7
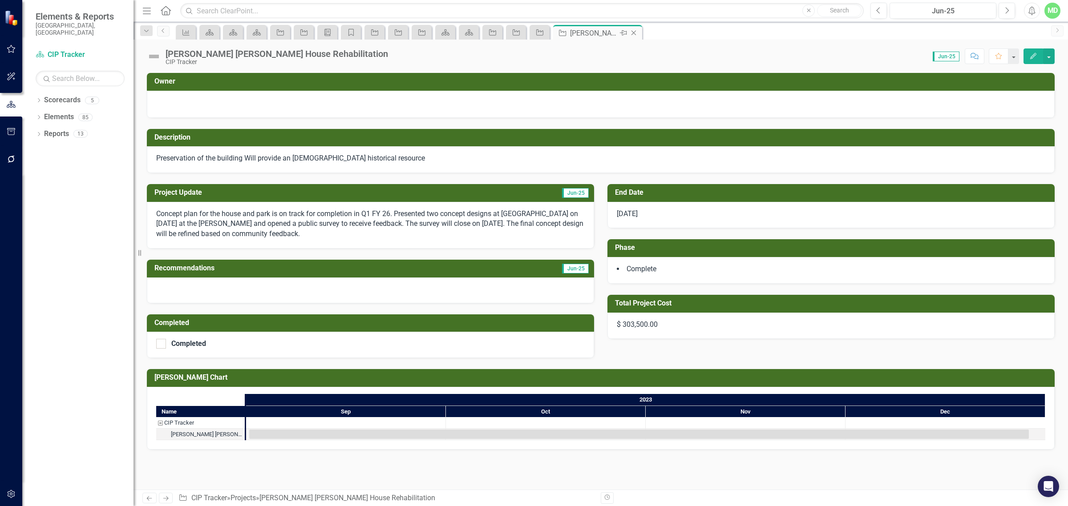
click at [632, 32] on icon "Close" at bounding box center [633, 32] width 9 height 7
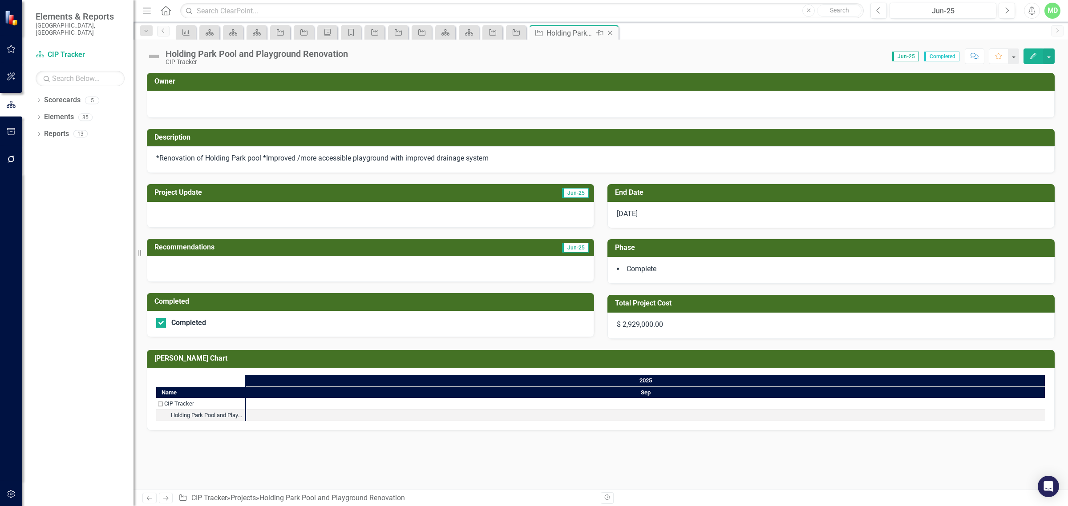
click at [613, 32] on icon "Close" at bounding box center [610, 32] width 9 height 7
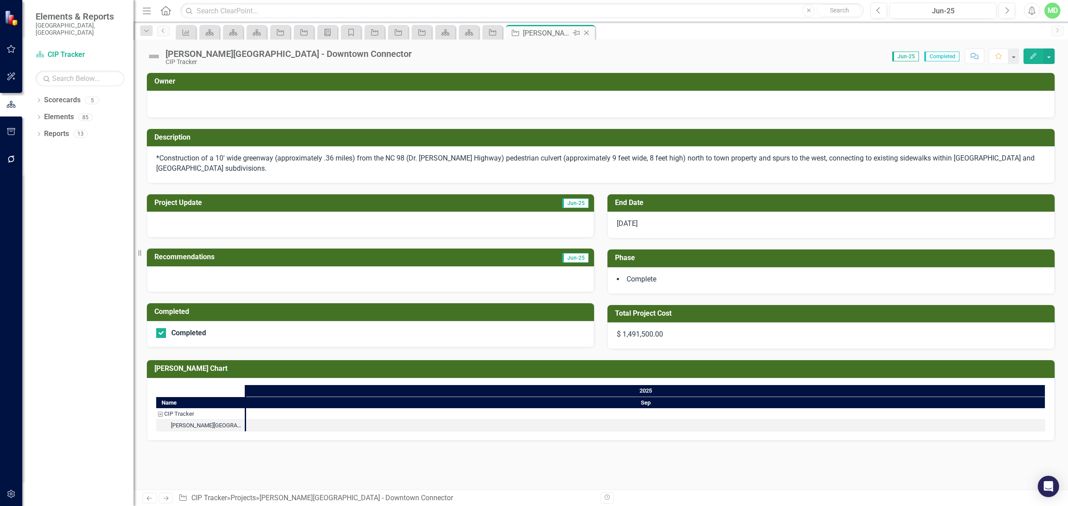
click at [586, 32] on icon "Close" at bounding box center [586, 32] width 9 height 7
click at [562, 32] on icon at bounding box center [563, 33] width 5 height 5
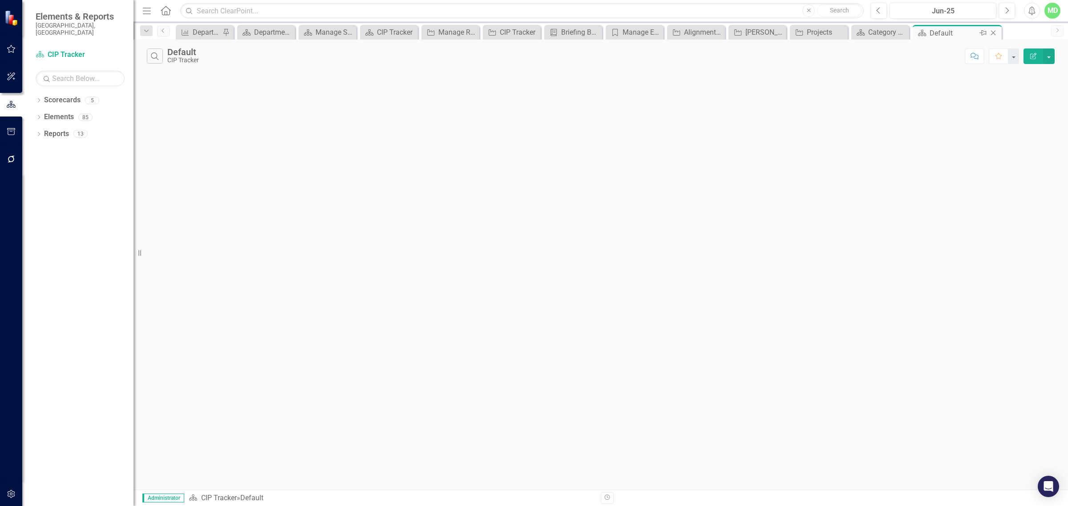
click at [854, 32] on icon at bounding box center [993, 33] width 5 height 5
click at [854, 30] on icon "Close" at bounding box center [985, 32] width 9 height 7
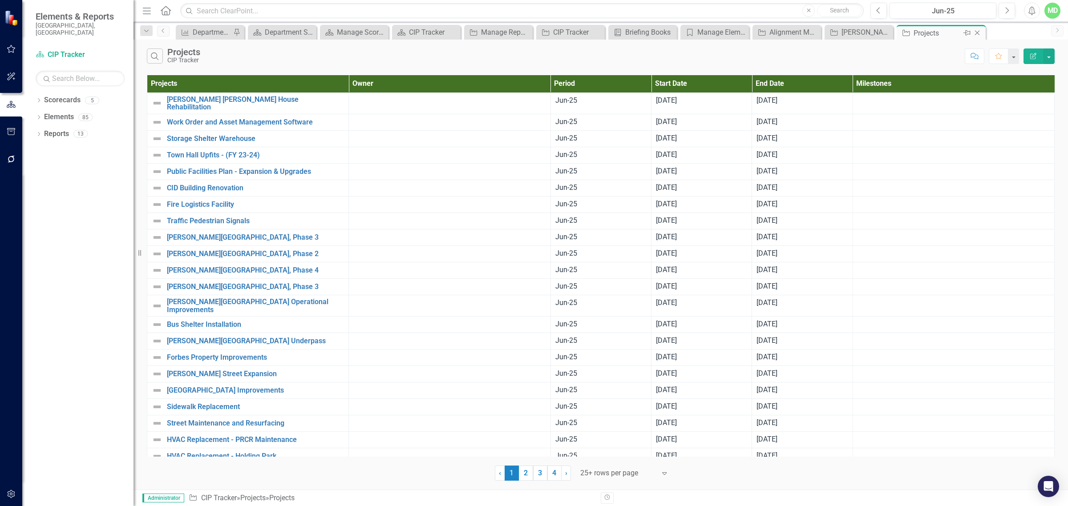
click at [854, 32] on icon at bounding box center [977, 33] width 5 height 5
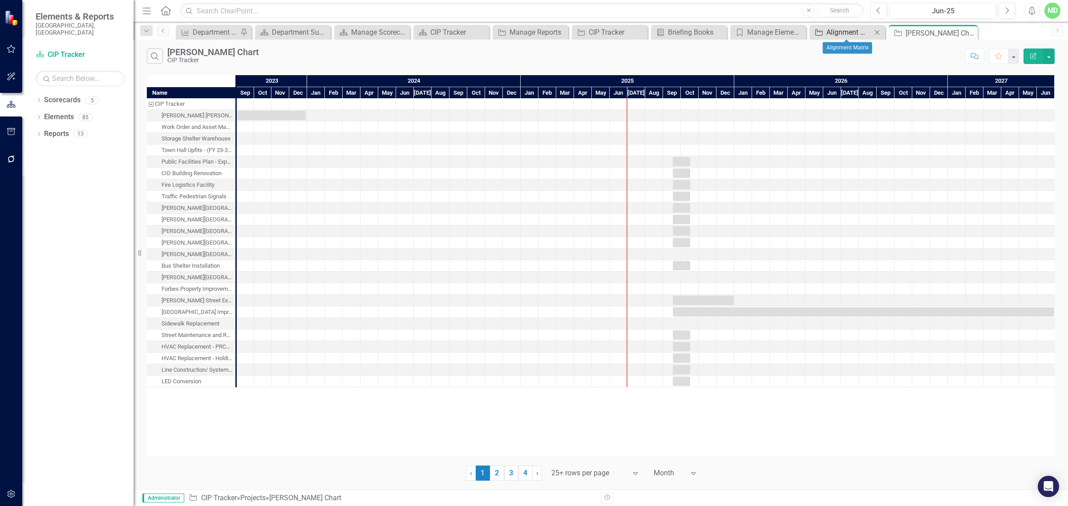
click at [850, 30] on div "Alignment Matrix" at bounding box center [848, 32] width 45 height 11
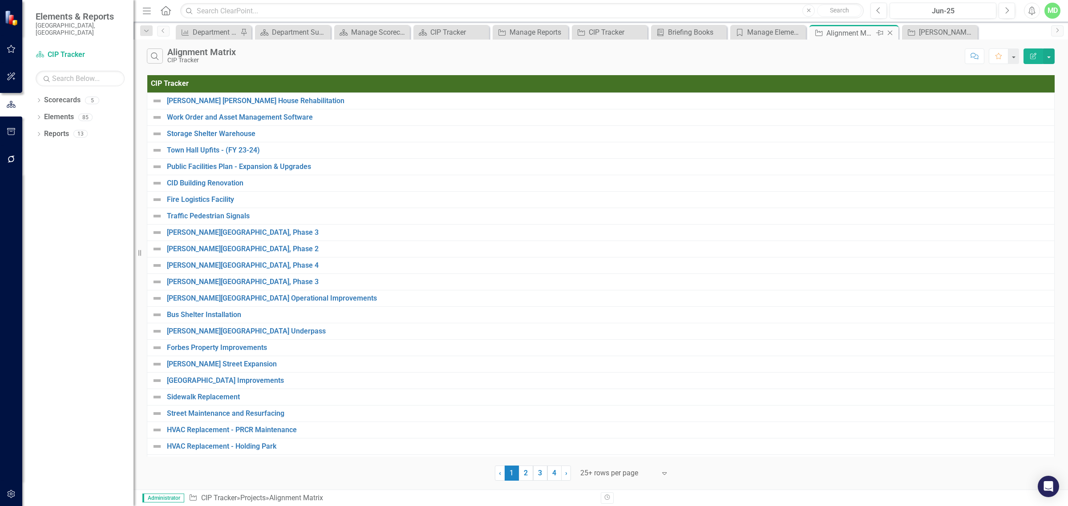
click at [854, 32] on icon "Close" at bounding box center [890, 32] width 9 height 7
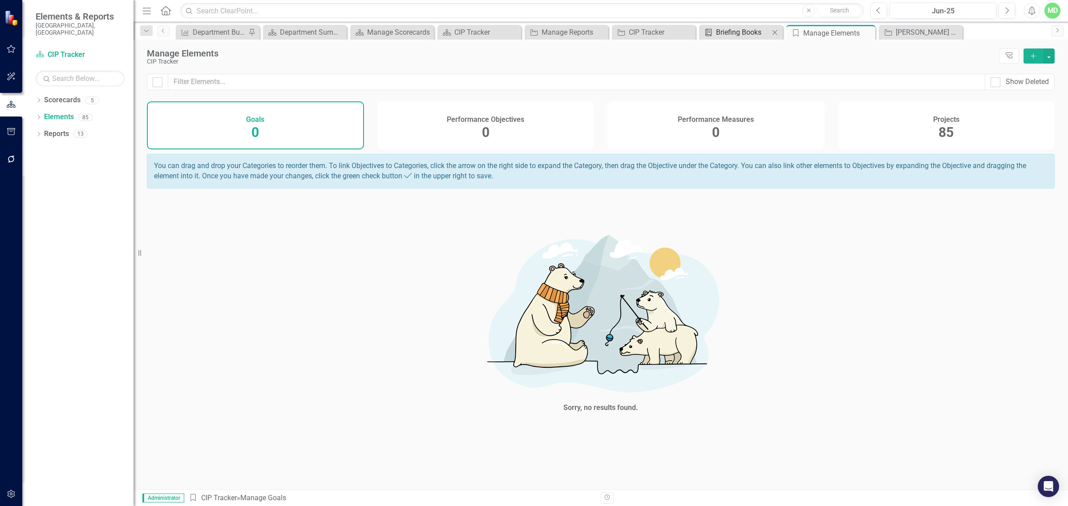
click at [732, 34] on div "Briefing Books" at bounding box center [742, 32] width 53 height 11
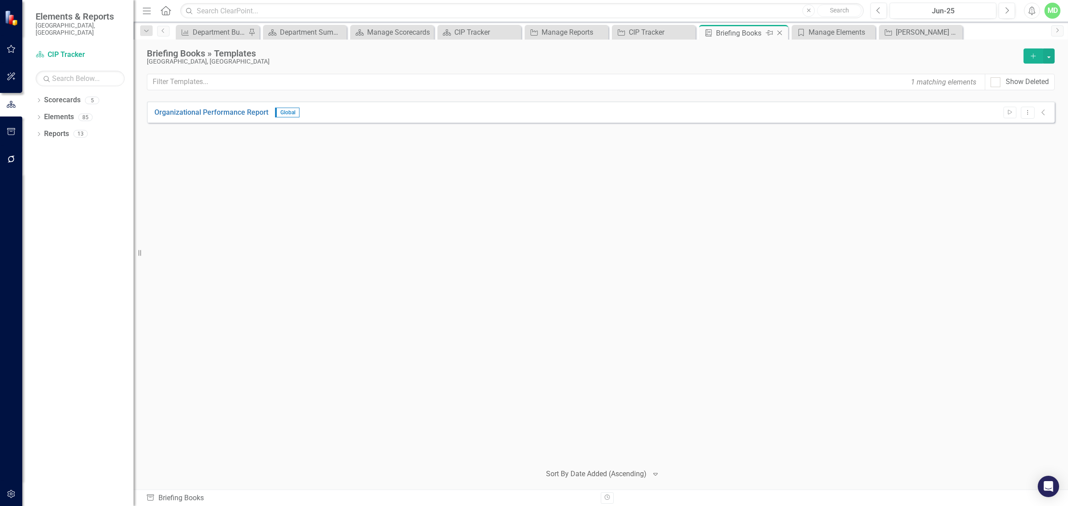
click at [778, 33] on icon "Close" at bounding box center [779, 32] width 9 height 7
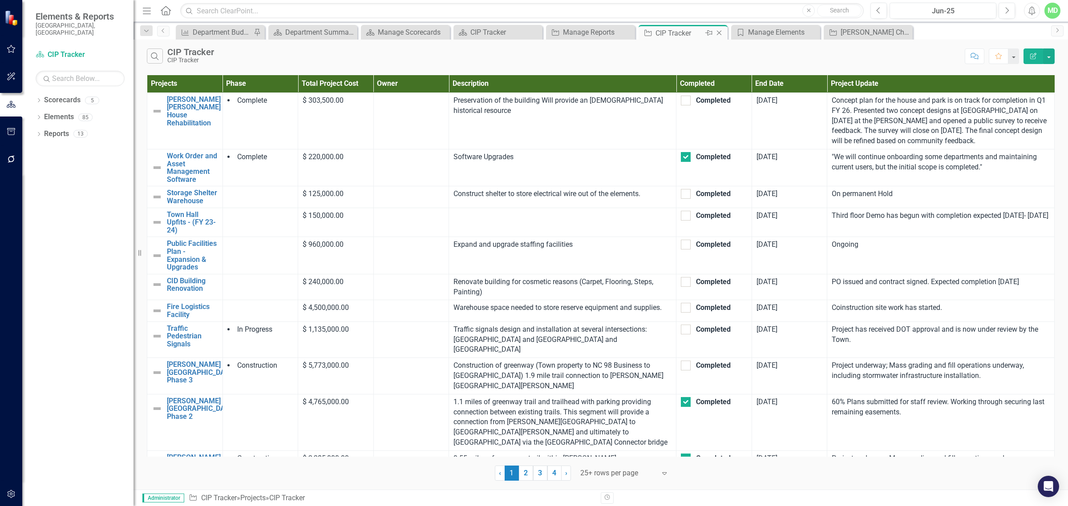
click at [690, 31] on div "CIP Tracker" at bounding box center [679, 33] width 48 height 11
click at [598, 31] on div "Manage Reports" at bounding box center [592, 32] width 59 height 11
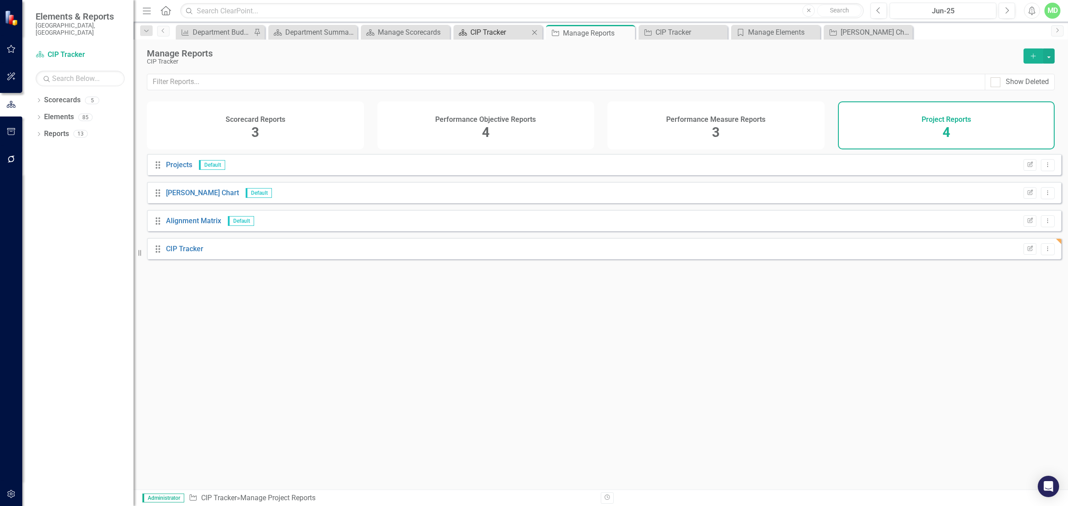
click at [482, 30] on div "CIP Tracker" at bounding box center [499, 32] width 59 height 11
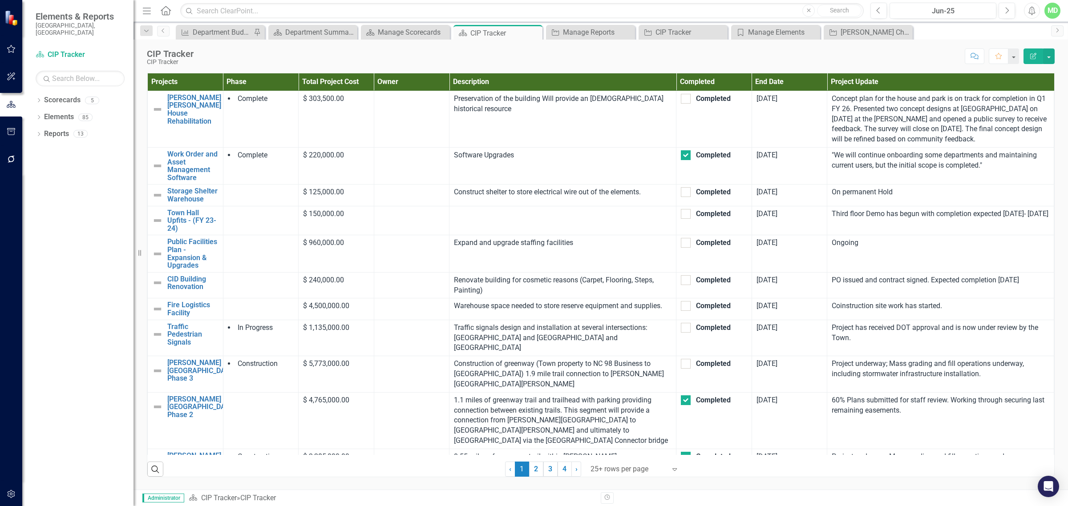
click at [854, 56] on icon "Edit Report" at bounding box center [1033, 56] width 8 height 6
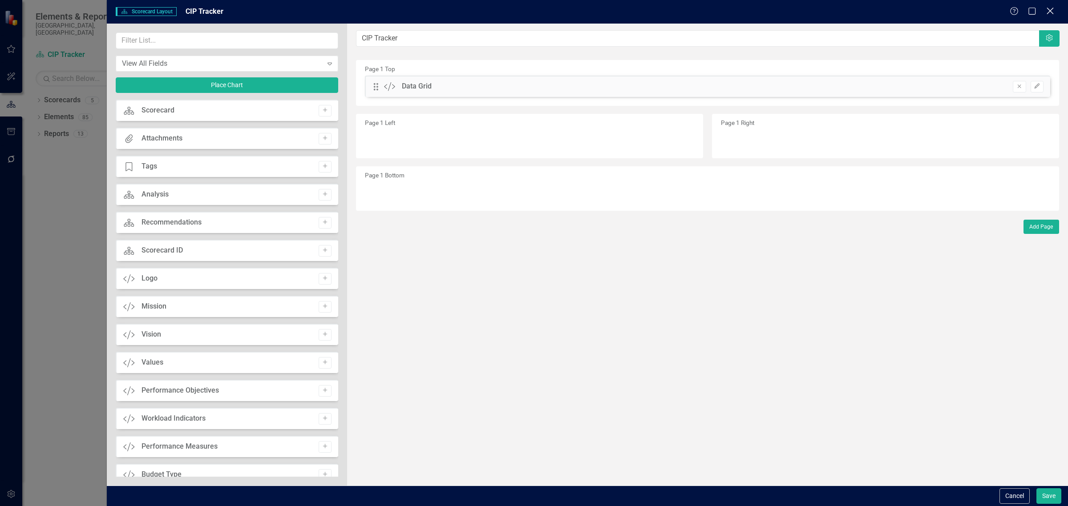
click at [854, 11] on icon "Close" at bounding box center [1049, 11] width 11 height 8
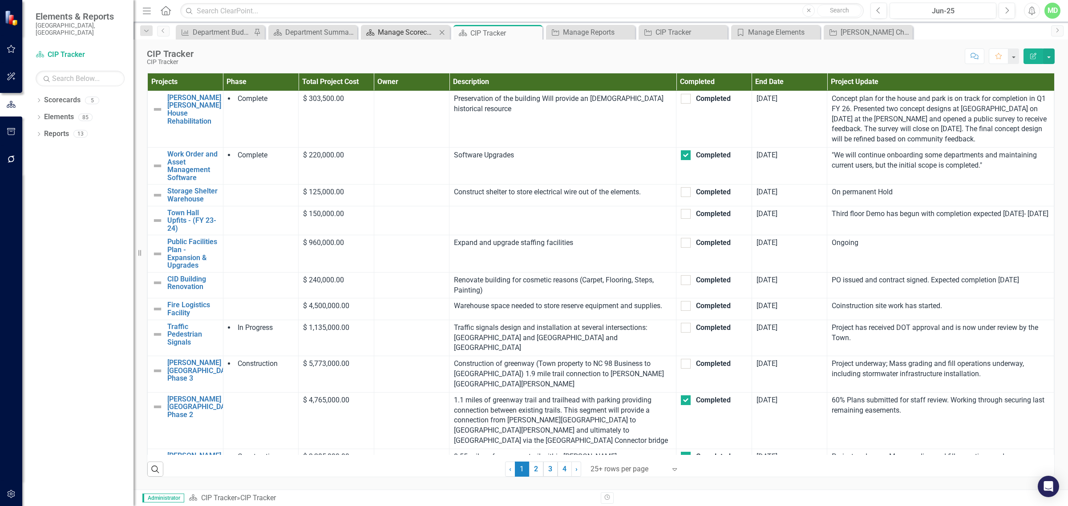
click at [388, 34] on div "Manage Scorecards" at bounding box center [407, 32] width 59 height 11
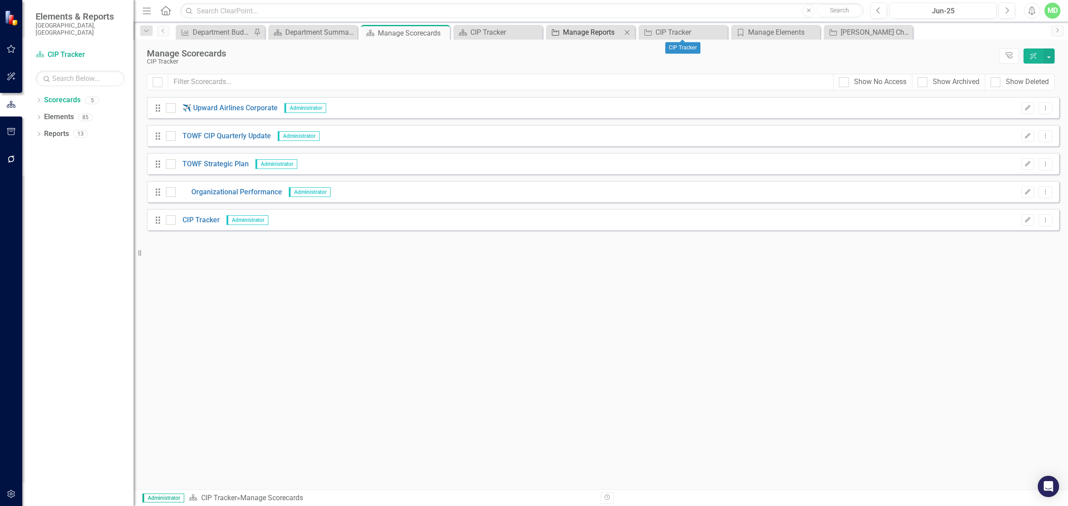
drag, startPoint x: 688, startPoint y: 36, endPoint x: 581, endPoint y: 31, distance: 106.9
click at [581, 31] on div "Manage Reports" at bounding box center [592, 32] width 59 height 11
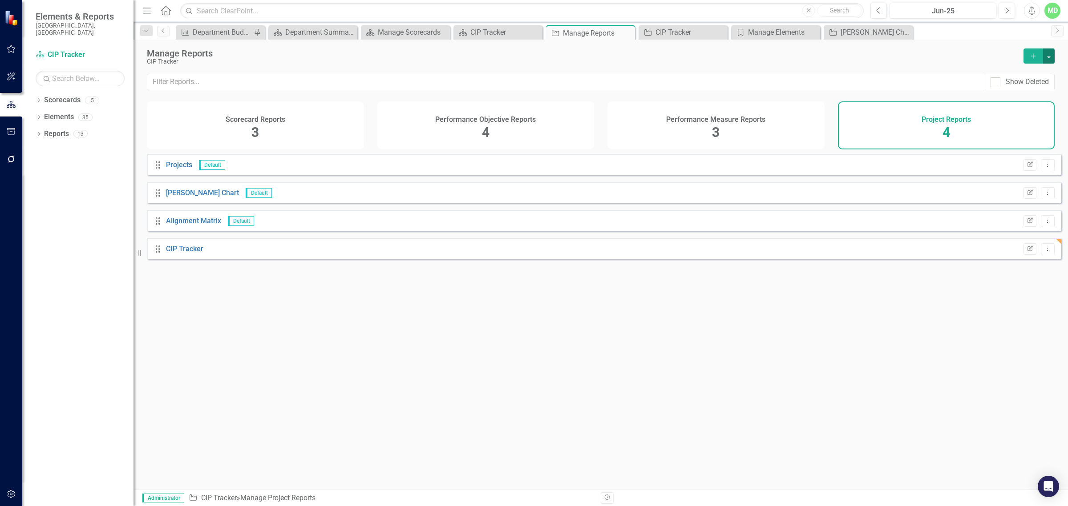
click at [854, 56] on button "button" at bounding box center [1049, 56] width 12 height 15
click at [854, 252] on icon "Edit Report" at bounding box center [1030, 249] width 7 height 5
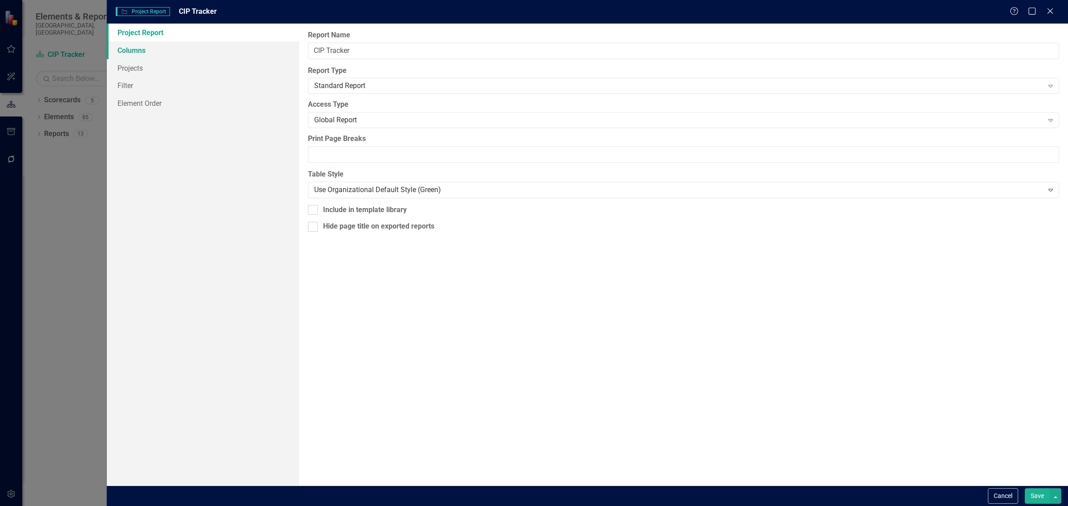
click at [134, 47] on link "Columns" at bounding box center [203, 50] width 192 height 18
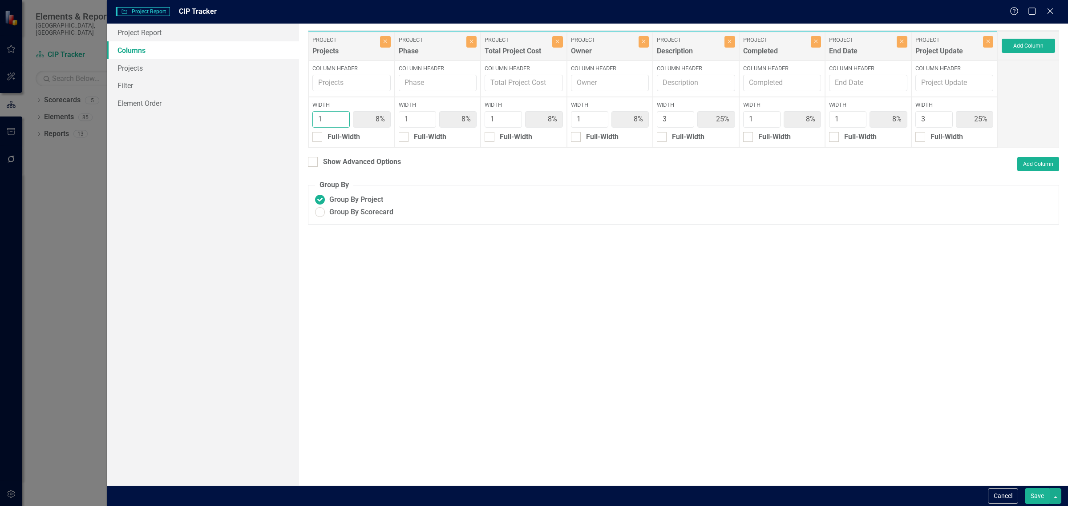
type input "2"
type input "15%"
type input "23%"
type input "2"
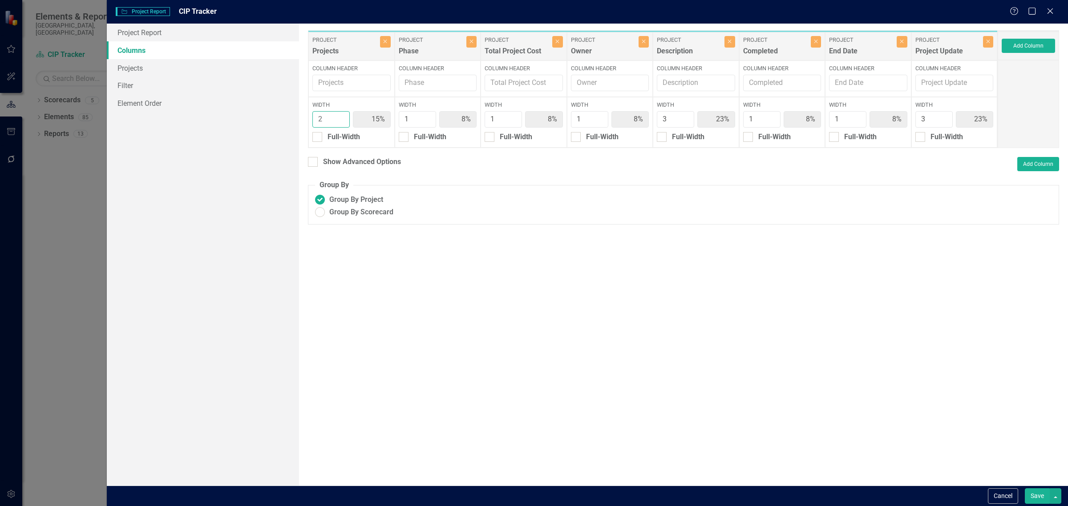
click at [341, 116] on input "2" at bounding box center [330, 119] width 37 height 16
click at [854, 440] on button "Save" at bounding box center [1037, 497] width 25 height 16
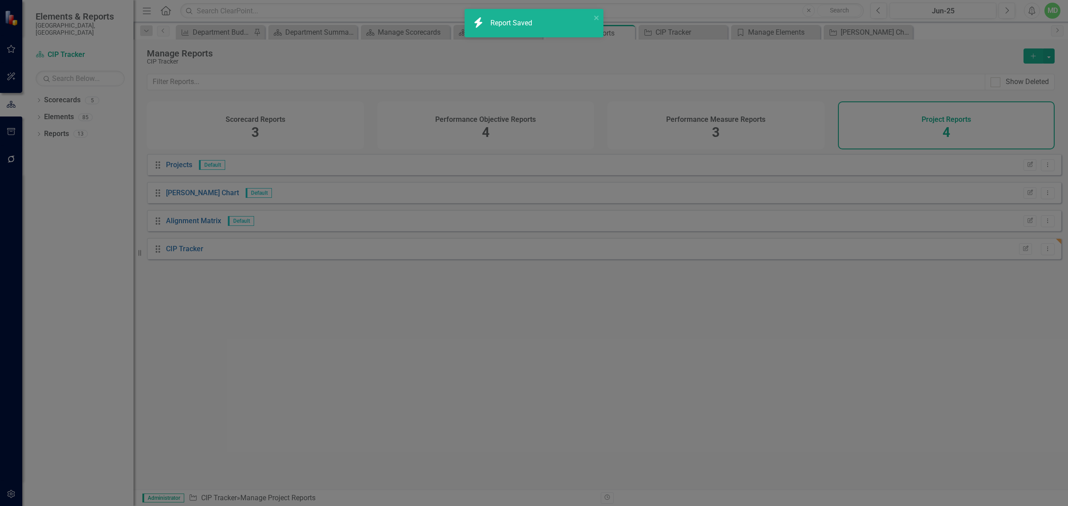
radio input "true"
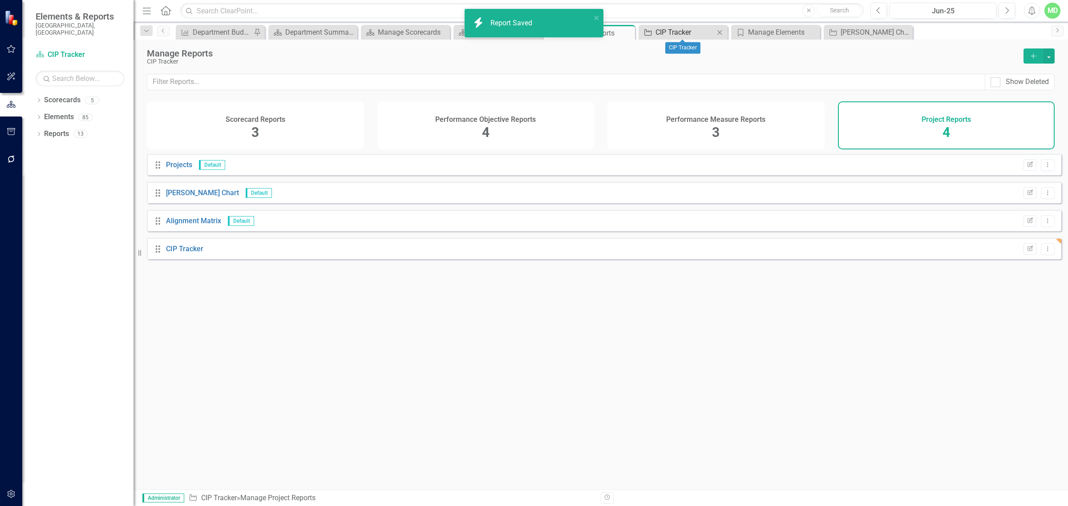
click at [676, 33] on div "CIP Tracker" at bounding box center [684, 32] width 59 height 11
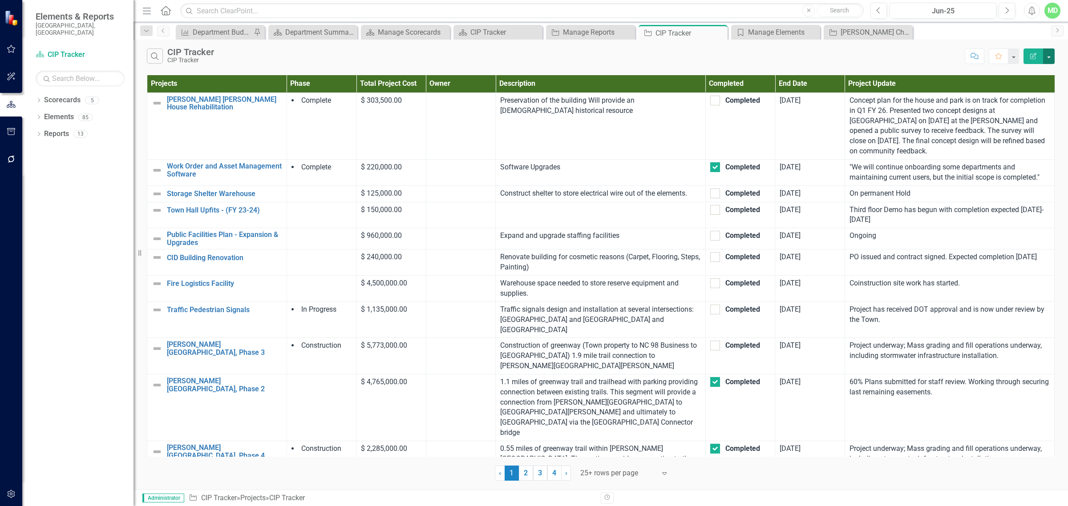
click at [854, 53] on button "button" at bounding box center [1049, 57] width 12 height 16
click at [854, 90] on icon "PDF" at bounding box center [992, 90] width 9 height 7
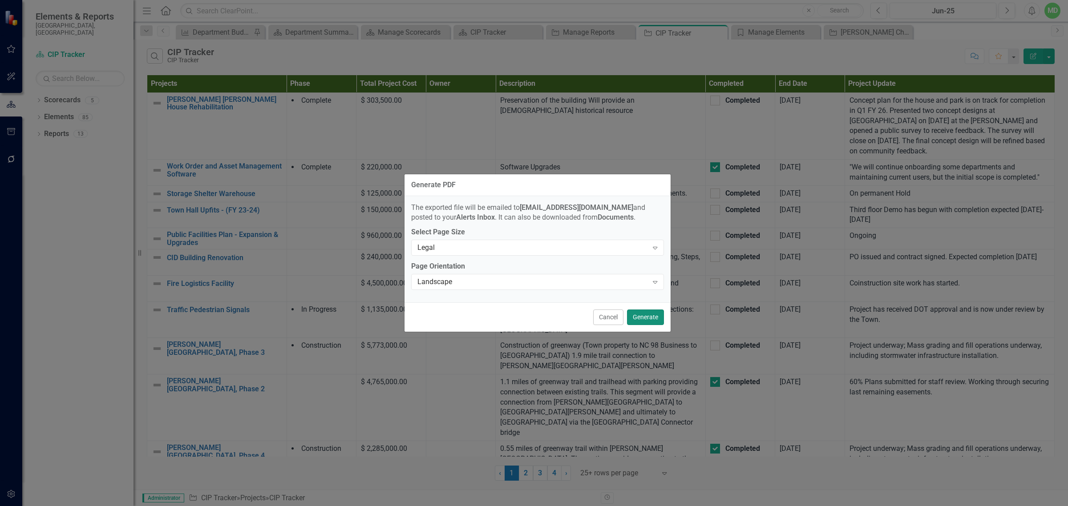
click at [654, 320] on button "Generate" at bounding box center [645, 318] width 37 height 16
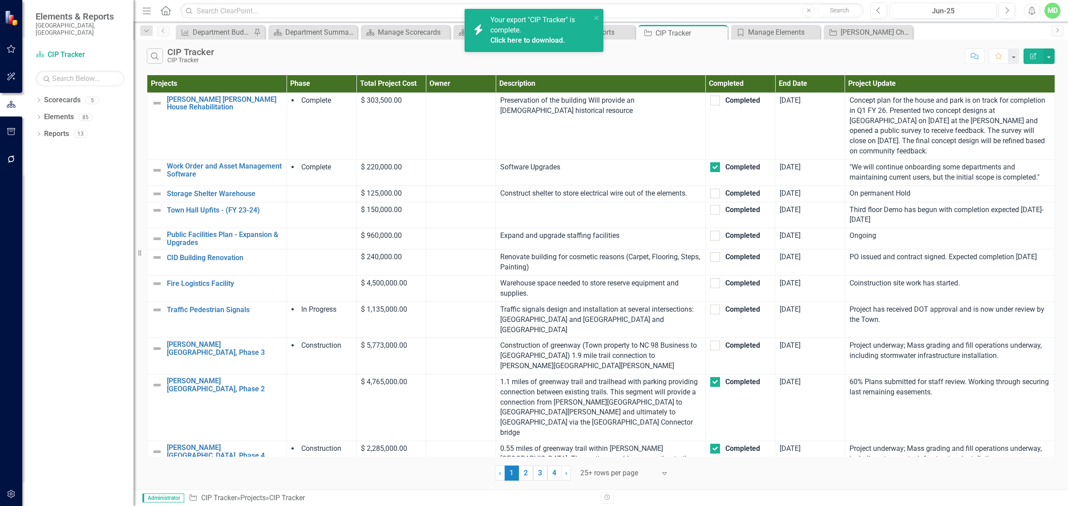
click at [528, 37] on link "Click here to download." at bounding box center [527, 40] width 75 height 8
